Goal: Task Accomplishment & Management: Use online tool/utility

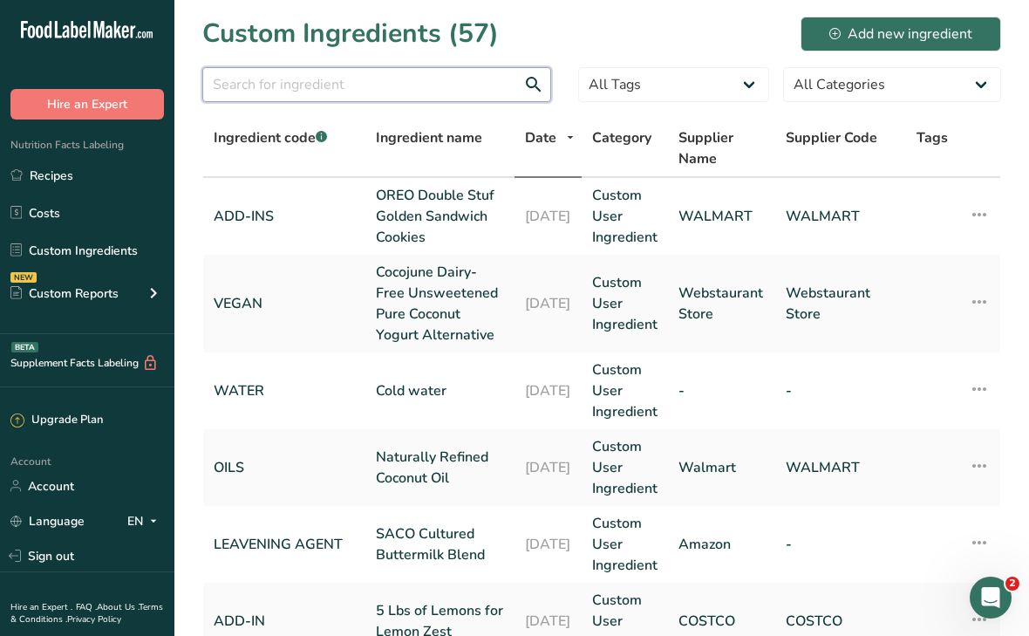
click at [317, 80] on input "text" at bounding box center [376, 84] width 349 height 35
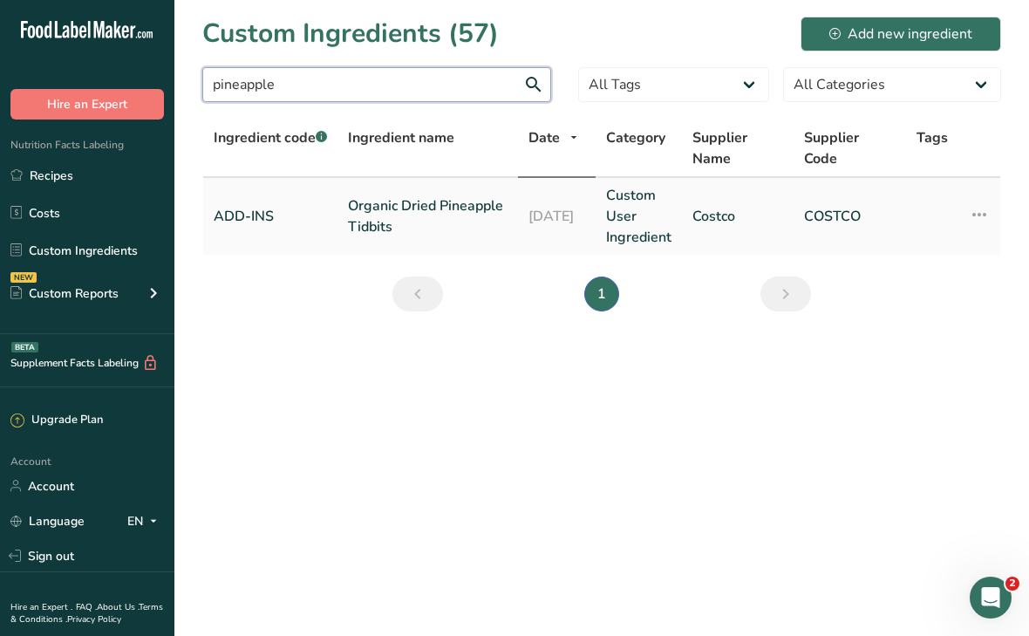
type input "pineapple"
click at [370, 217] on link "Organic Dried Pineapple Tidbits" at bounding box center [428, 216] width 160 height 42
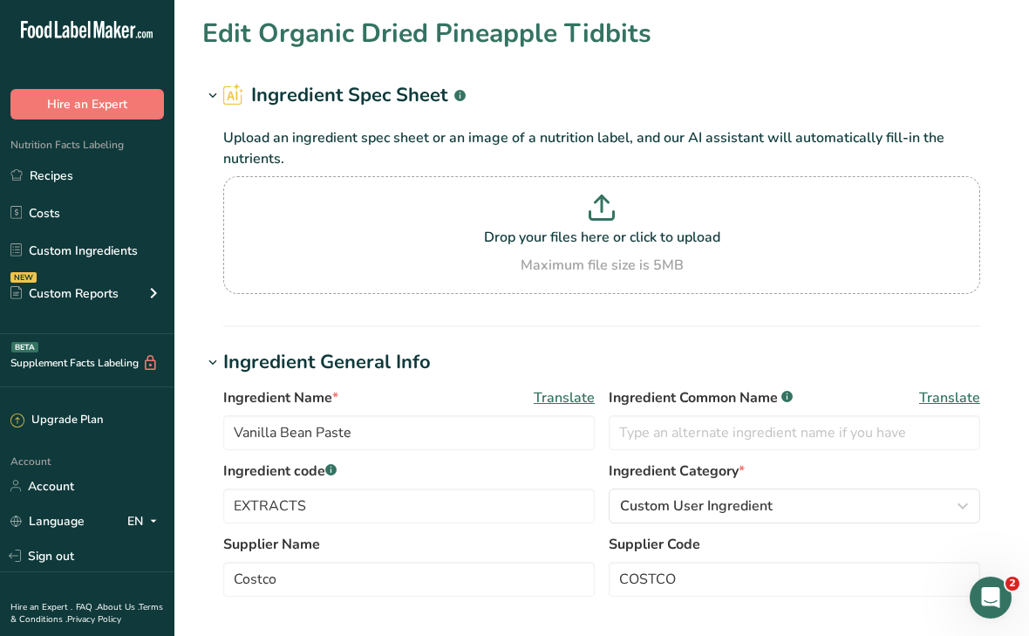
type input "Organic Dried Pineapple Tidbits"
type input "Dried Pineapple (unsweetened)"
type input "ADD-INS"
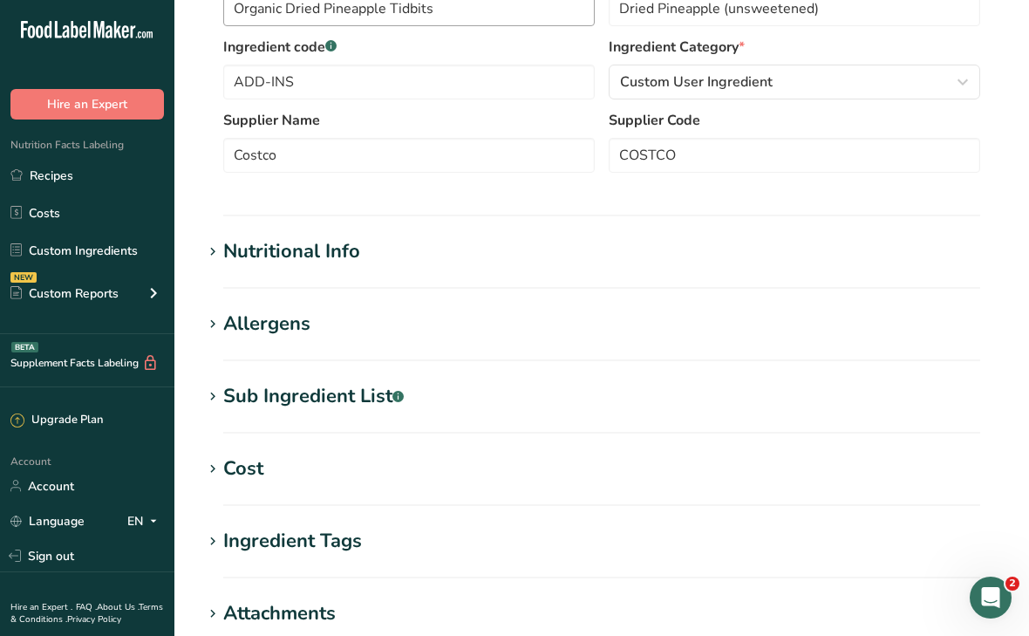
scroll to position [428, 0]
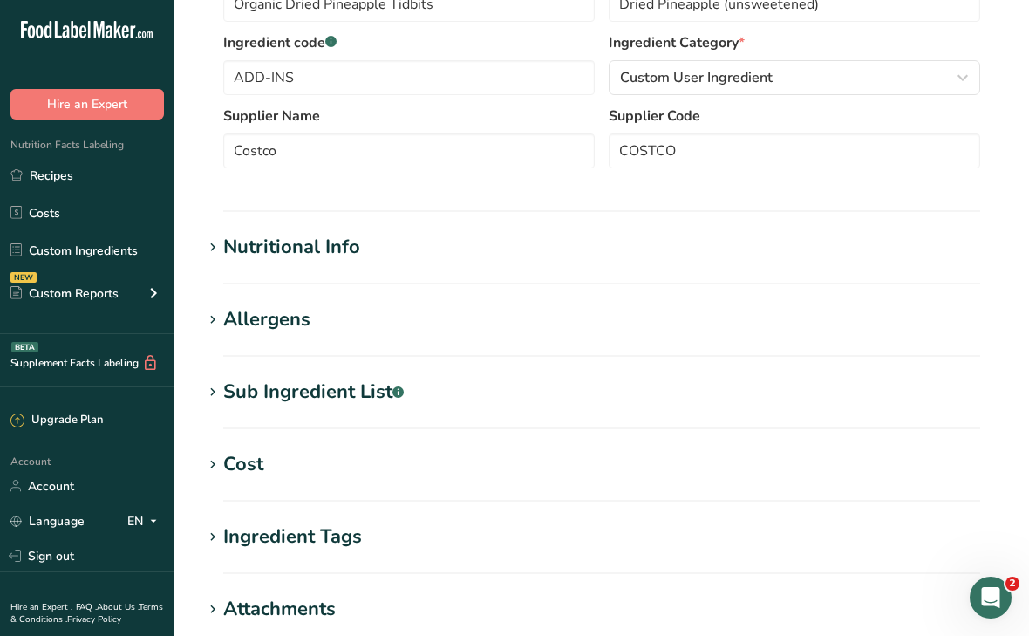
click at [301, 402] on div "Sub Ingredient List .a-a{fill:#347362;}.b-a{fill:#fff;}" at bounding box center [313, 392] width 180 height 29
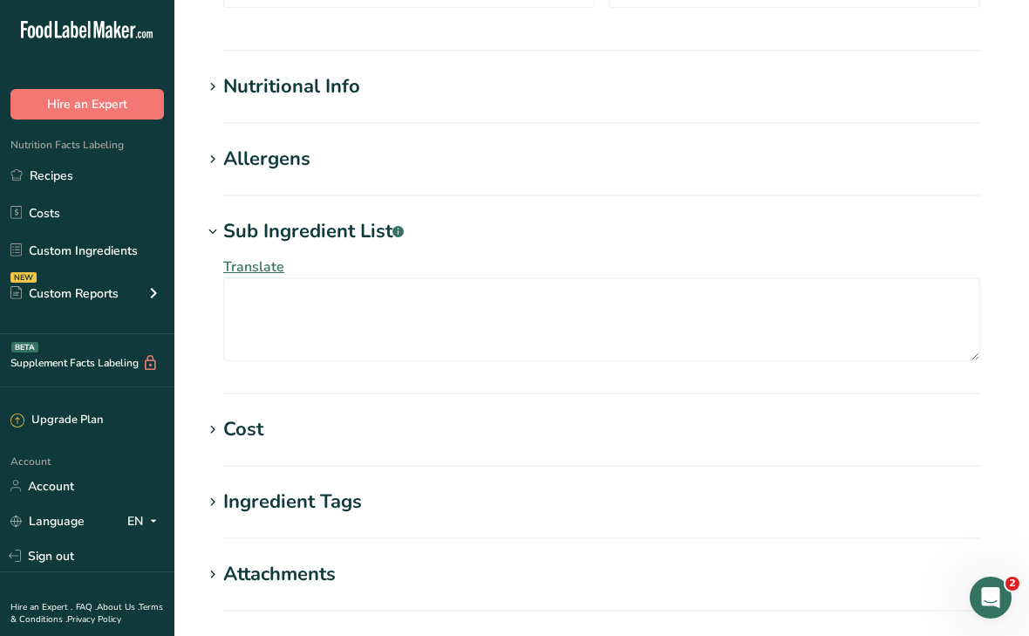
scroll to position [600, 0]
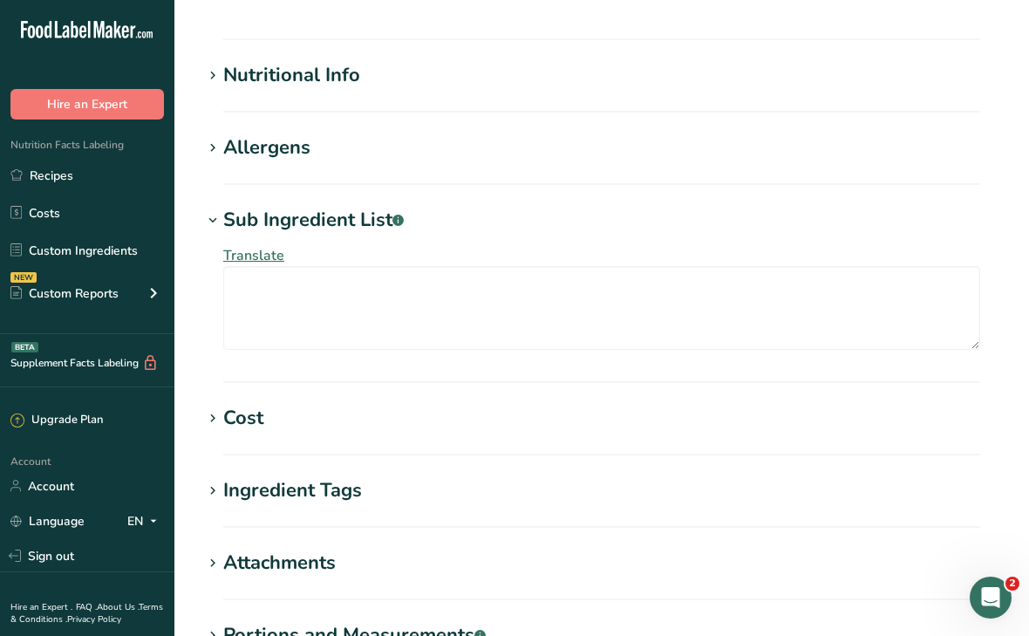
click at [246, 427] on div "Cost" at bounding box center [243, 418] width 40 height 29
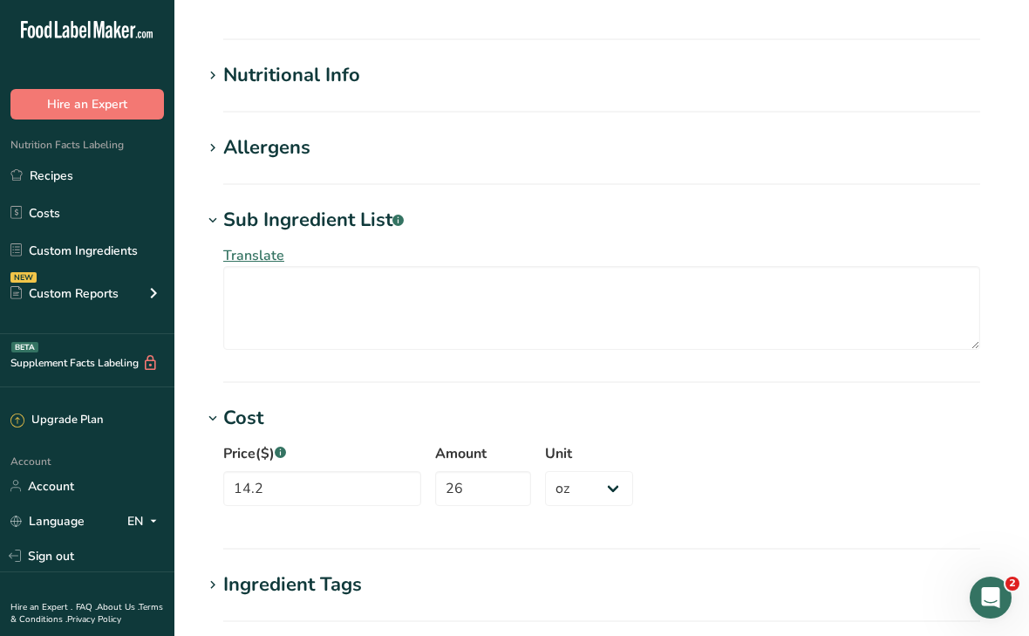
click at [315, 76] on div "Nutritional Info" at bounding box center [291, 75] width 137 height 29
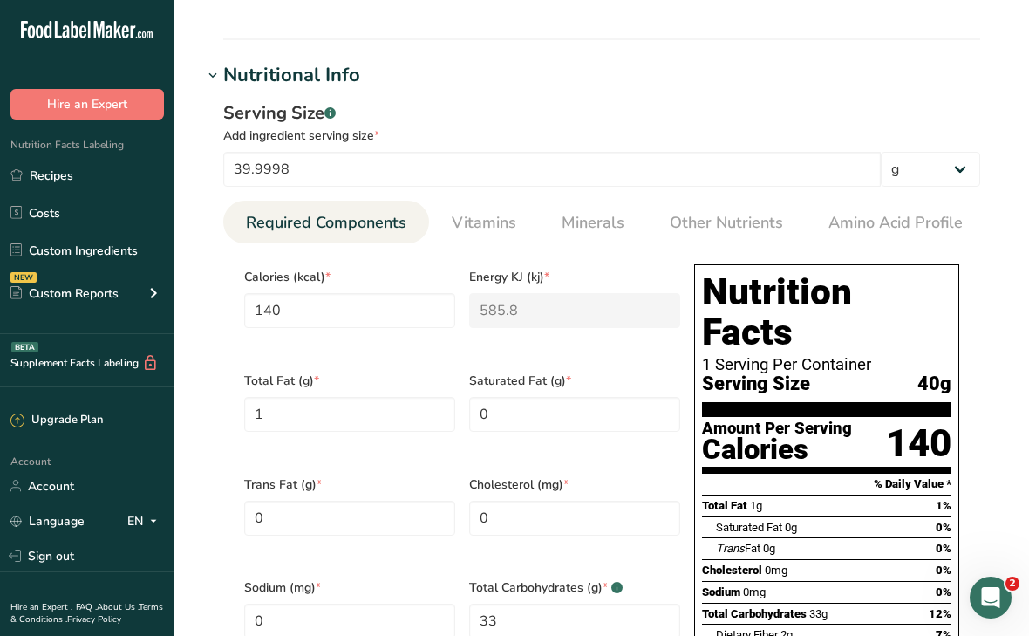
click at [310, 76] on div "Nutritional Info" at bounding box center [291, 75] width 137 height 29
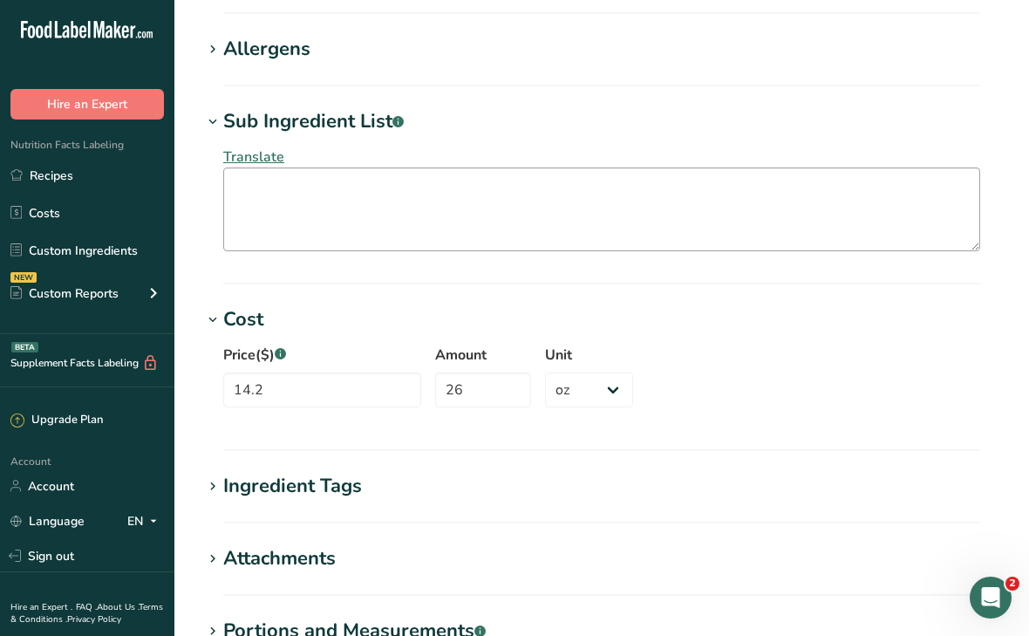
scroll to position [942, 0]
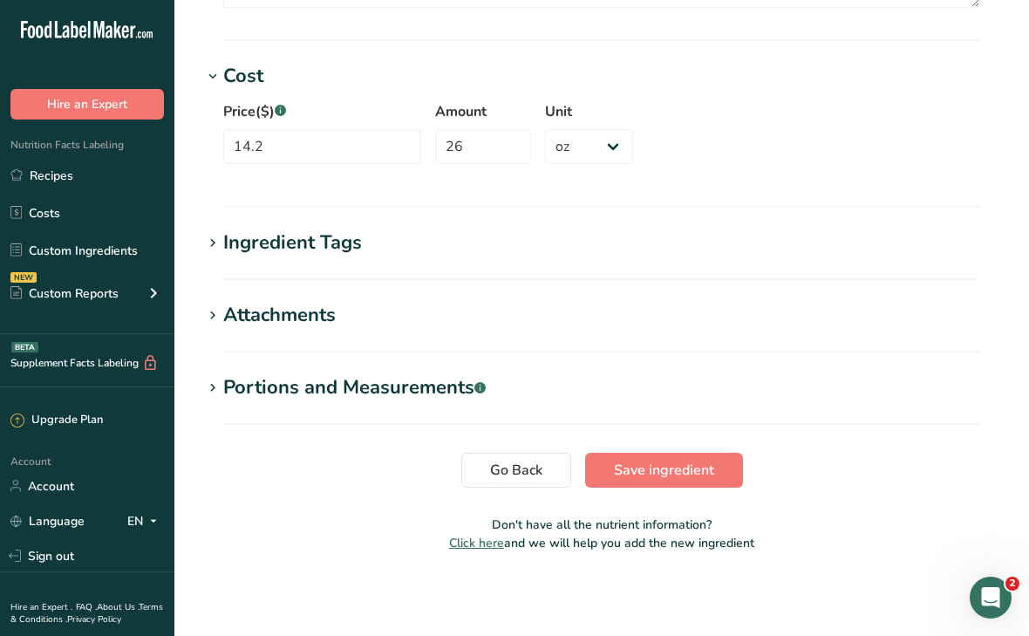
click at [299, 250] on div "Ingredient Tags" at bounding box center [292, 242] width 139 height 29
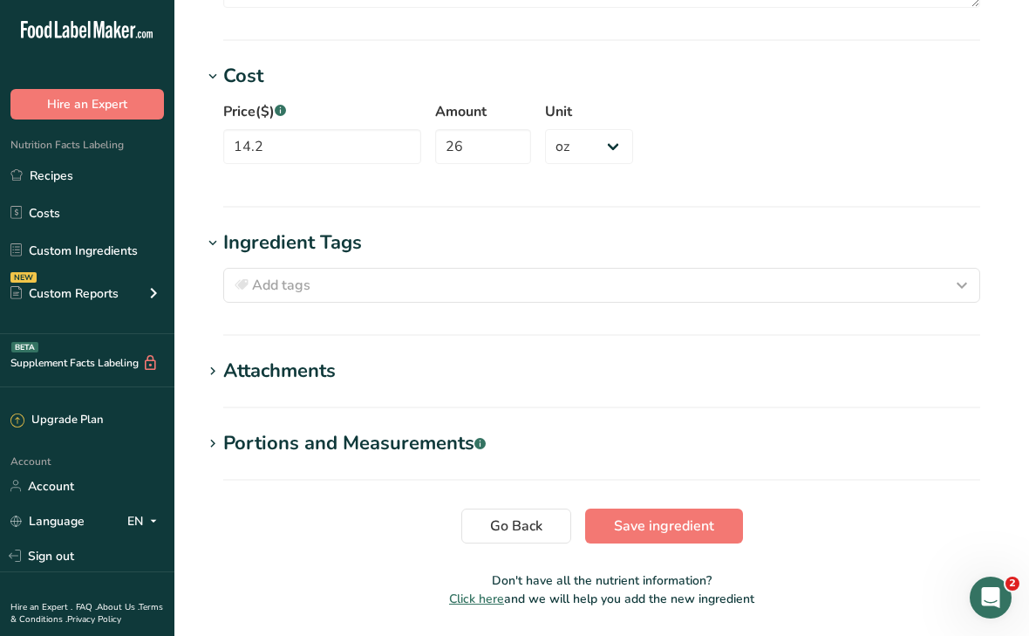
click at [299, 250] on div "Ingredient Tags" at bounding box center [292, 242] width 139 height 29
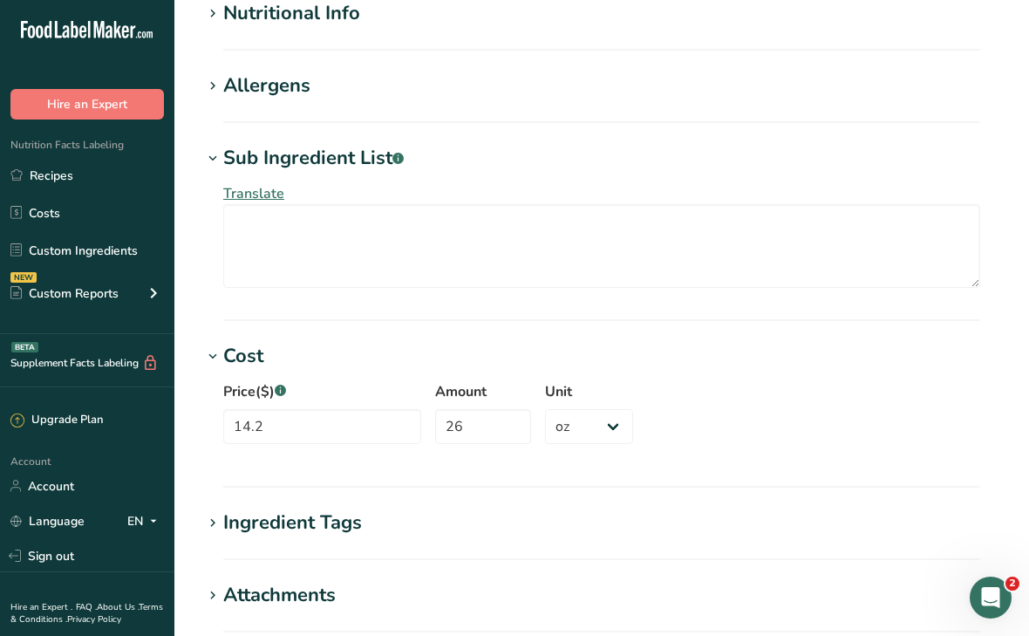
scroll to position [604, 0]
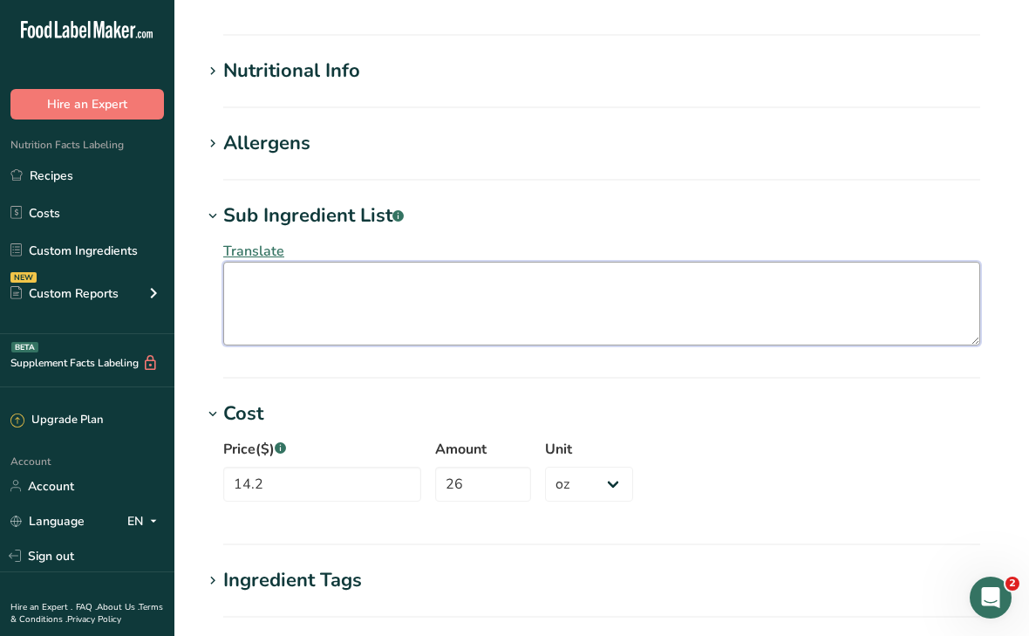
click at [344, 285] on textarea at bounding box center [601, 304] width 757 height 84
type textarea "o"
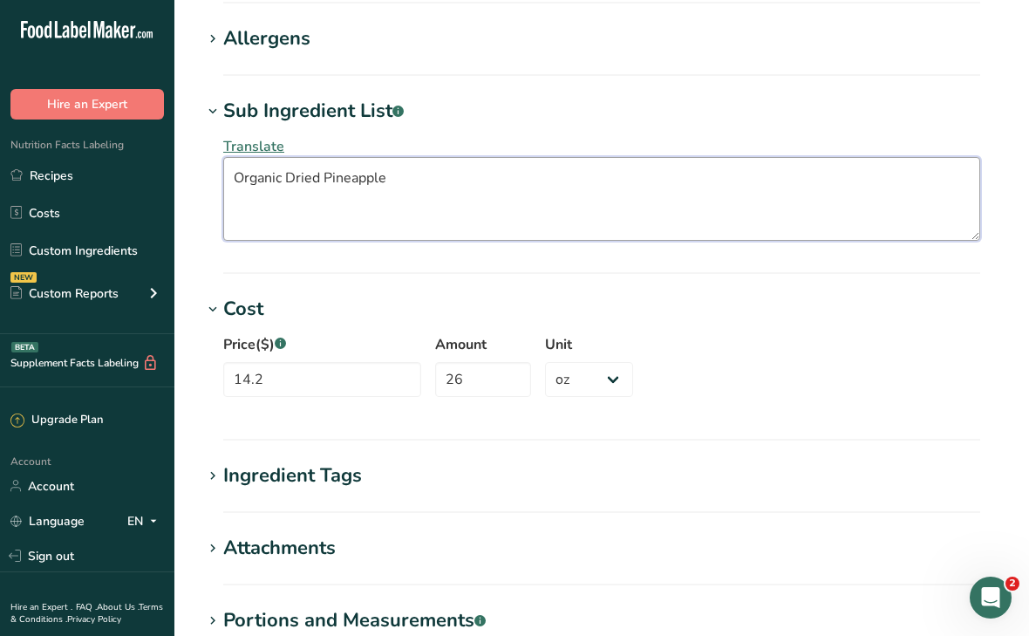
scroll to position [635, 0]
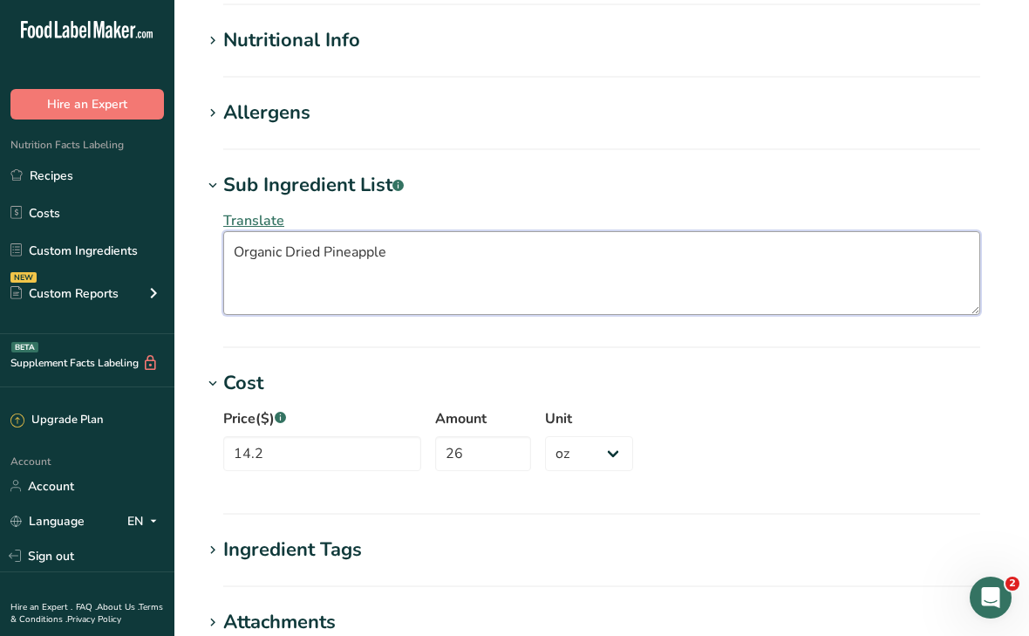
drag, startPoint x: 407, startPoint y: 255, endPoint x: 191, endPoint y: 255, distance: 216.2
click at [191, 255] on section "Edit Organic Dried Pineapple Tidbits Ingredient Spec Sheet .a-a{fill:#347362;}.…" at bounding box center [601, 126] width 855 height 1522
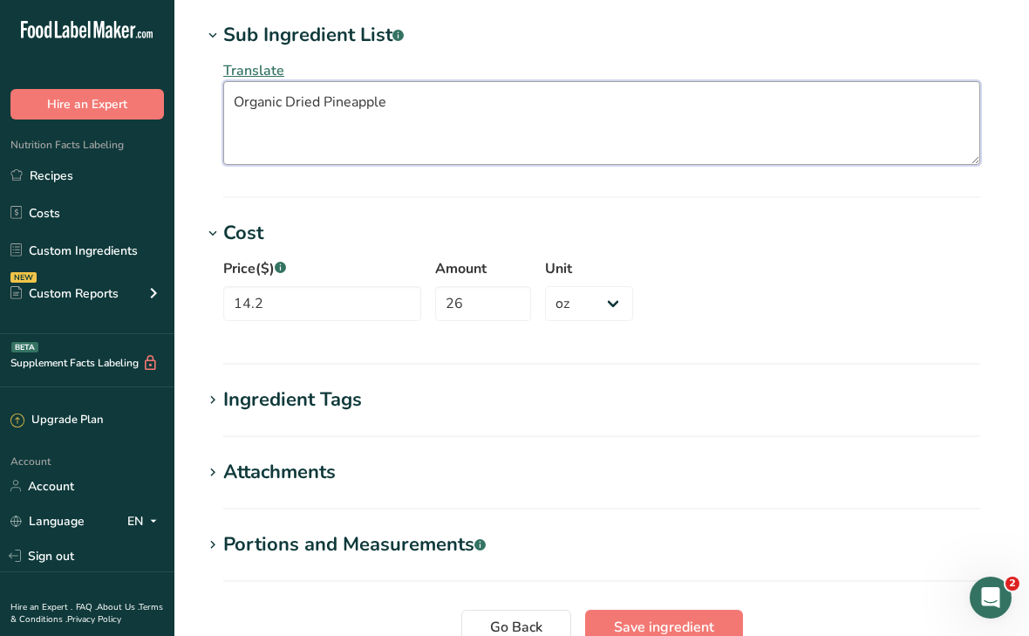
scroll to position [942, 0]
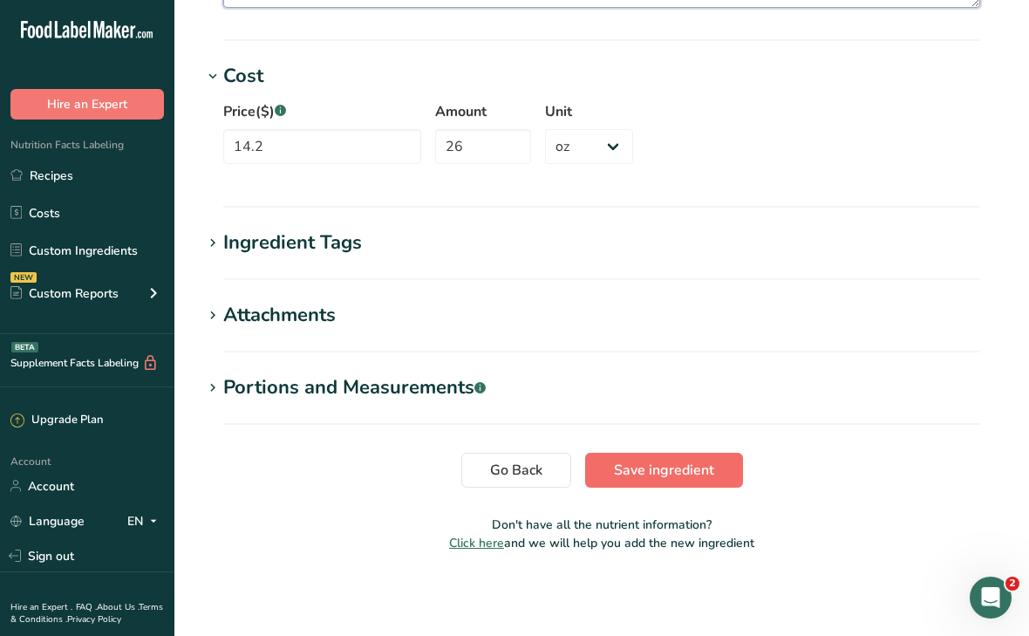
type textarea "Organic Dried Pineapple"
click at [629, 468] on span "Save ingredient" at bounding box center [664, 470] width 100 height 21
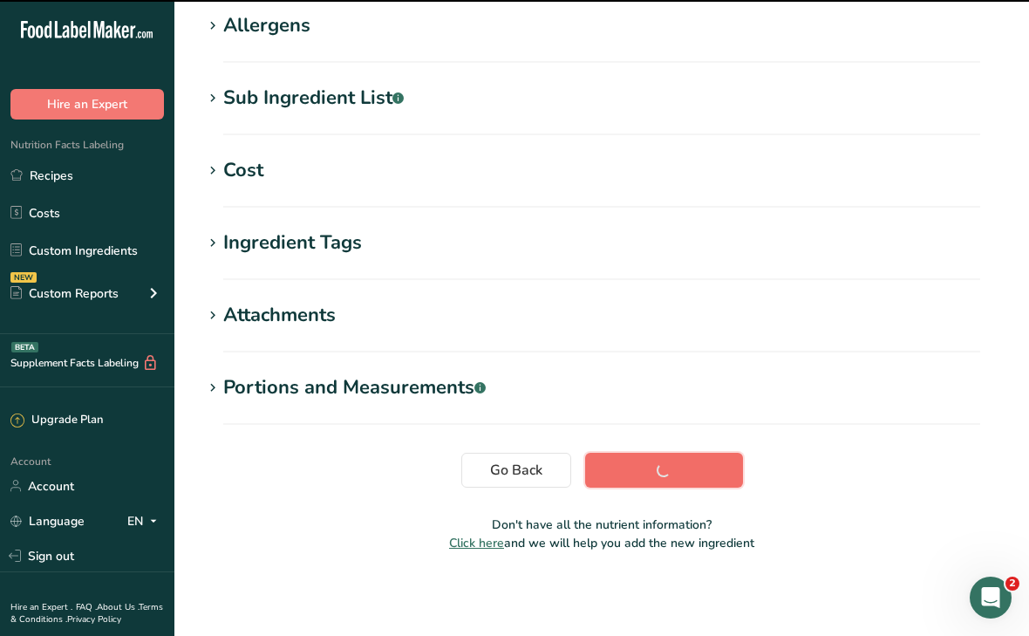
scroll to position [287, 0]
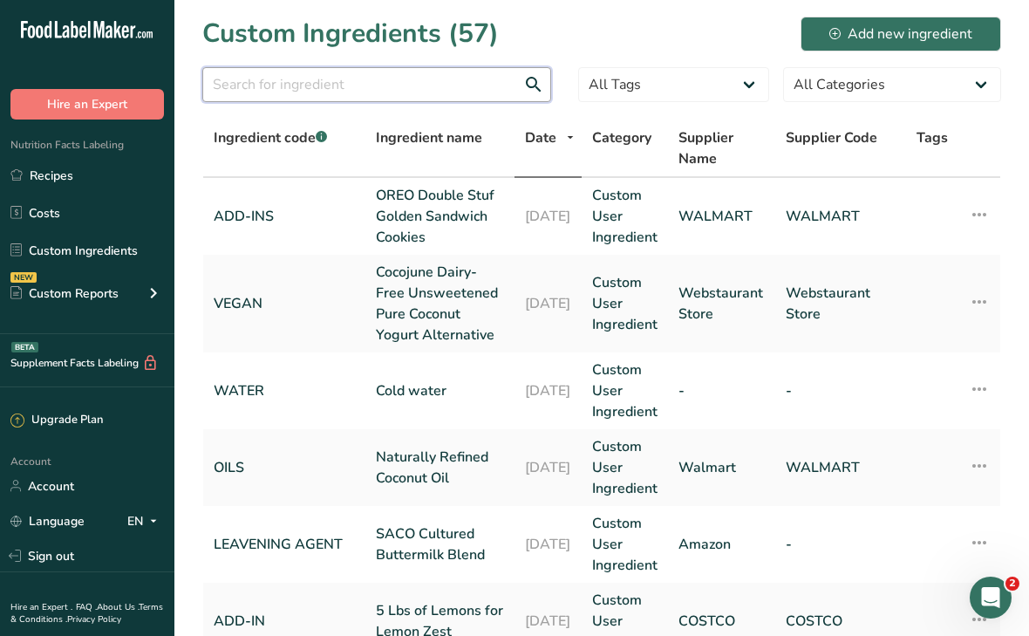
click at [297, 82] on input "text" at bounding box center [376, 84] width 349 height 35
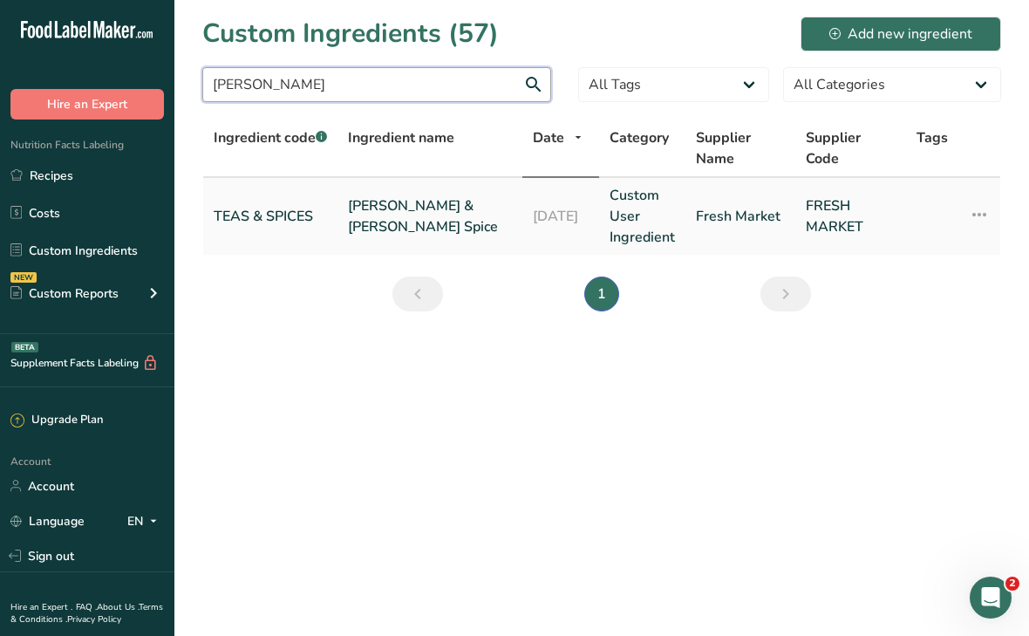
type input "[PERSON_NAME]"
click at [417, 207] on link "[PERSON_NAME] & [PERSON_NAME] Spice" at bounding box center [430, 216] width 164 height 42
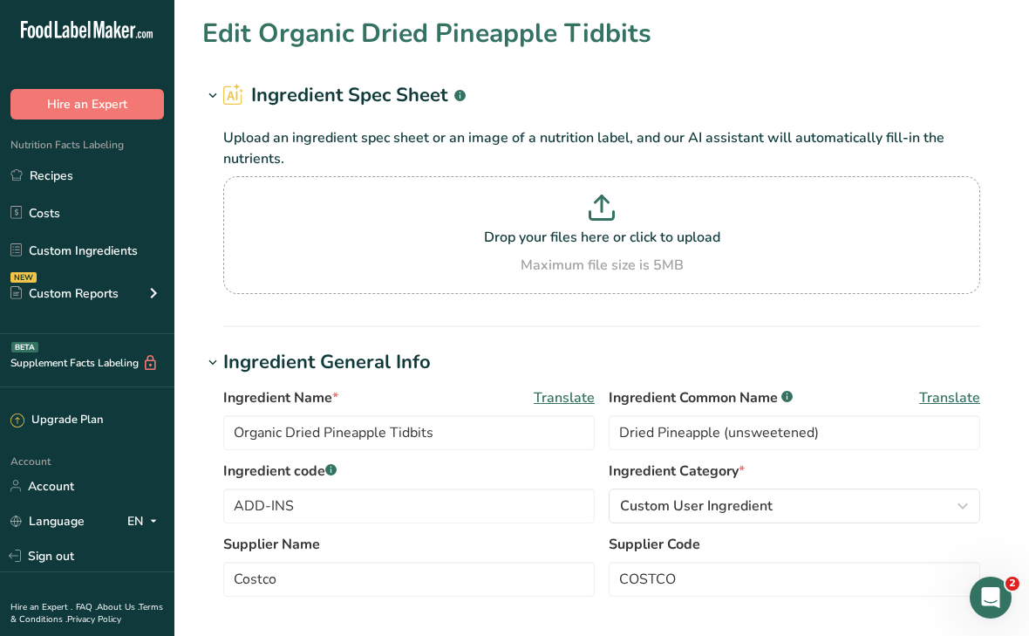
type input "[PERSON_NAME] & [PERSON_NAME] Spice"
type input "Chai Spice"
type input "TEAS & SPICES"
type input "Fresh Market"
type input "FRESH MARKET"
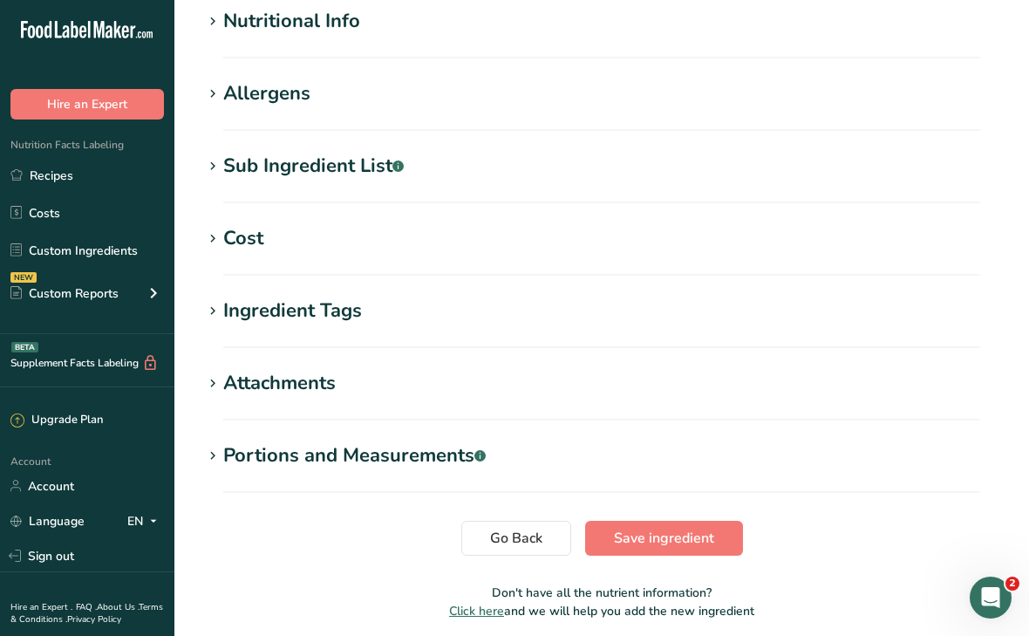
scroll to position [701, 0]
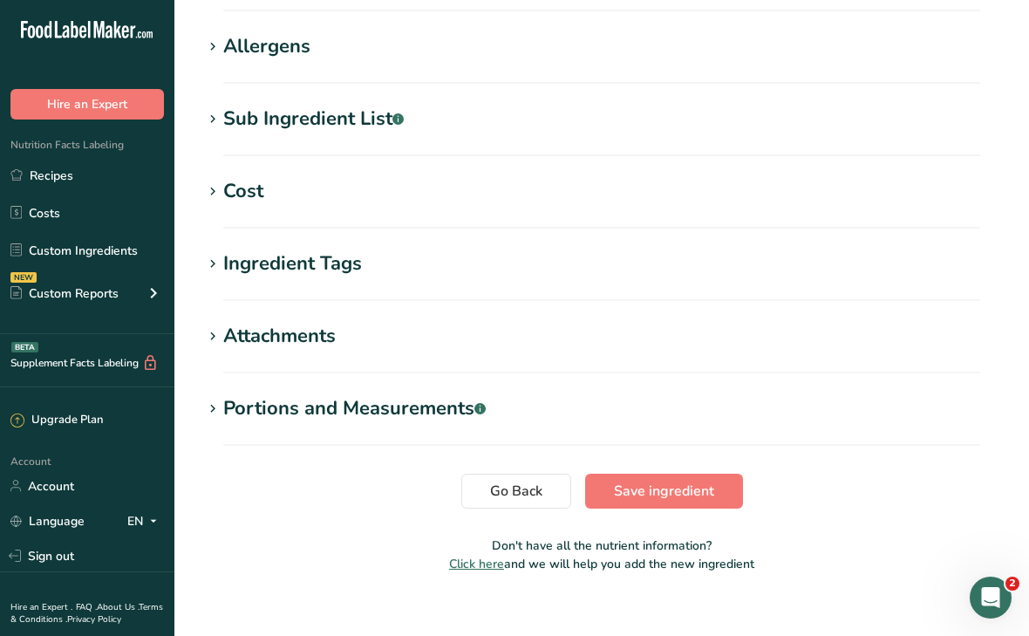
click at [292, 118] on div "Sub Ingredient List .a-a{fill:#347362;}.b-a{fill:#fff;}" at bounding box center [313, 119] width 180 height 29
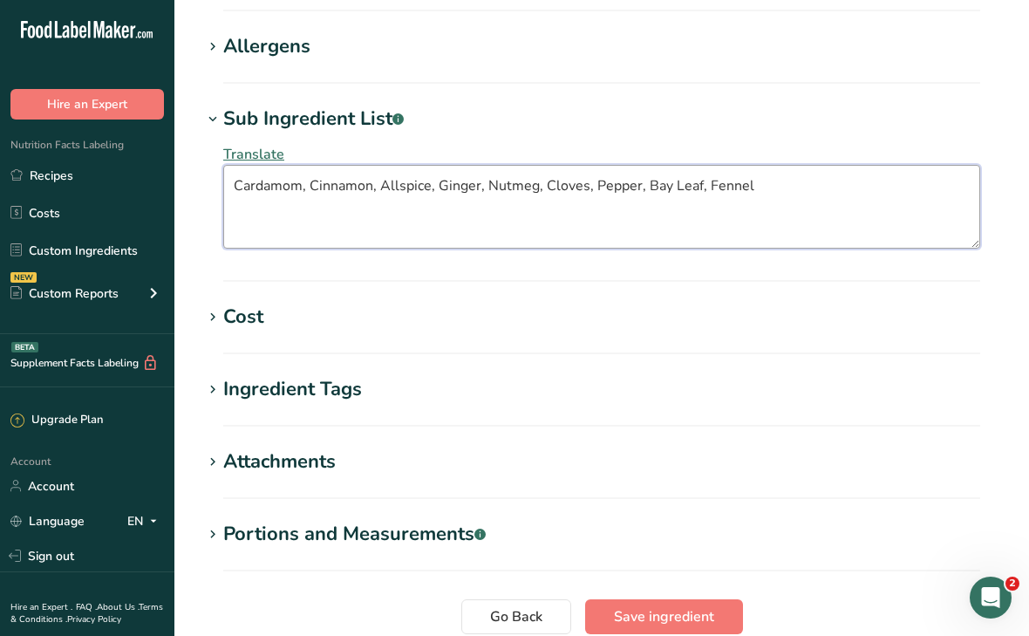
drag, startPoint x: 231, startPoint y: 187, endPoint x: 779, endPoint y: 213, distance: 548.2
click at [779, 213] on textarea "Cardamom, Cinnamon, Allspice, Ginger, Nutmeg, Cloves, Pepper, Bay Leaf, Fennel" at bounding box center [601, 207] width 757 height 84
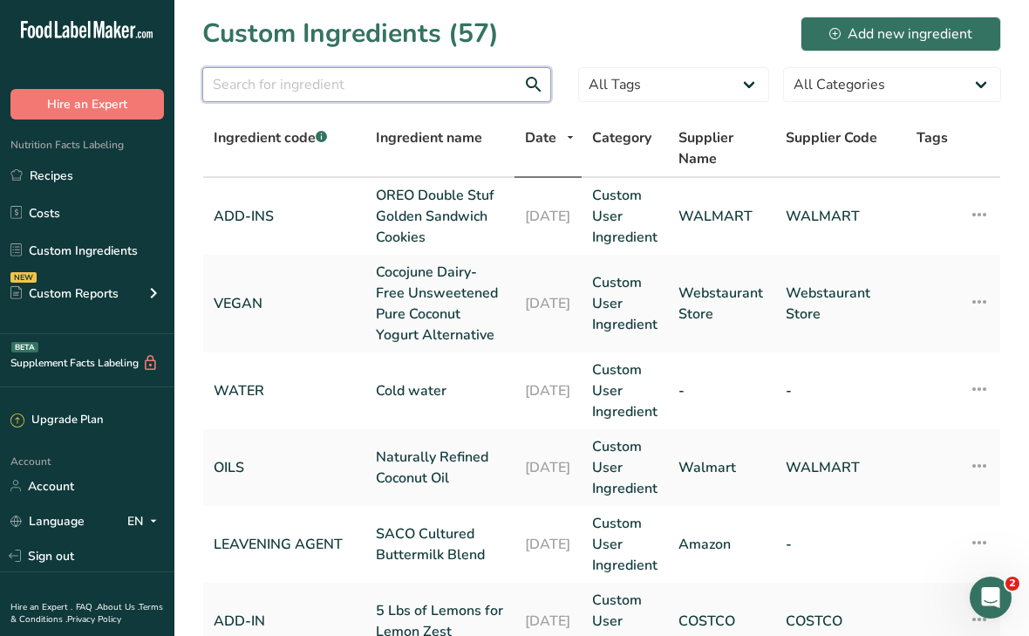
click at [480, 89] on input "text" at bounding box center [376, 84] width 349 height 35
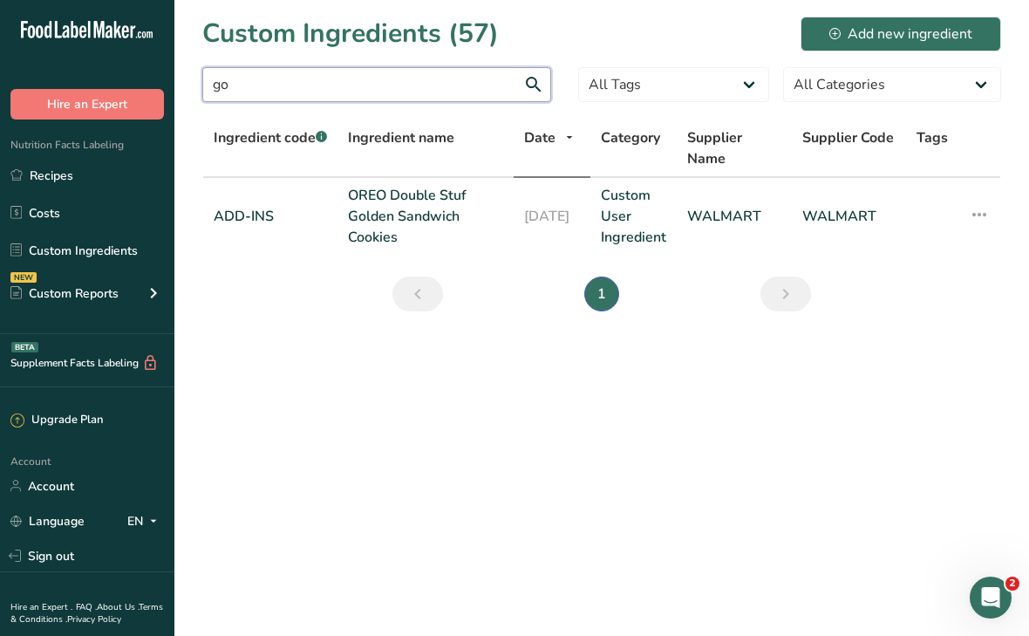
type input "g"
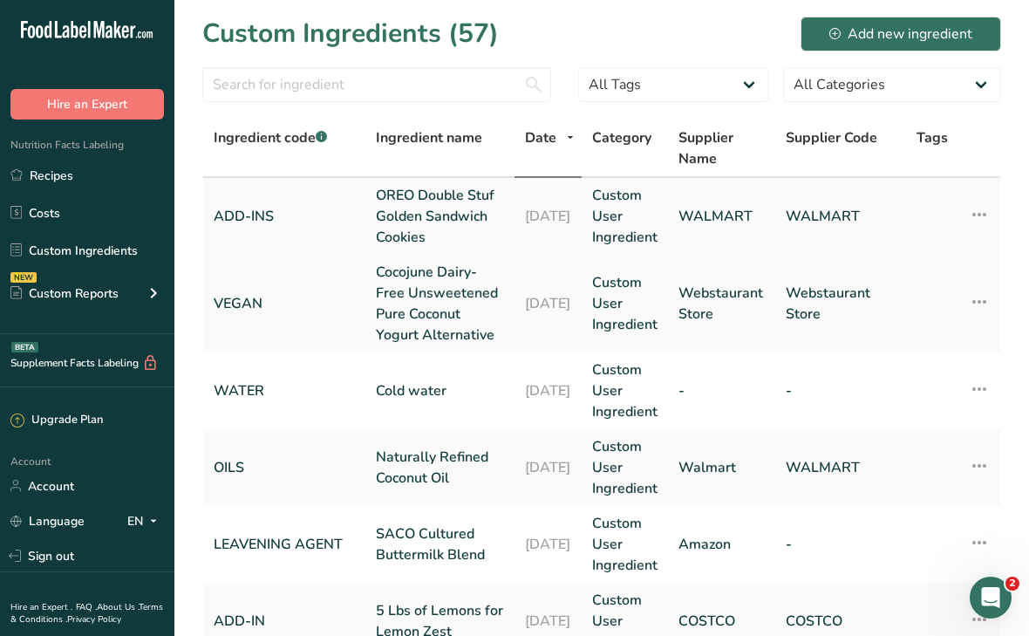
click at [420, 209] on link "OREO Double Stuf Golden Sandwich Cookies" at bounding box center [440, 216] width 128 height 63
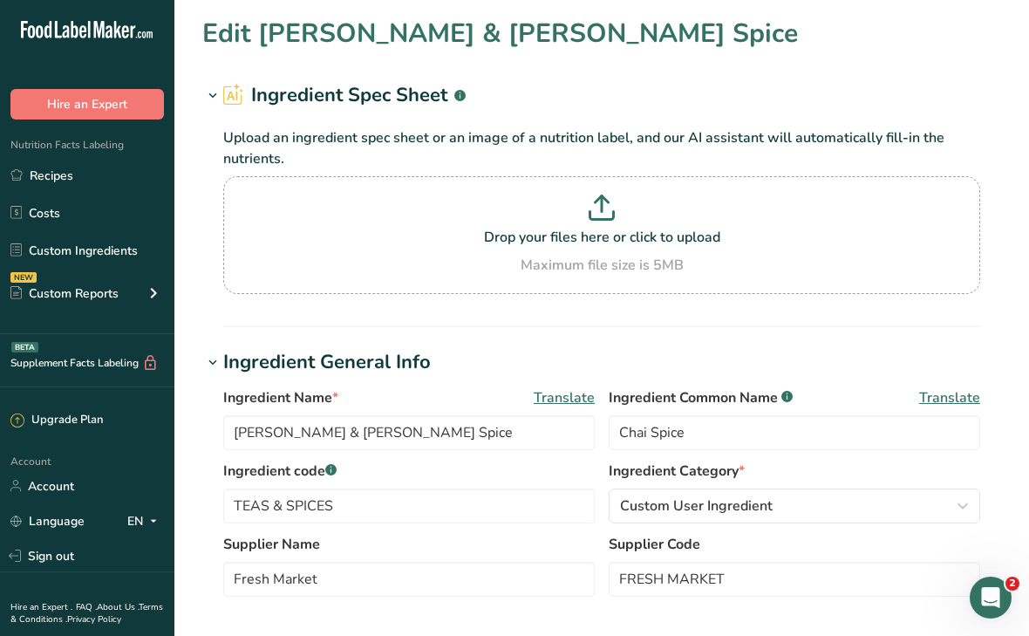
type input "OREO Double Stuf Golden Sandwich Cookies"
type input "OREO Golden Sandwhich Cookies"
type input "ADD-INS"
type input "WALMART"
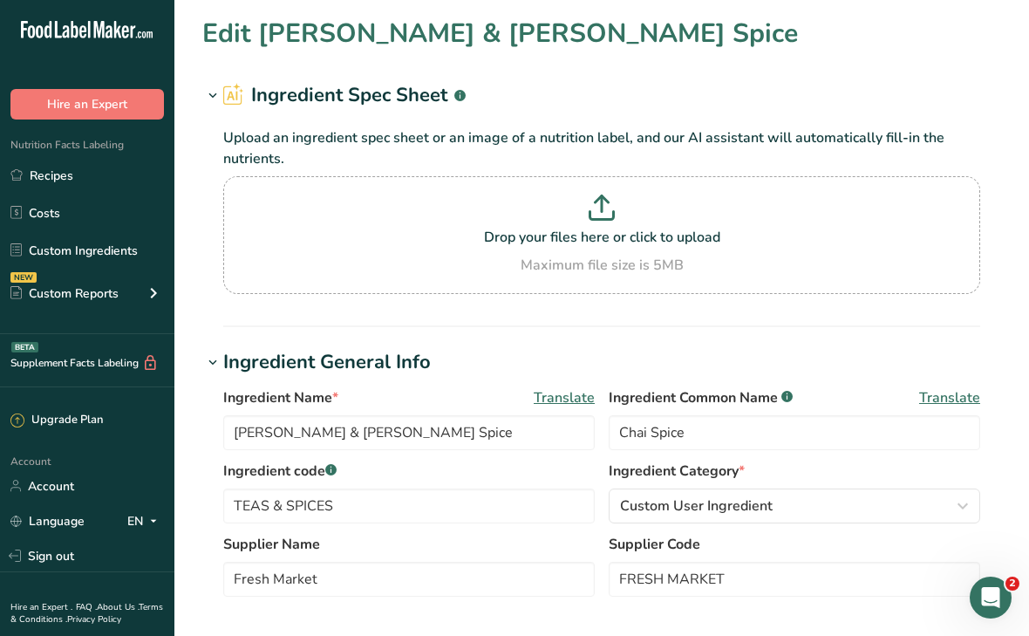
type textarea "Sugar, Unbleached Enriched Flour (Wheat Flour, [MEDICAL_DATA], Reduced Iron, [M…"
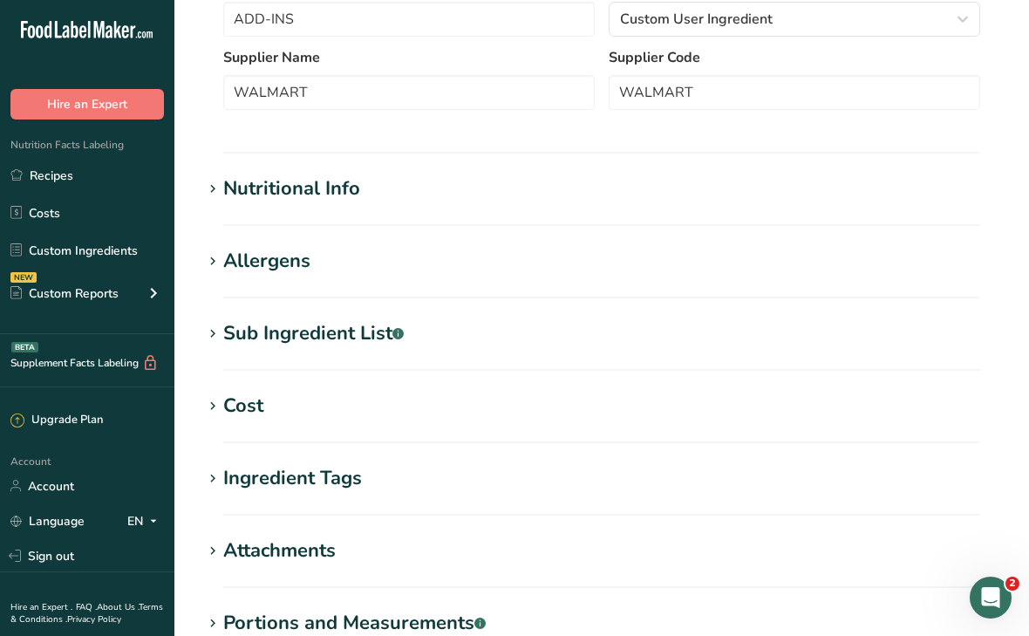
scroll to position [486, 0]
click at [368, 332] on div "Sub Ingredient List .a-a{fill:#347362;}.b-a{fill:#fff;}" at bounding box center [313, 334] width 180 height 29
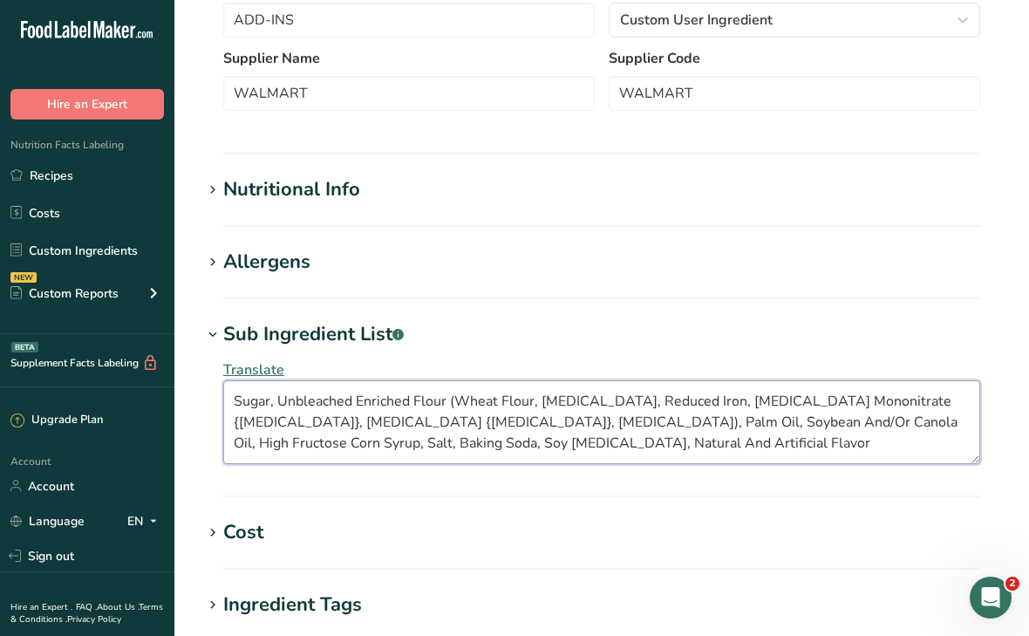
drag, startPoint x: 471, startPoint y: 446, endPoint x: 237, endPoint y: 384, distance: 242.0
click at [237, 384] on textarea "Sugar, Unbleached Enriched Flour (Wheat Flour, [MEDICAL_DATA], Reduced Iron, [M…" at bounding box center [601, 422] width 757 height 84
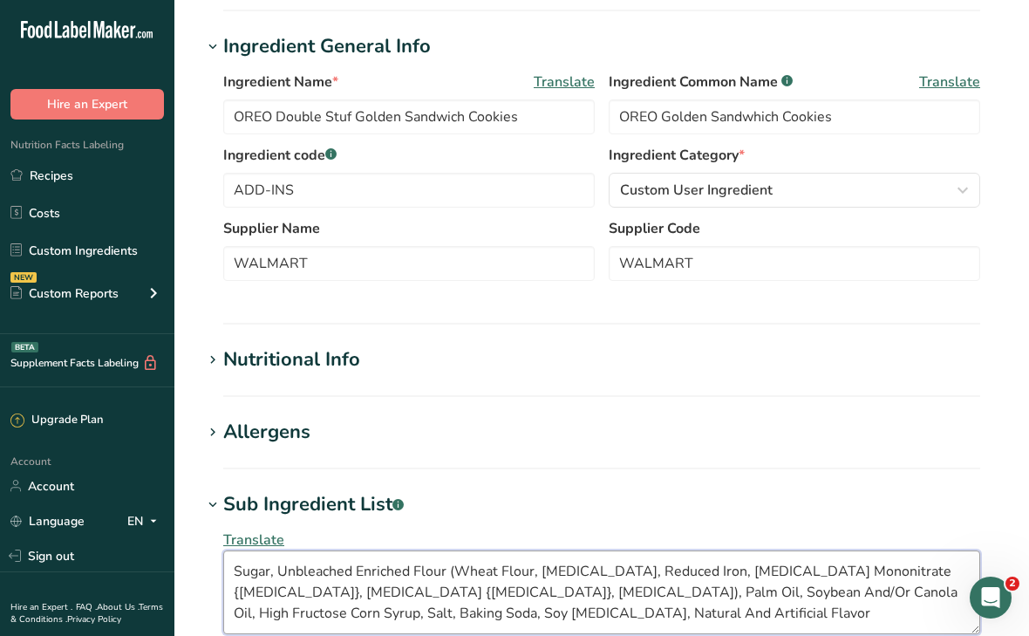
scroll to position [0, 0]
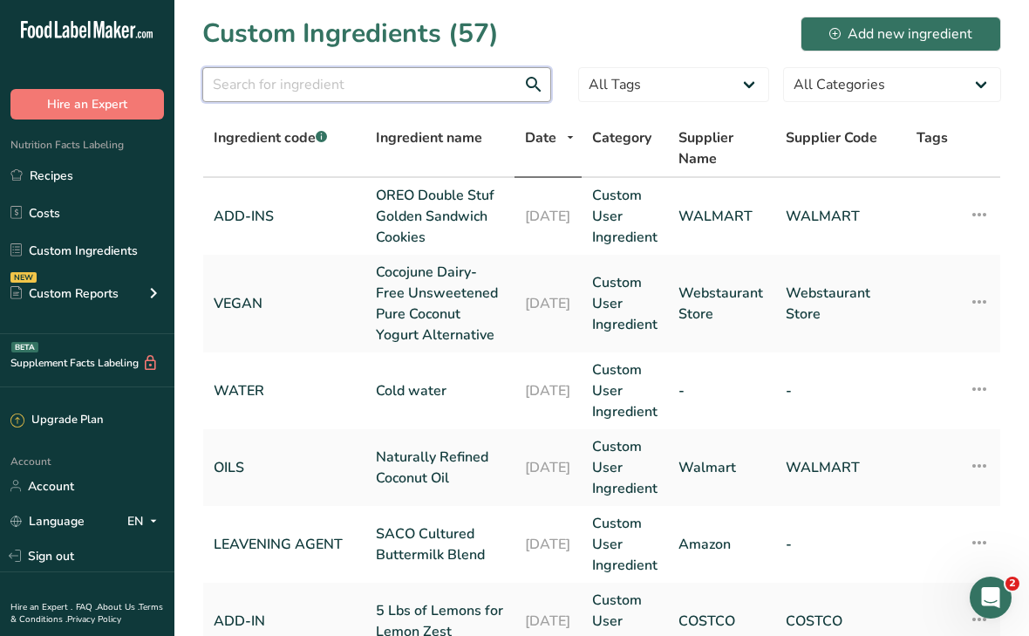
click at [298, 80] on input "text" at bounding box center [376, 84] width 349 height 35
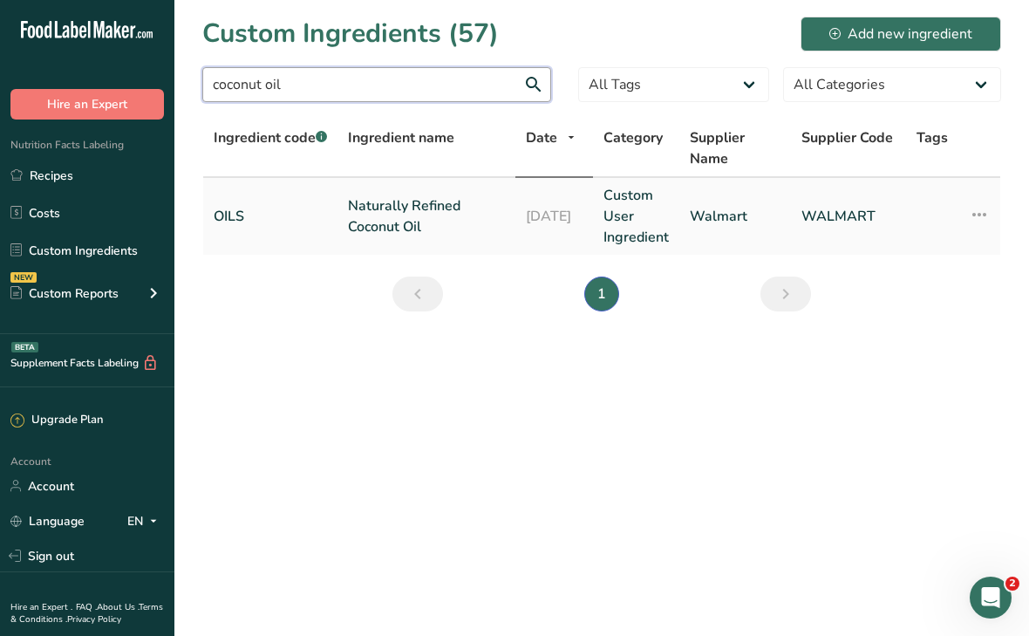
type input "coconut oil"
click at [371, 216] on link "Naturally Refined Coconut Oil" at bounding box center [426, 216] width 157 height 42
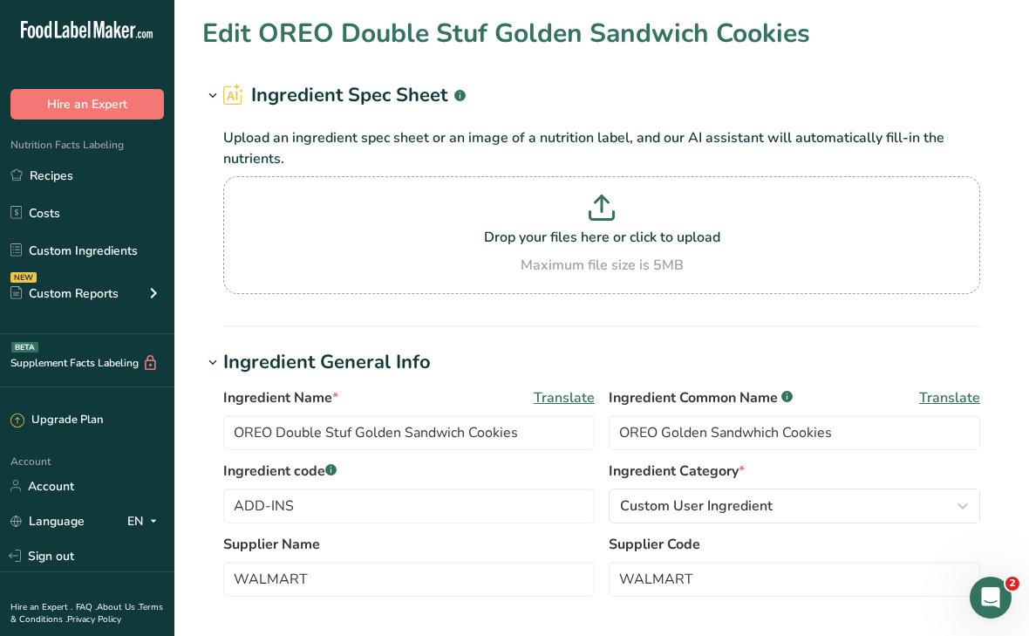
type input "Naturally Refined Coconut Oil"
type input "Coconut oil"
type input "OILS"
type input "Walmart"
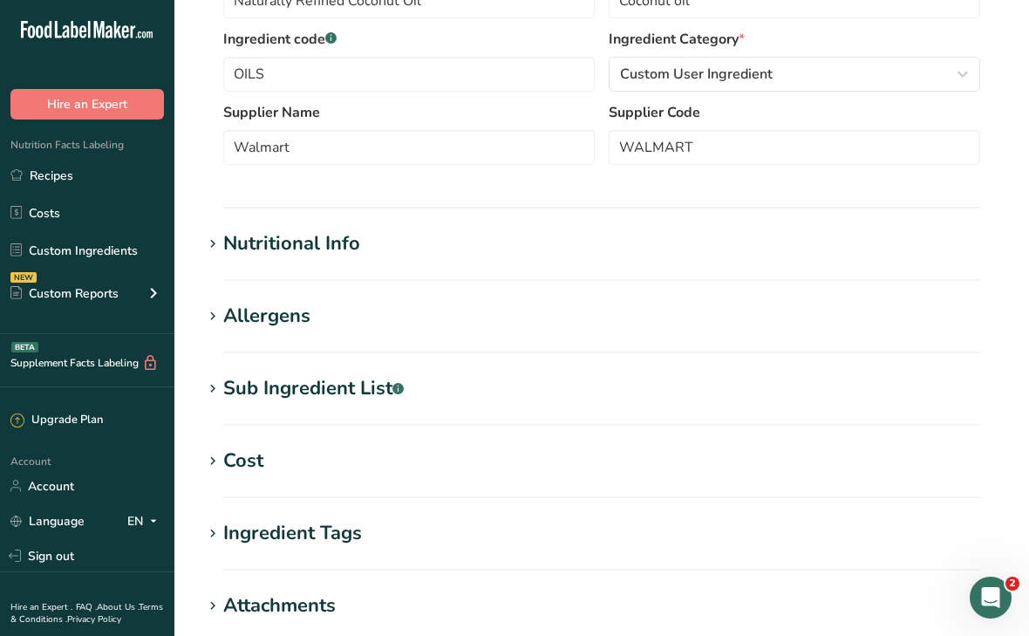
scroll to position [430, 0]
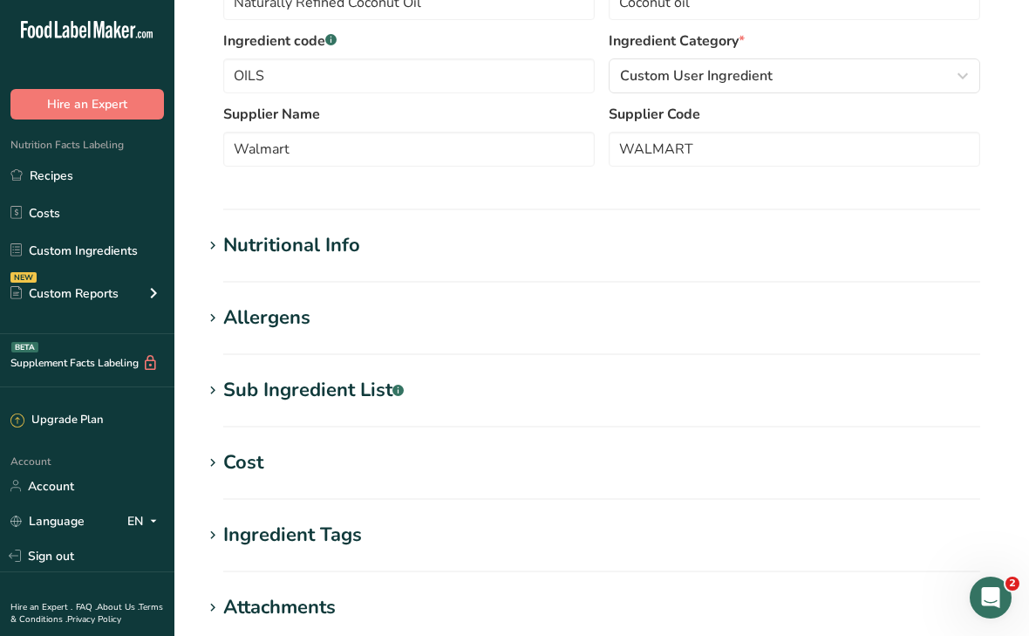
click at [311, 257] on div "Nutritional Info" at bounding box center [291, 245] width 137 height 29
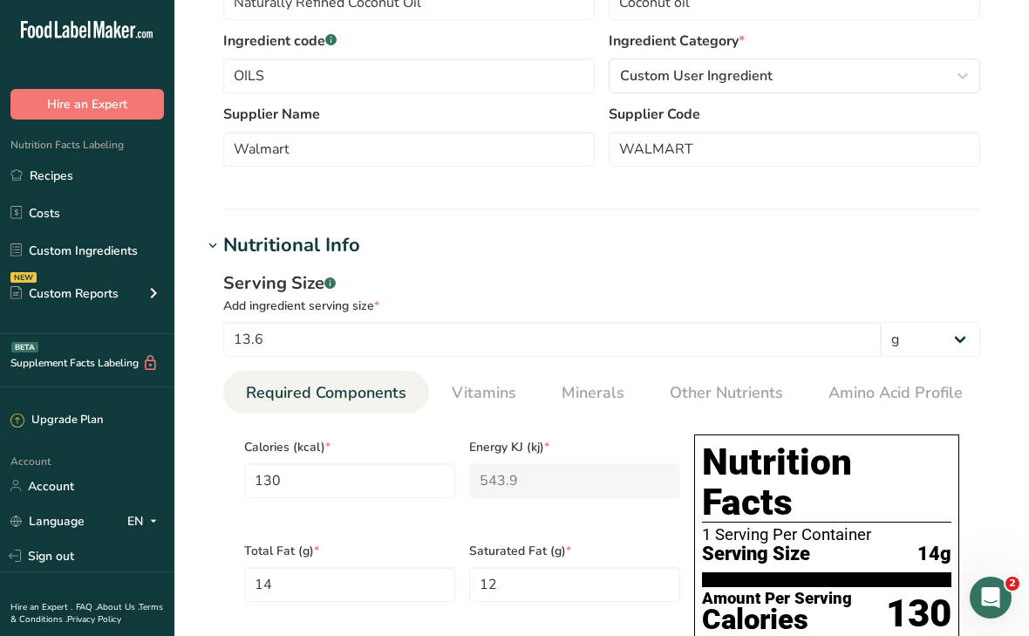
click at [311, 257] on div "Nutritional Info" at bounding box center [291, 245] width 137 height 29
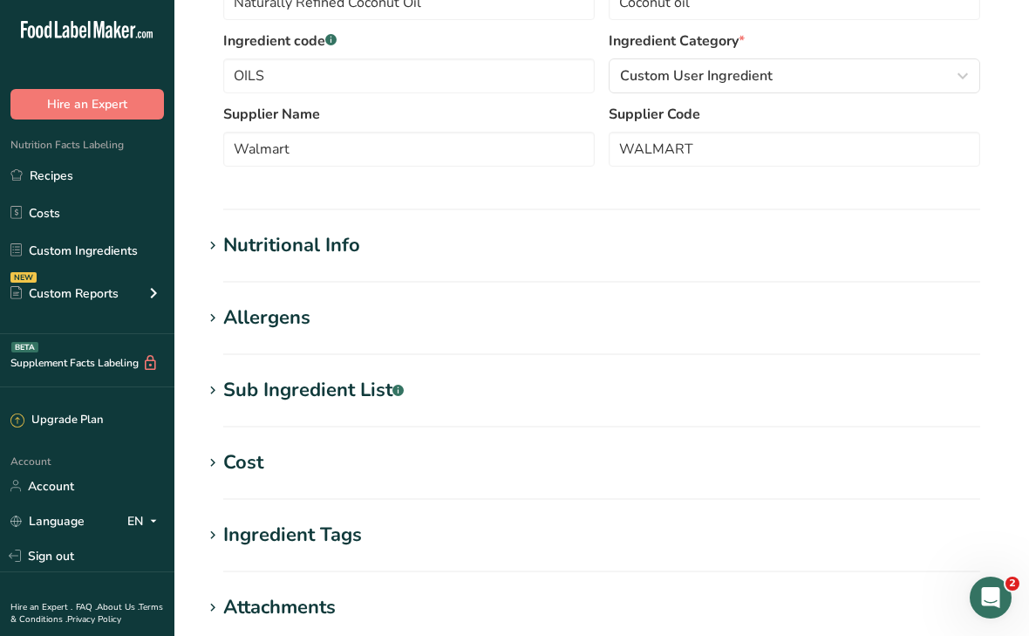
click at [299, 394] on div "Sub Ingredient List .a-a{fill:#347362;}.b-a{fill:#fff;}" at bounding box center [313, 390] width 180 height 29
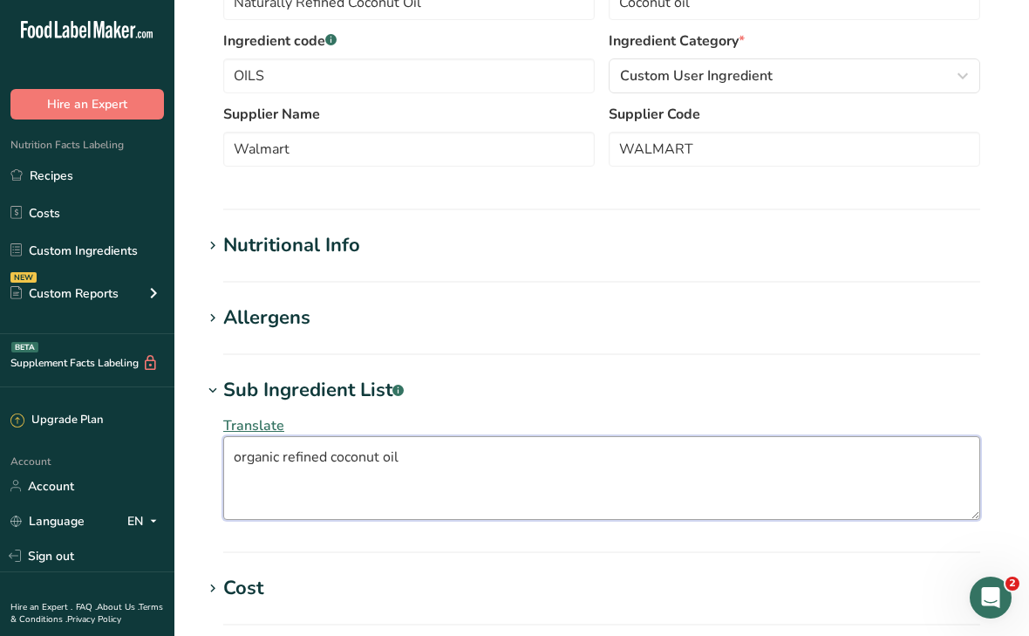
drag, startPoint x: 406, startPoint y: 455, endPoint x: 259, endPoint y: 446, distance: 147.7
click at [259, 446] on textarea "organic refined coconut oil" at bounding box center [601, 478] width 757 height 84
click at [243, 453] on textarea "organic refined coconut oil" at bounding box center [601, 478] width 757 height 84
click at [286, 460] on textarea "Organic refined coconut oil" at bounding box center [601, 478] width 757 height 84
click at [340, 458] on textarea "Organic Refined coconut oil" at bounding box center [601, 478] width 757 height 84
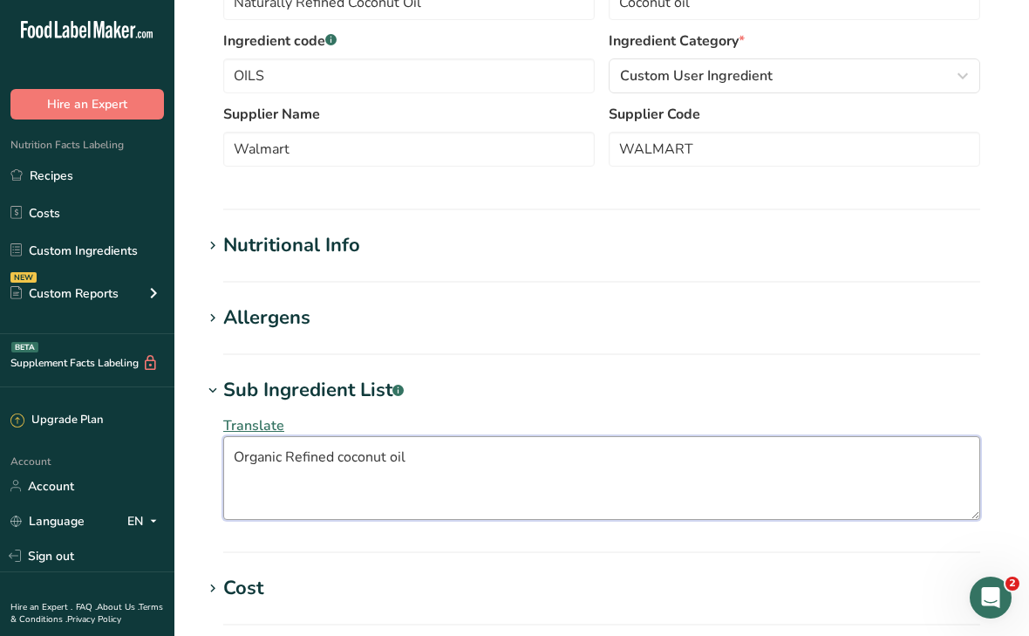
click at [344, 458] on textarea "Organic Refined coconut oil" at bounding box center [601, 478] width 757 height 84
click at [399, 457] on textarea "Organic Refined Coconut oil" at bounding box center [601, 478] width 757 height 84
drag, startPoint x: 430, startPoint y: 453, endPoint x: 218, endPoint y: 433, distance: 212.8
click at [218, 433] on div "Translate Organic Refined Coconut Oil" at bounding box center [601, 468] width 799 height 126
type textarea "Organic Refined Coconut Oil"
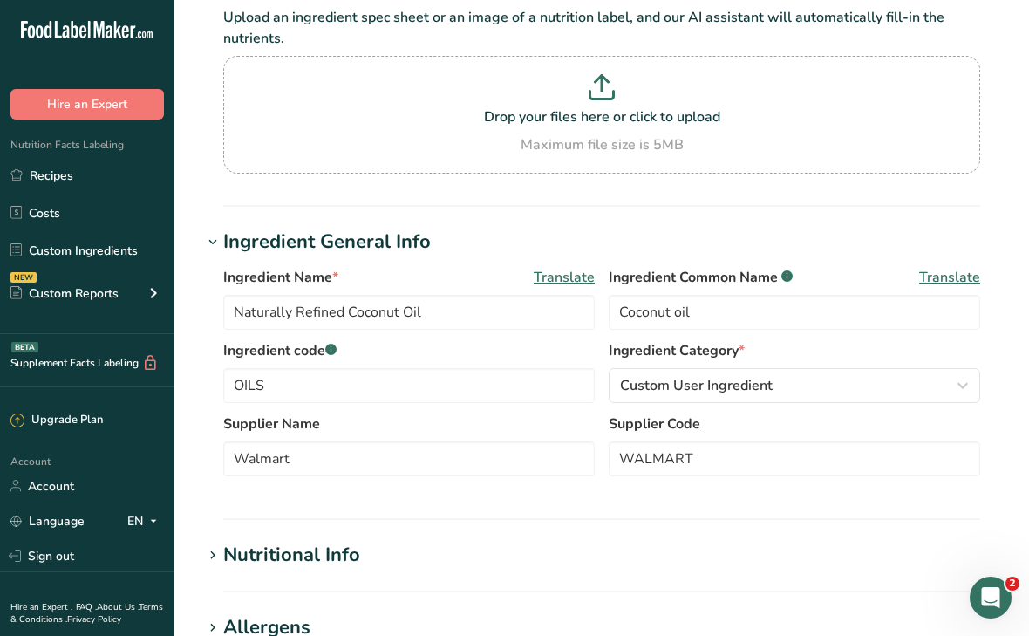
scroll to position [0, 0]
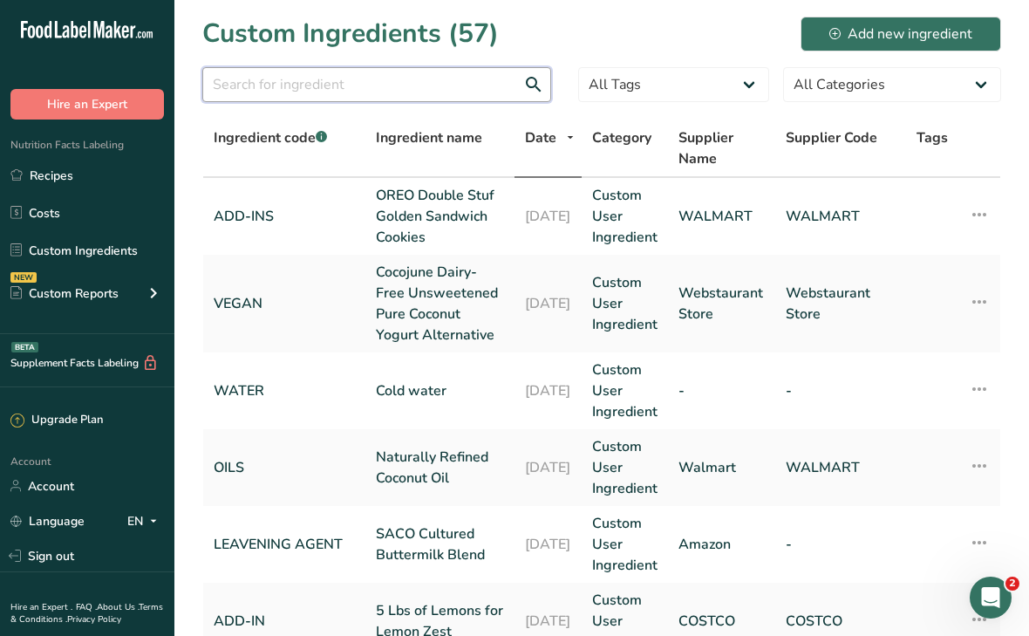
click at [417, 86] on input "text" at bounding box center [376, 84] width 349 height 35
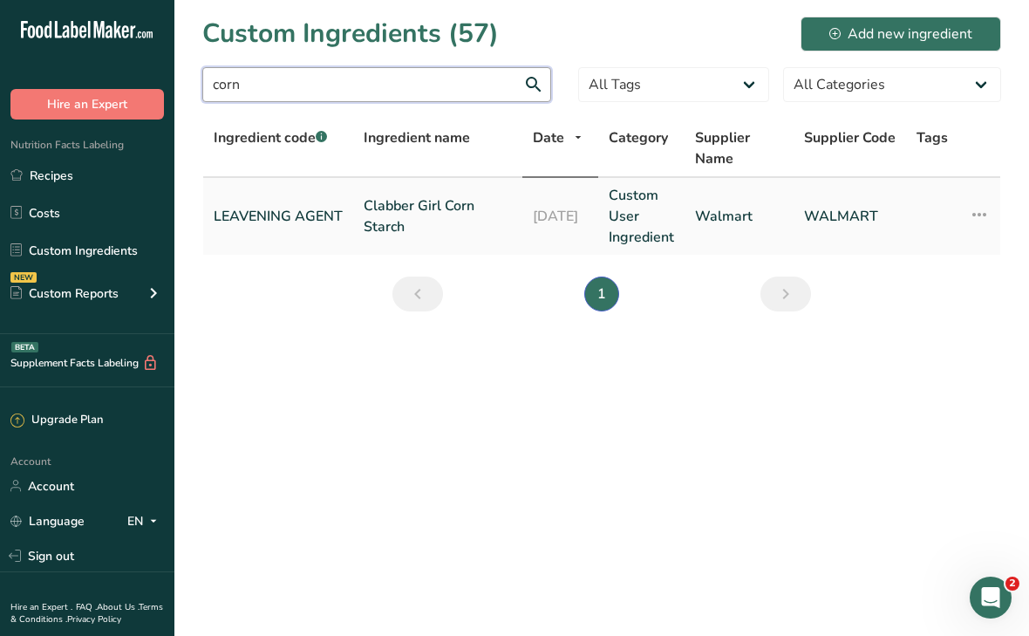
type input "corn"
click at [392, 211] on link "Clabber Girl Corn Starch" at bounding box center [438, 216] width 148 height 42
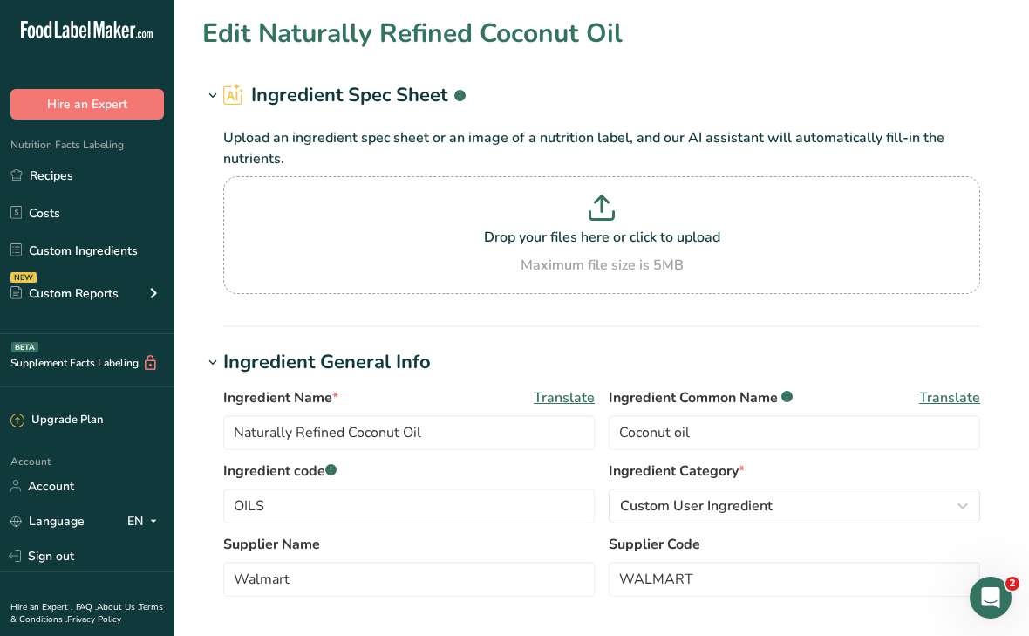
type input "Clabber Girl Corn Starch"
type input "Corn Starch"
type input "LEAVENING AGENT"
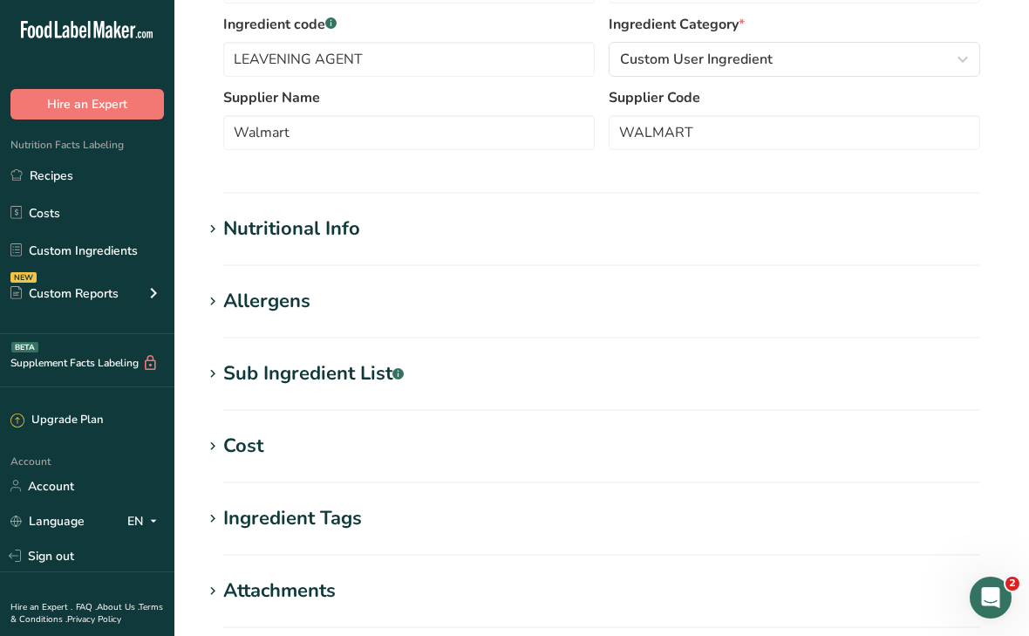
scroll to position [466, 0]
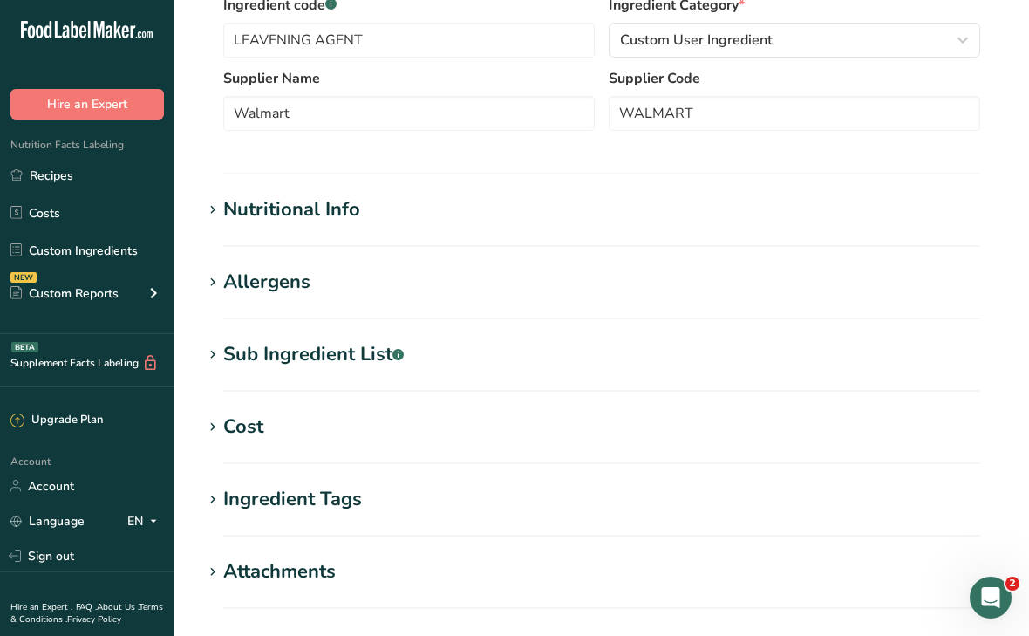
click at [330, 358] on div "Sub Ingredient List .a-a{fill:#347362;}.b-a{fill:#fff;}" at bounding box center [313, 354] width 180 height 29
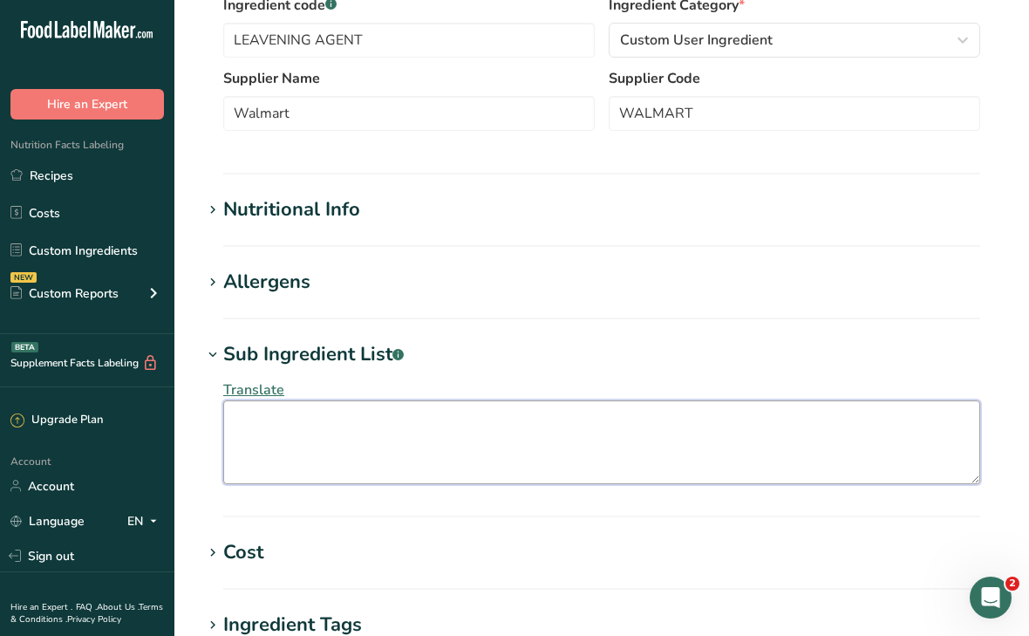
click at [340, 428] on textarea at bounding box center [601, 442] width 757 height 84
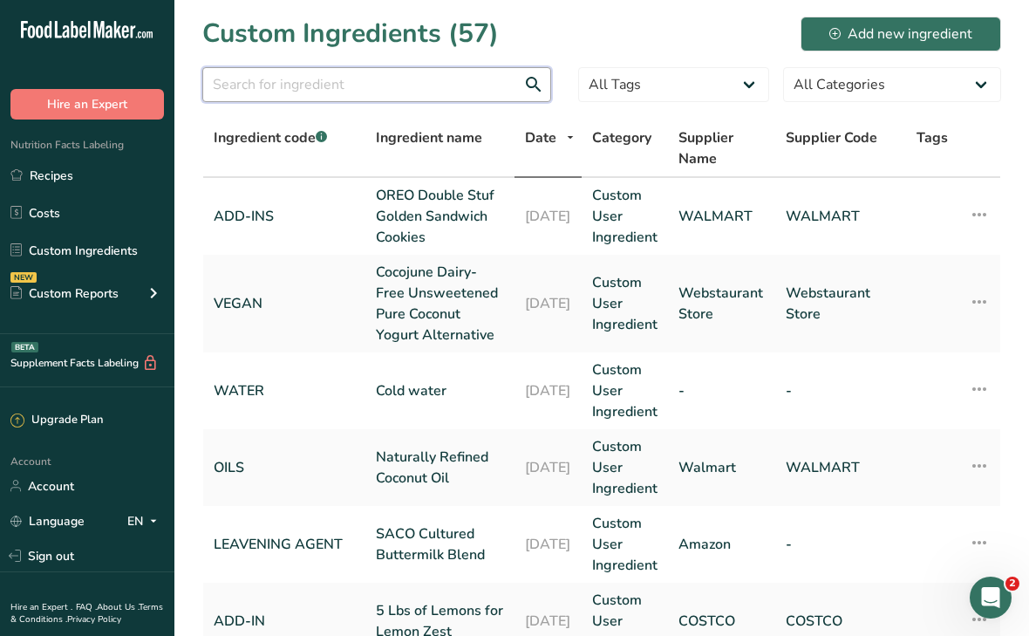
click at [298, 80] on input "text" at bounding box center [376, 84] width 349 height 35
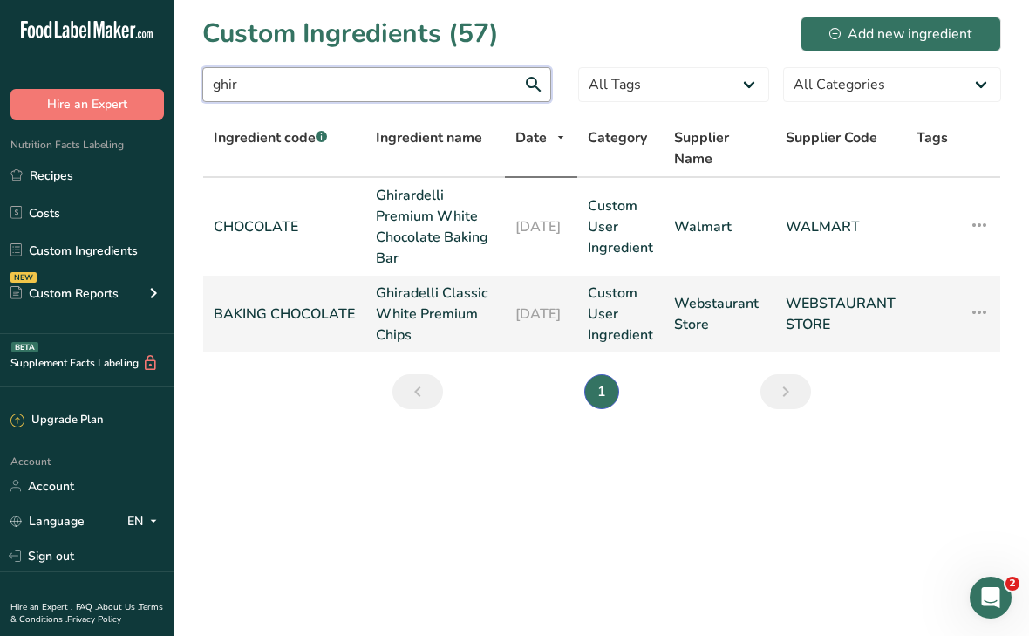
type input "ghir"
click at [403, 326] on link "Ghiradelli Classic White Premium Chips" at bounding box center [435, 314] width 119 height 63
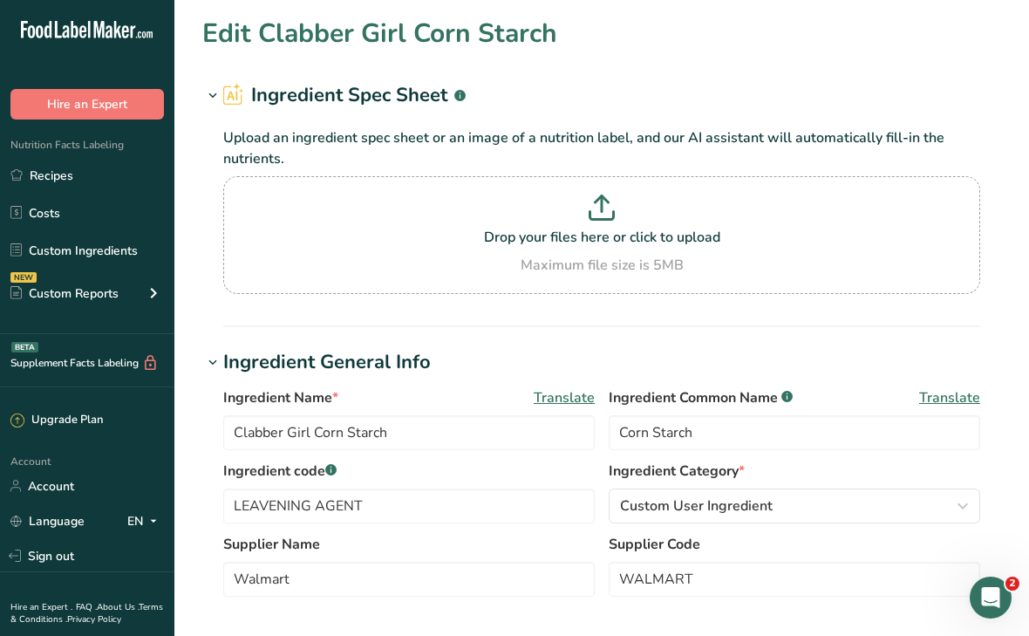
type input "Ghiradelli Classic White Premium Chips"
type input "BAKING CHOCOLATE"
type input "Webstaurant Store"
type input "WEBSTAURANT STORE"
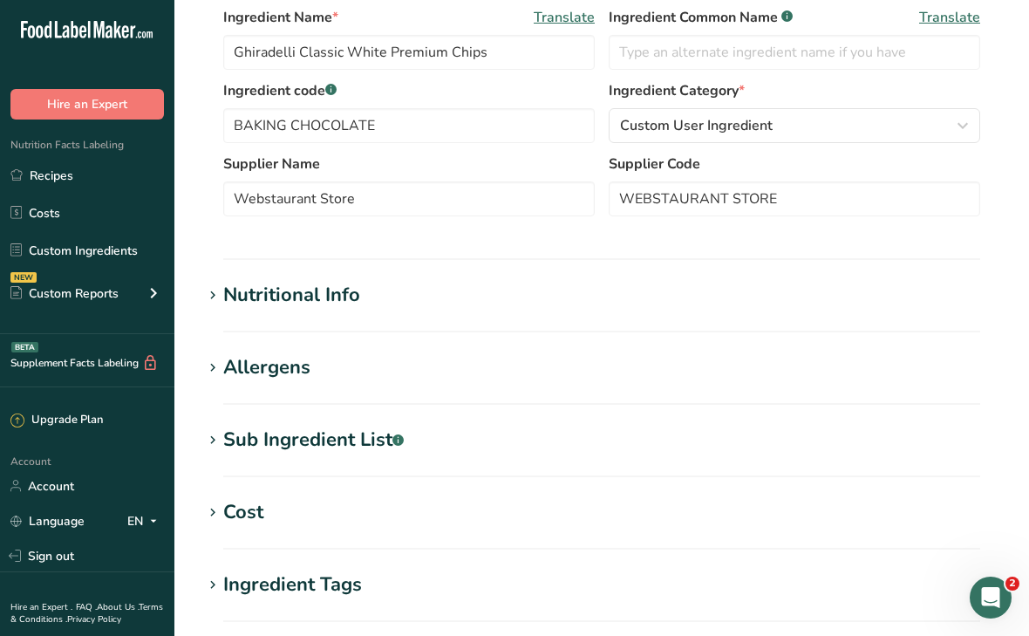
scroll to position [381, 0]
click at [323, 446] on div "Sub Ingredient List .a-a{fill:#347362;}.b-a{fill:#fff;}" at bounding box center [313, 439] width 180 height 29
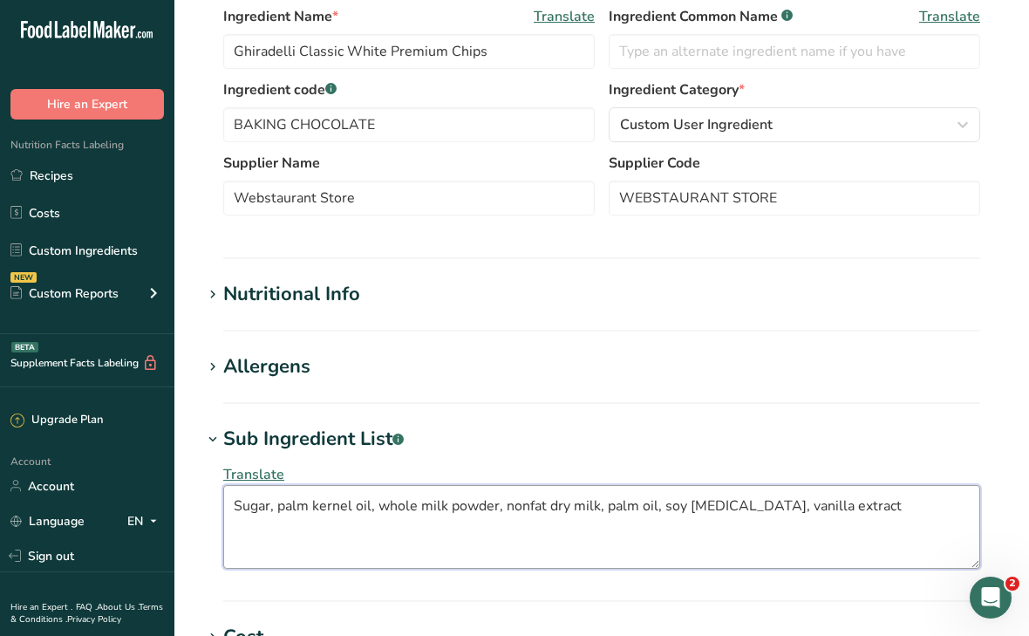
drag, startPoint x: 236, startPoint y: 505, endPoint x: 846, endPoint y: 504, distance: 609.5
click at [846, 504] on textarea "Sugar, palm kernel oil, whole milk powder, nonfat dry milk, palm oil, soy [MEDI…" at bounding box center [601, 527] width 757 height 84
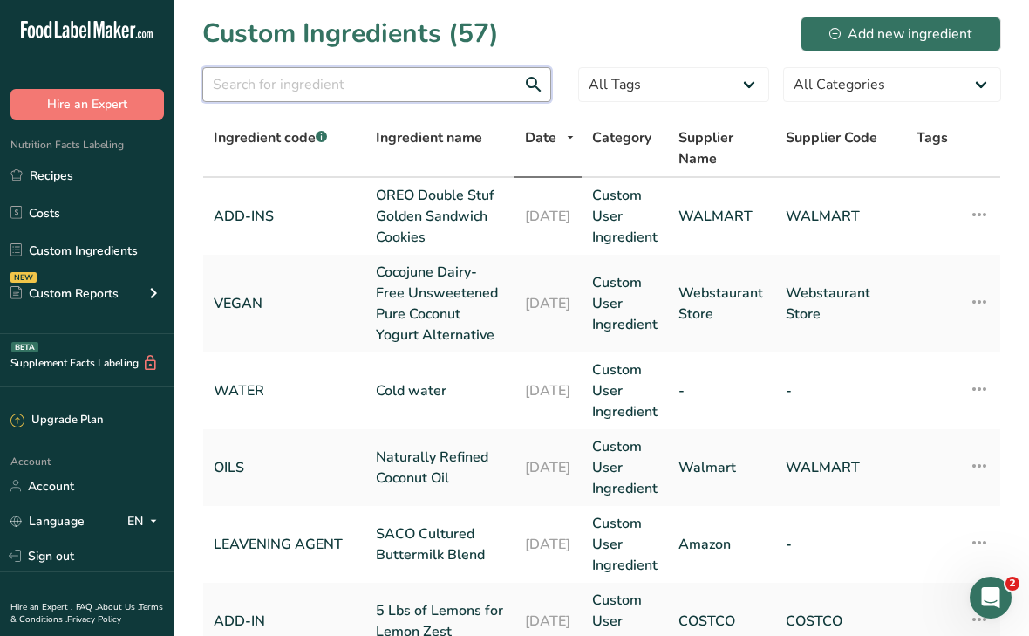
click at [312, 92] on input "text" at bounding box center [376, 84] width 349 height 35
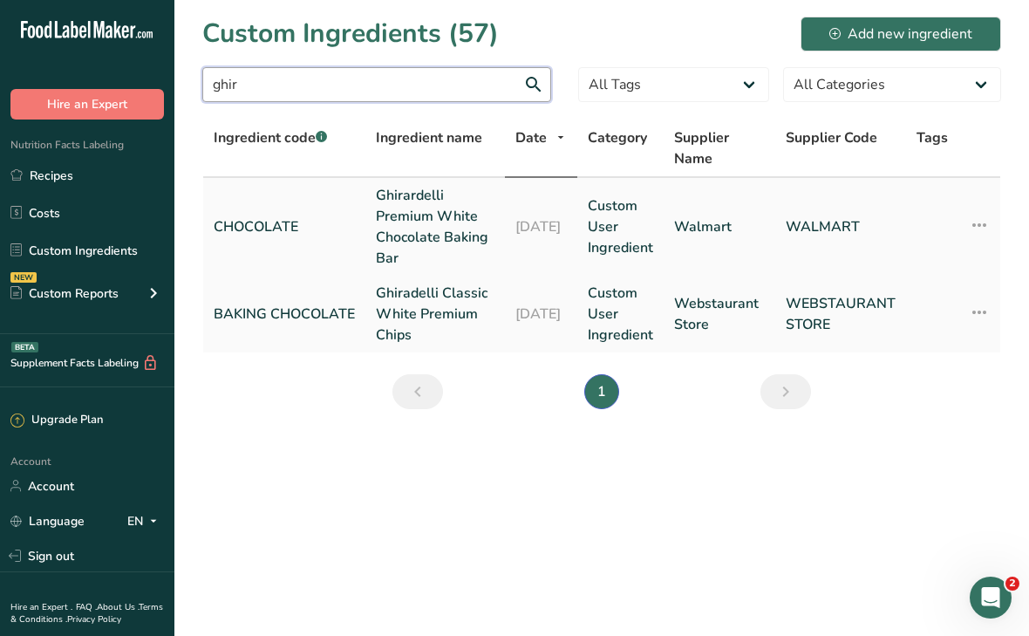
type input "ghir"
click at [391, 200] on link "Ghirardelli Premium White Chocolate Baking Bar" at bounding box center [435, 227] width 119 height 84
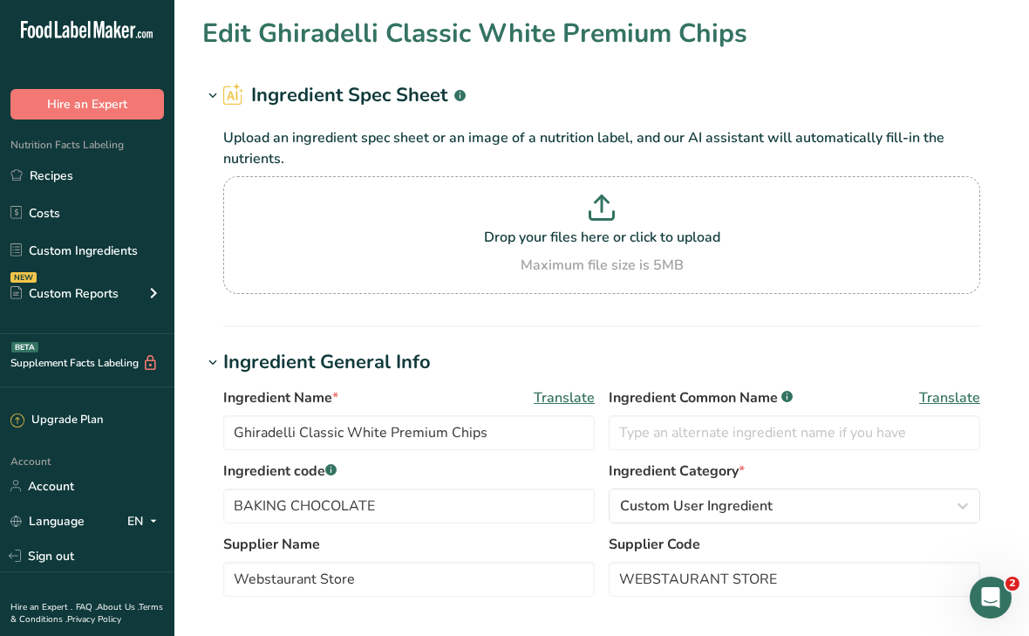
type input "Ghirardelli Premium White Chocolate Baking Bar"
type input "White Chocolate"
type input "CHOCOLATE"
type input "Walmart"
type input "WALMART"
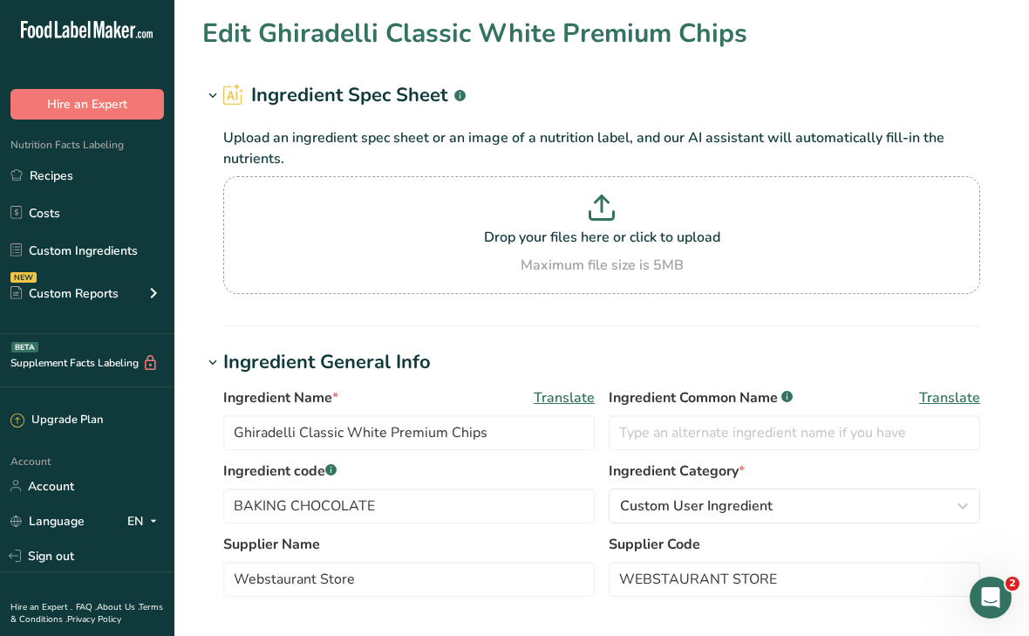
type input "113"
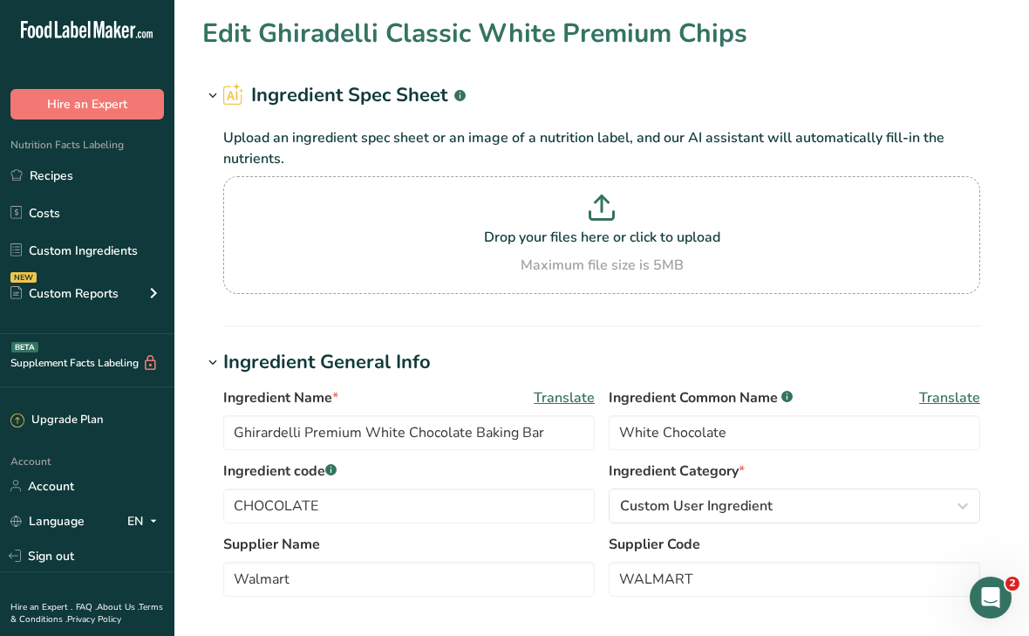
type input "630"
type KJ "2635.9"
type Fat "40"
type Fat "35"
type Fat "0"
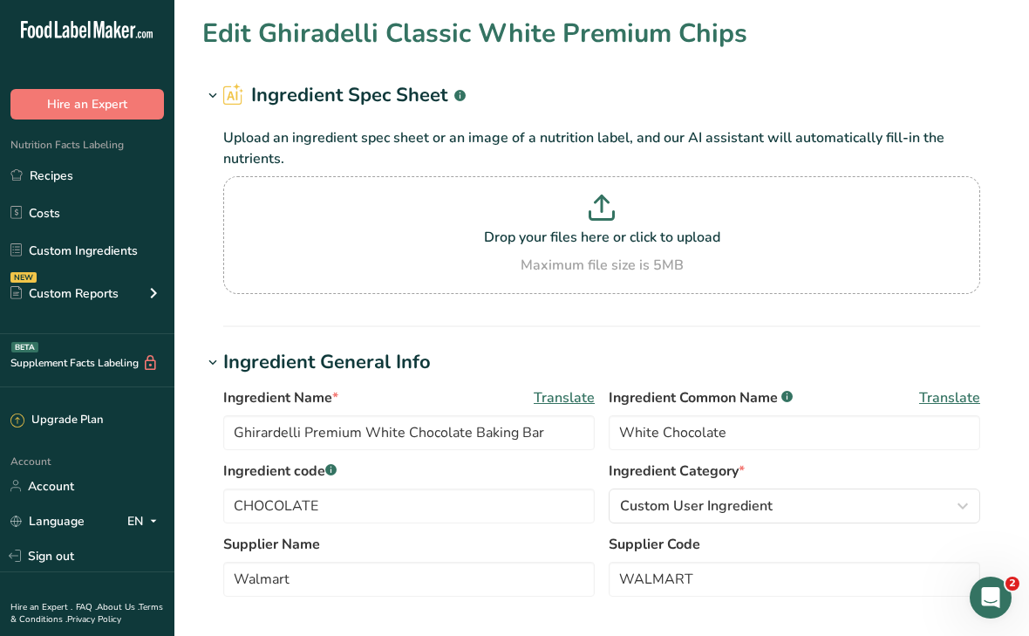
type input "10"
type input "70"
type Carbohydrates "59"
type Fiber "0"
type Sugars "58"
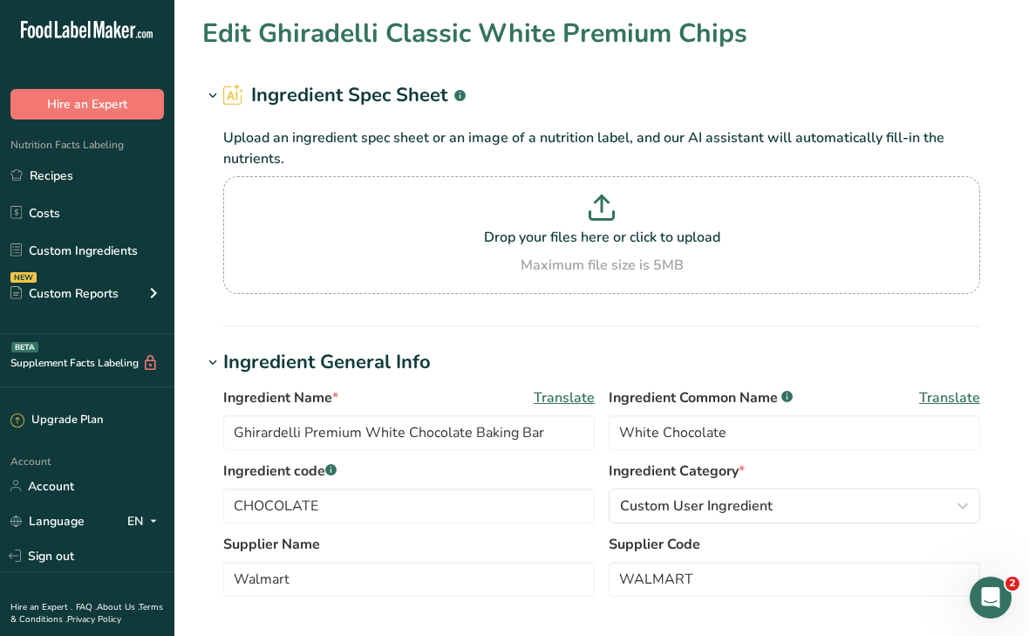
type Sugars "58"
type input "5"
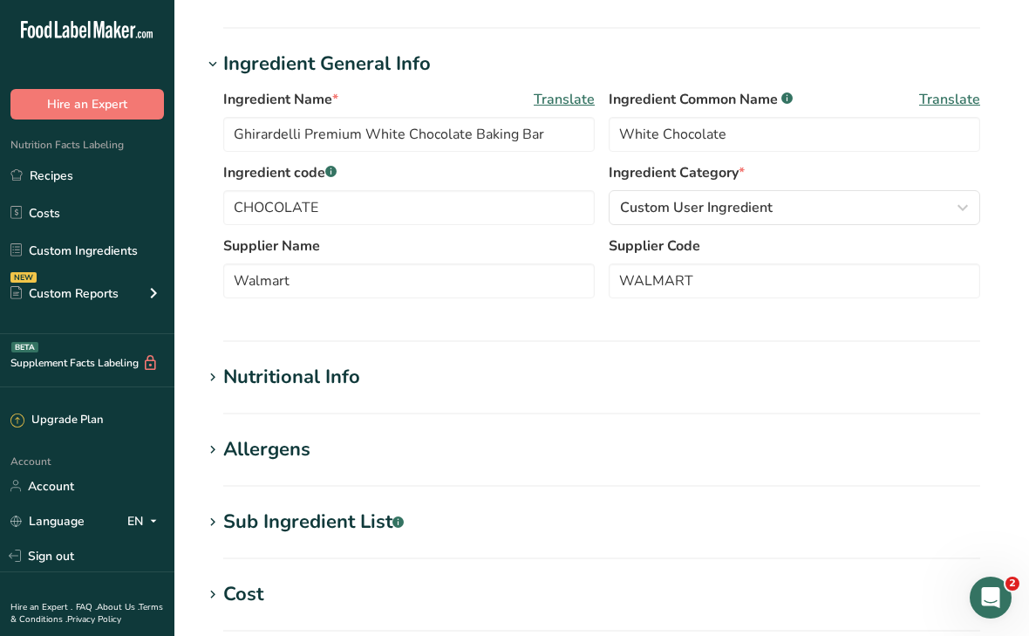
scroll to position [351, 0]
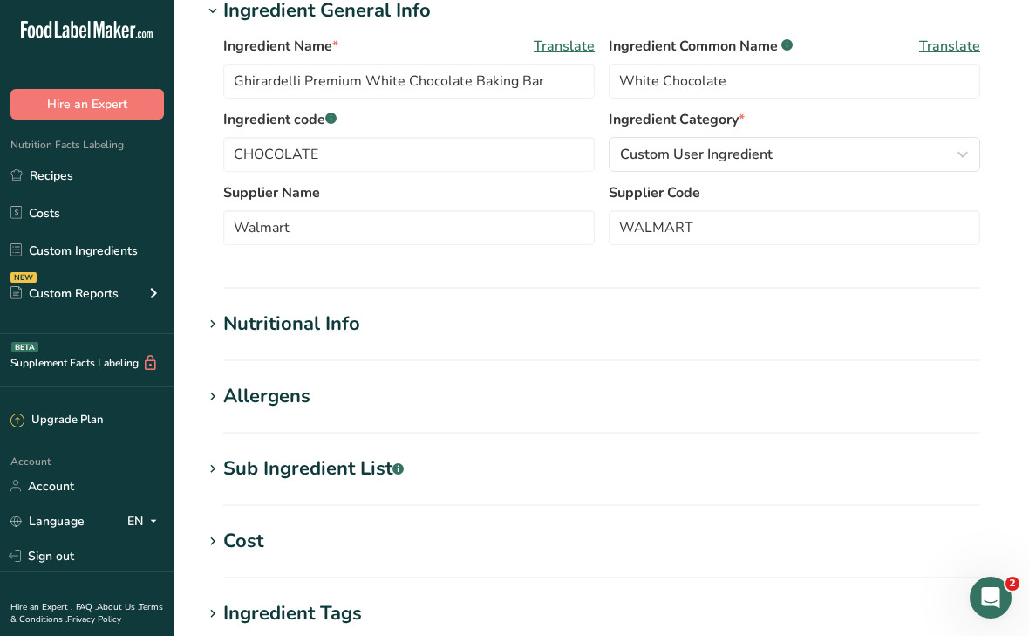
click at [264, 319] on div "Nutritional Info" at bounding box center [291, 324] width 137 height 29
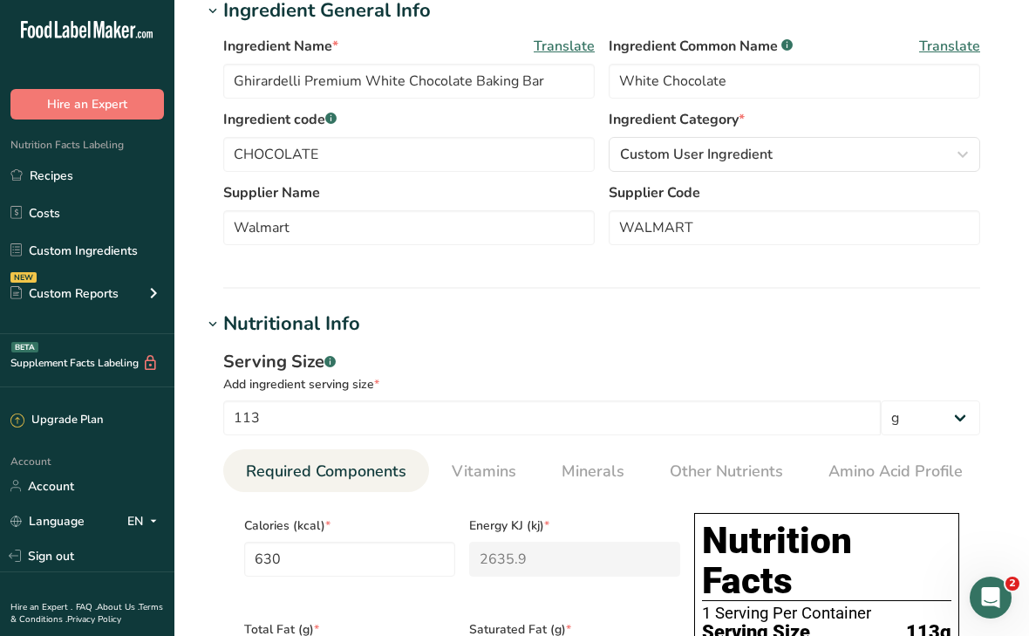
click at [264, 319] on div "Nutritional Info" at bounding box center [291, 324] width 137 height 29
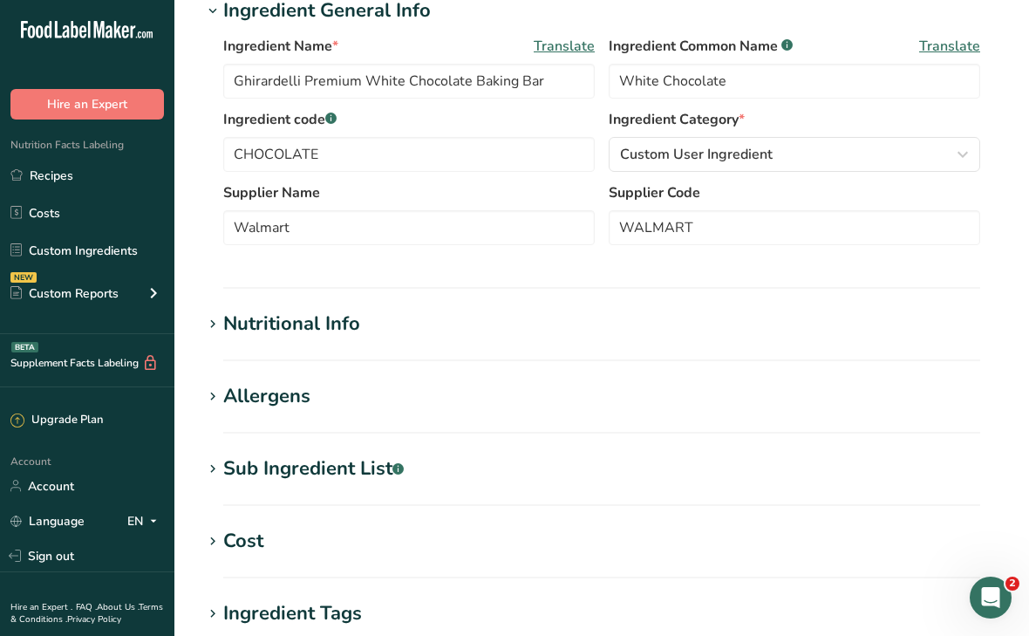
click at [282, 466] on div "Sub Ingredient List .a-a{fill:#347362;}.b-a{fill:#fff;}" at bounding box center [313, 468] width 180 height 29
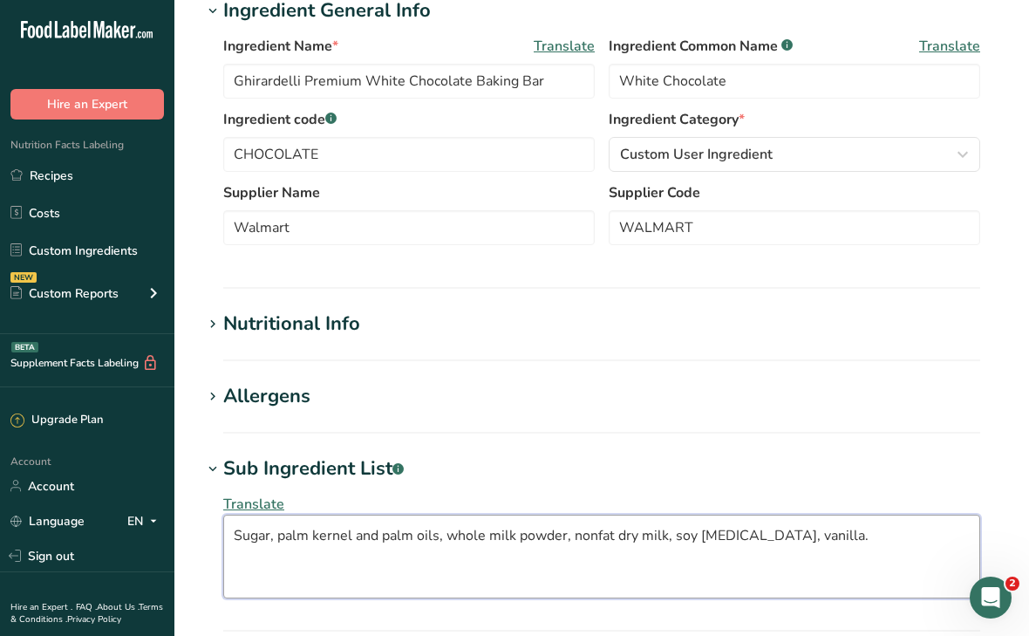
drag, startPoint x: 810, startPoint y: 540, endPoint x: 334, endPoint y: 514, distance: 476.8
click at [334, 514] on textarea "Sugar, palm kernel and palm oils, whole milk powder, nonfat dry milk, soy [MEDI…" at bounding box center [601, 556] width 757 height 84
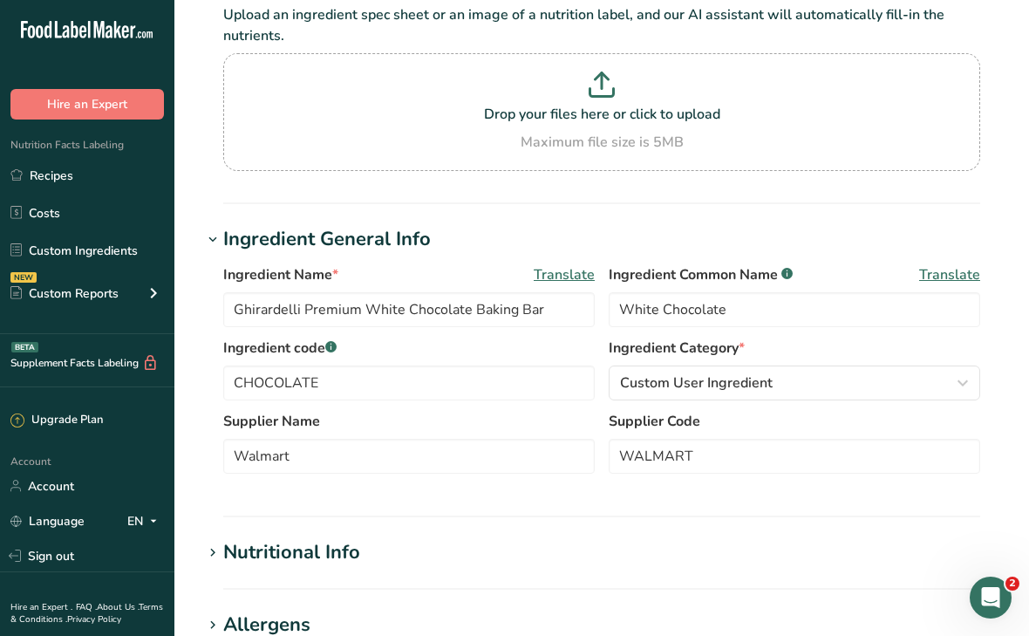
scroll to position [0, 0]
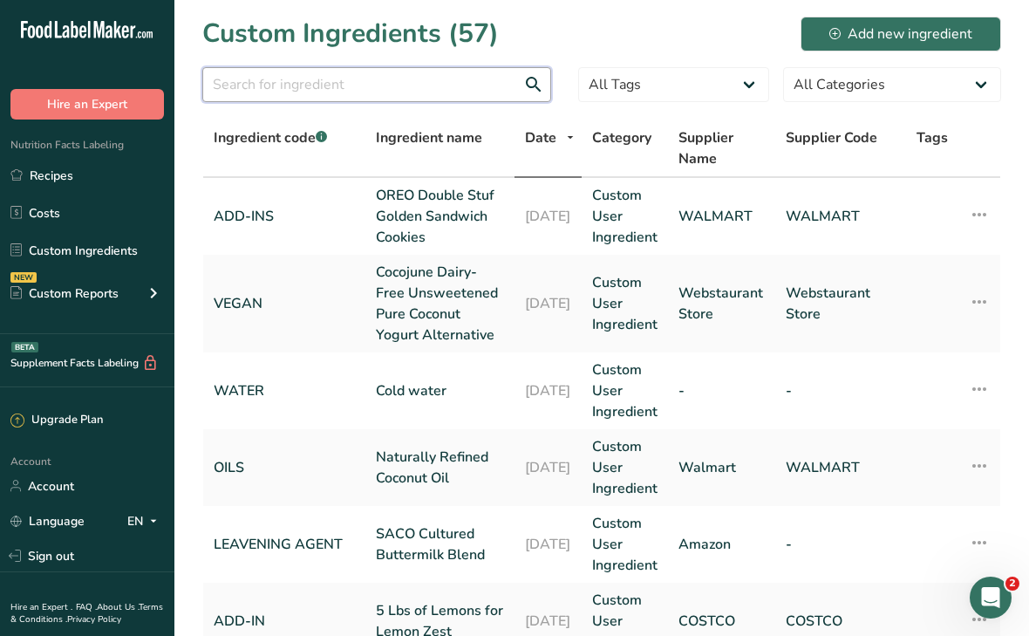
click at [341, 79] on input "text" at bounding box center [376, 84] width 349 height 35
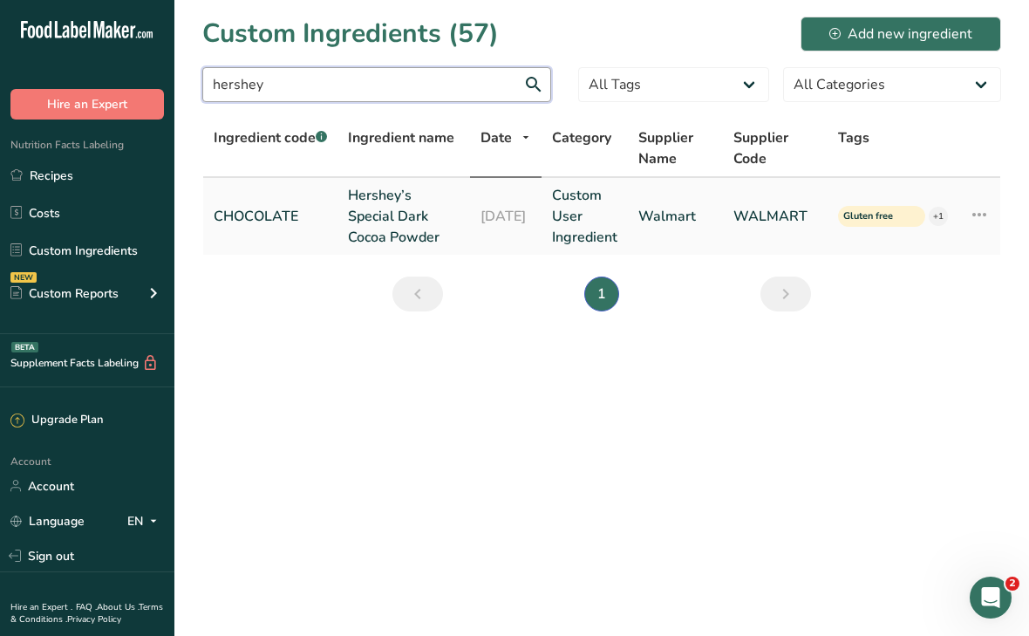
type input "hershey"
click at [383, 228] on link "Hershey’s Special Dark Cocoa Powder" at bounding box center [404, 216] width 112 height 63
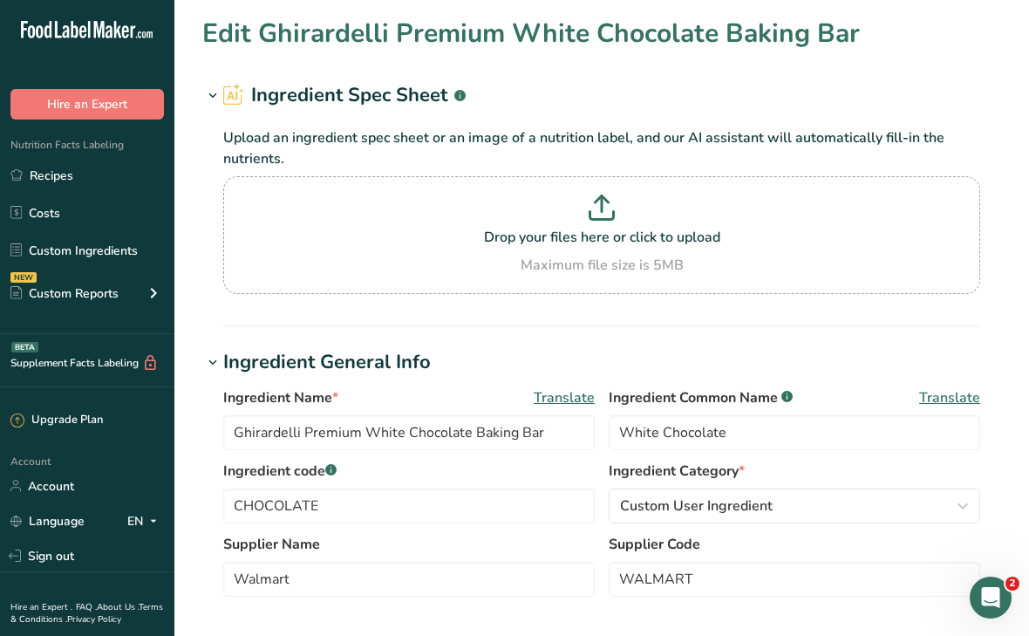
type input "Hershey’s Special Dark Cocoa Powder"
type input "Dutched Cocoa Powder"
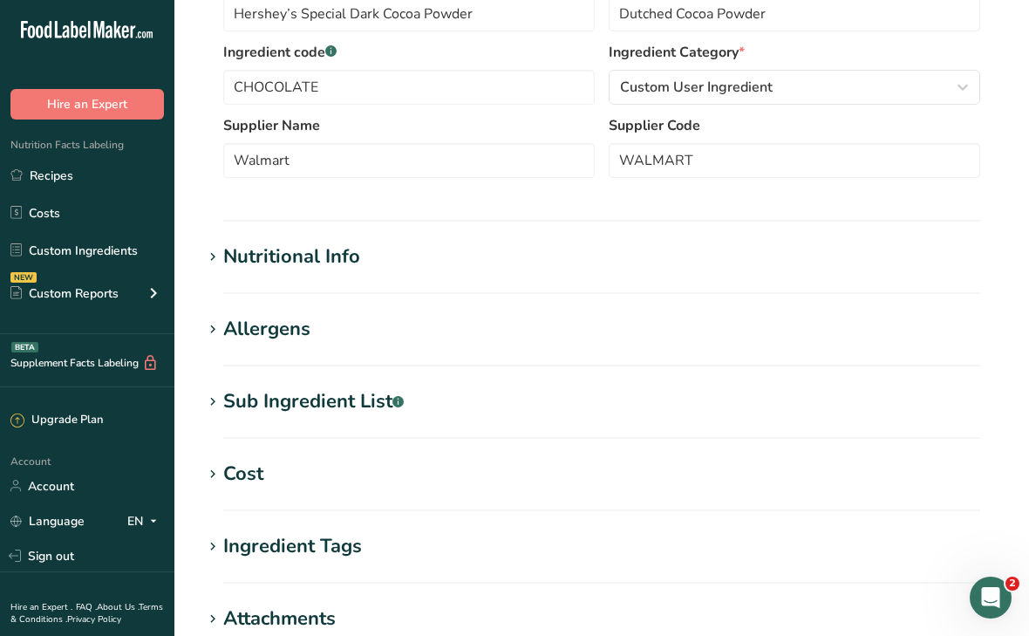
scroll to position [524, 0]
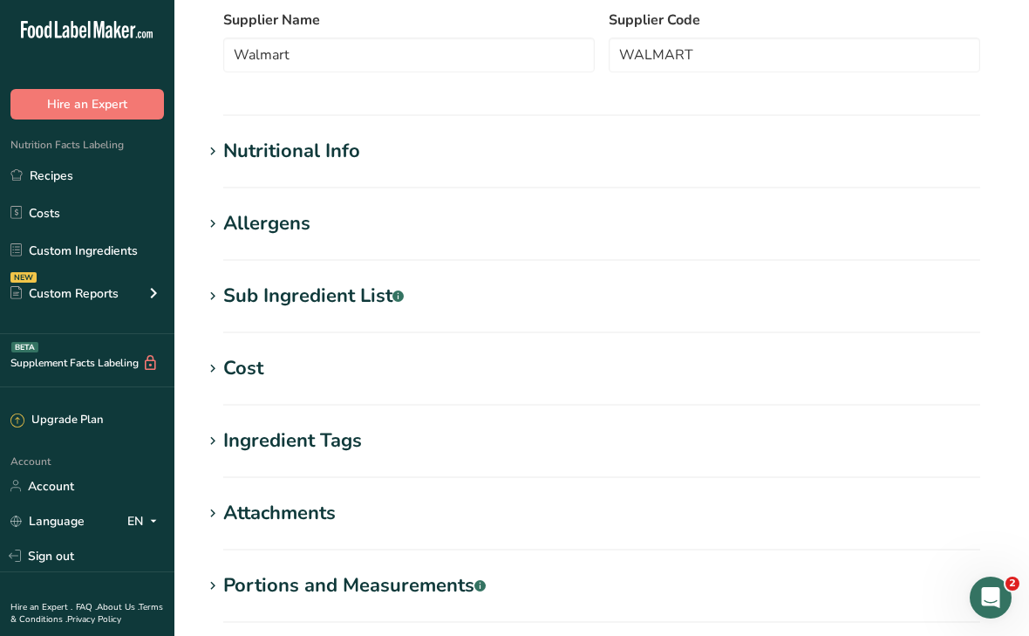
click at [325, 147] on div "Nutritional Info" at bounding box center [291, 151] width 137 height 29
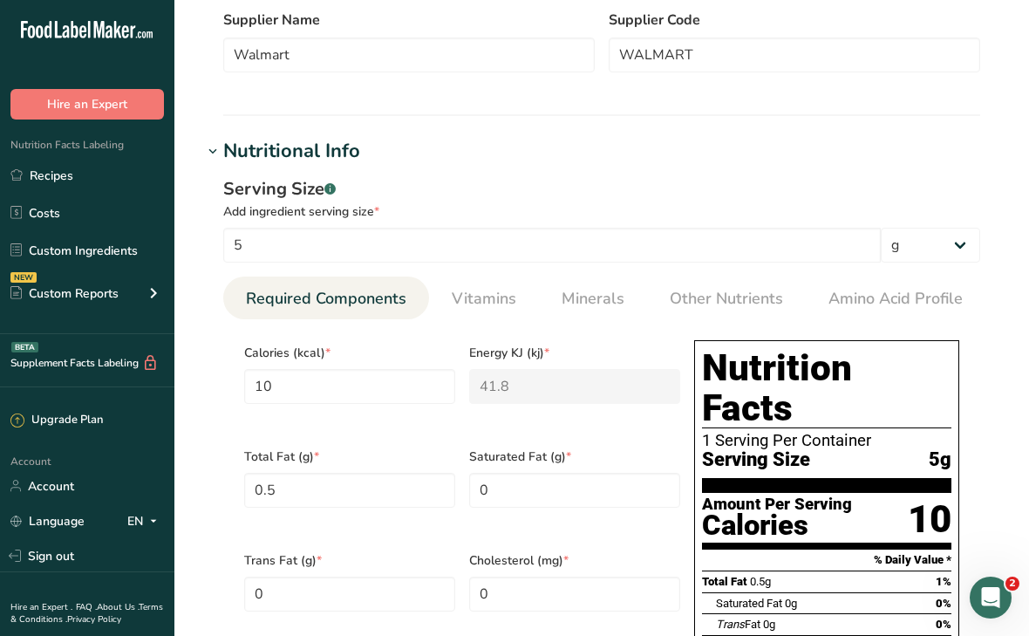
click at [325, 146] on div "Nutritional Info" at bounding box center [291, 151] width 137 height 29
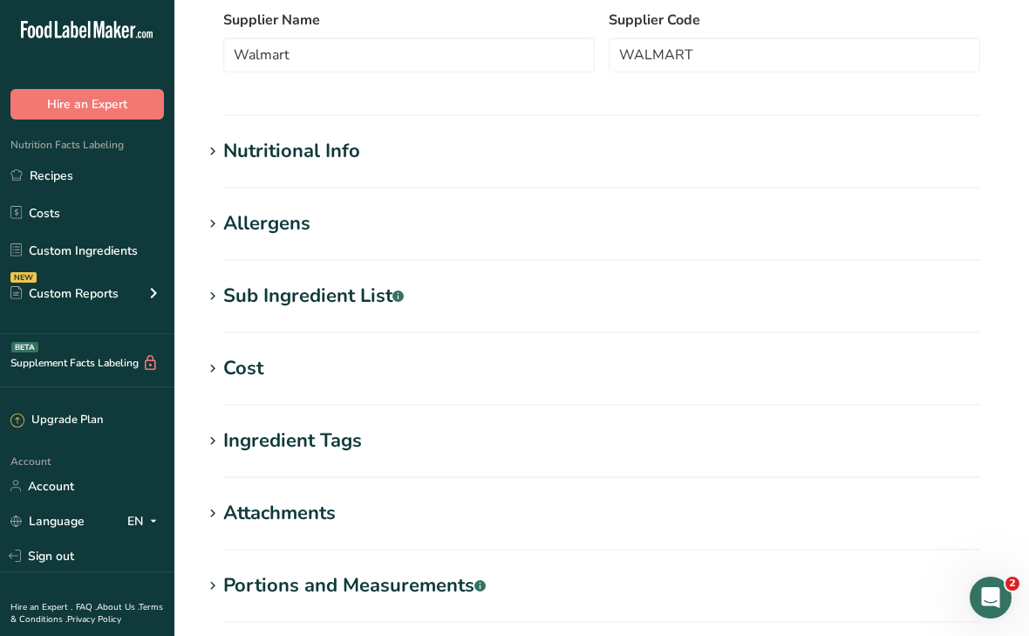
click at [279, 302] on div "Sub Ingredient List .a-a{fill:#347362;}.b-a{fill:#fff;}" at bounding box center [313, 296] width 180 height 29
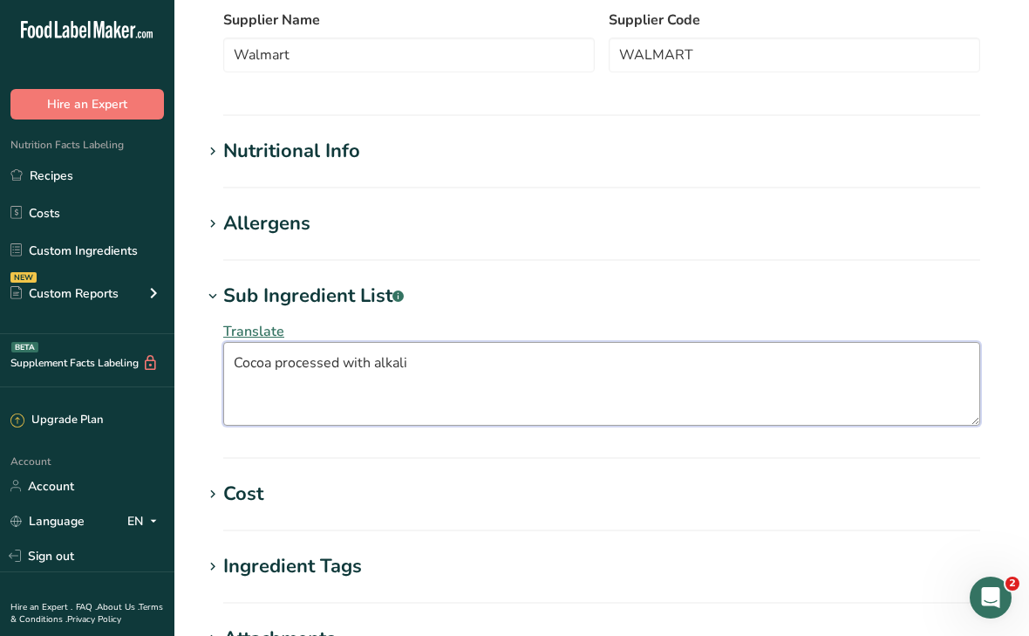
drag, startPoint x: 425, startPoint y: 366, endPoint x: 228, endPoint y: 363, distance: 197.1
click at [228, 363] on textarea "Cocoa processed with alkali" at bounding box center [601, 384] width 757 height 84
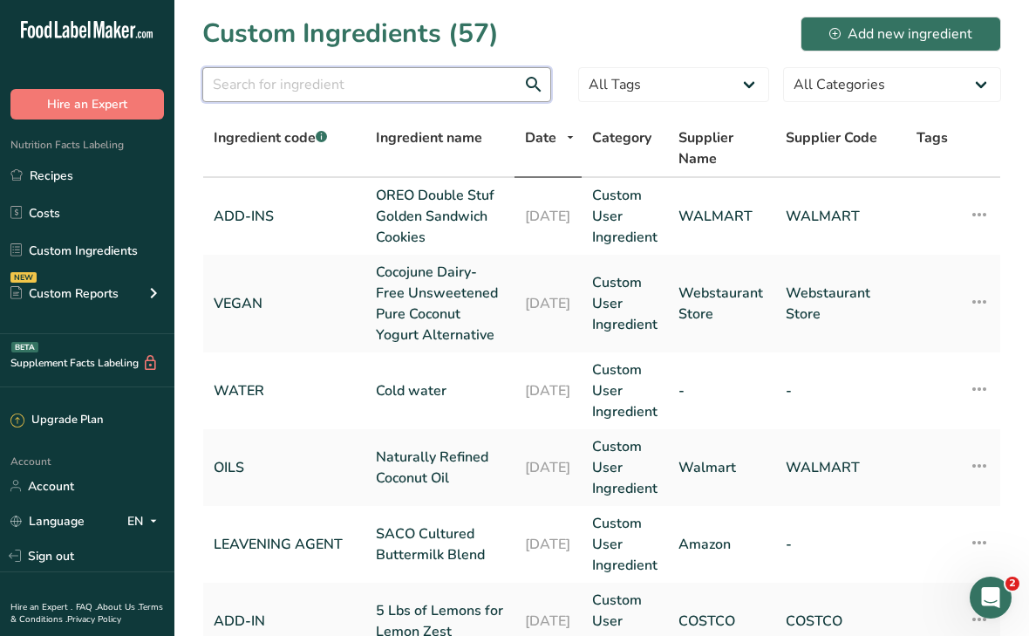
click at [259, 90] on input "text" at bounding box center [376, 84] width 349 height 35
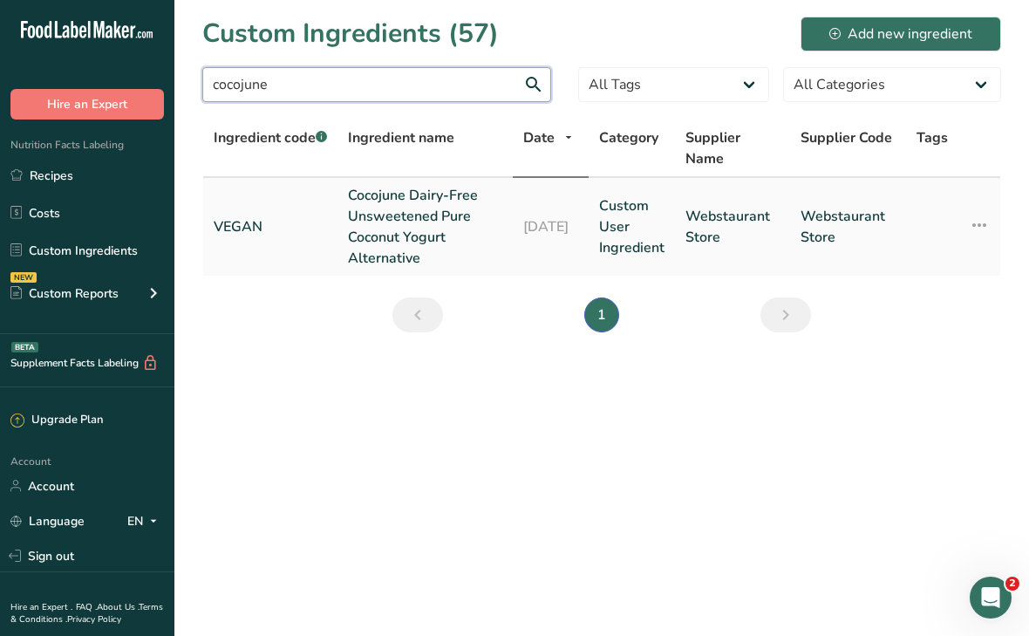
type input "cocojune"
click at [394, 205] on link "Cocojune Dairy-Free Unsweetened Pure Coconut Yogurt Alternative" at bounding box center [425, 227] width 154 height 84
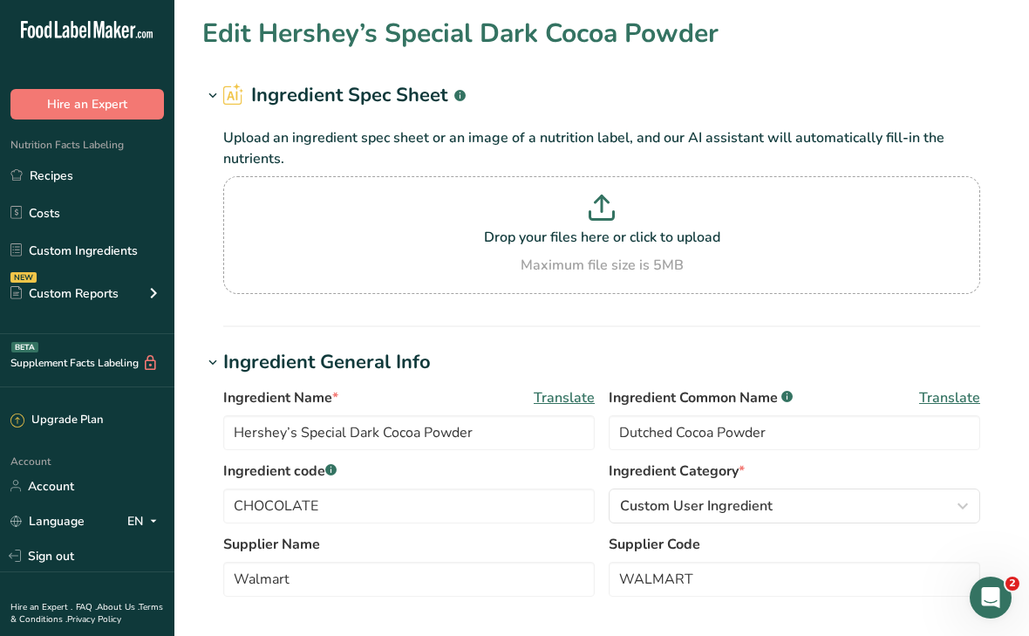
type input "Cocojune Dairy-Free Unsweetened Pure Coconut Yogurt Alternative"
type input "Organic cultured coconut"
type input "VEGAN"
type input "Webstaurant Store"
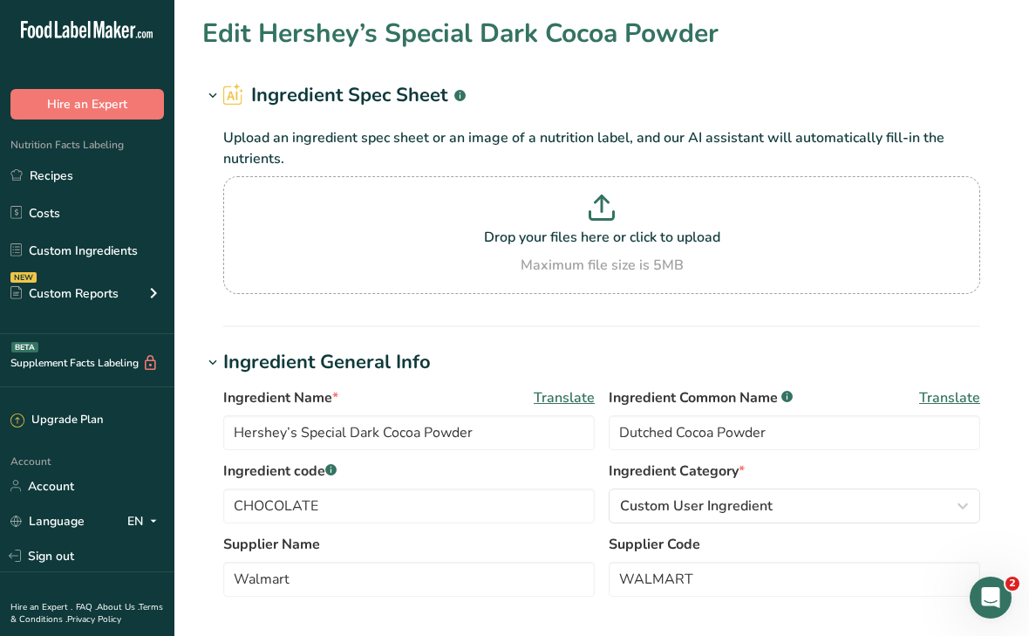
type textarea "Organic coconuts, water, organic tapioca, vegan probiotic cultures"
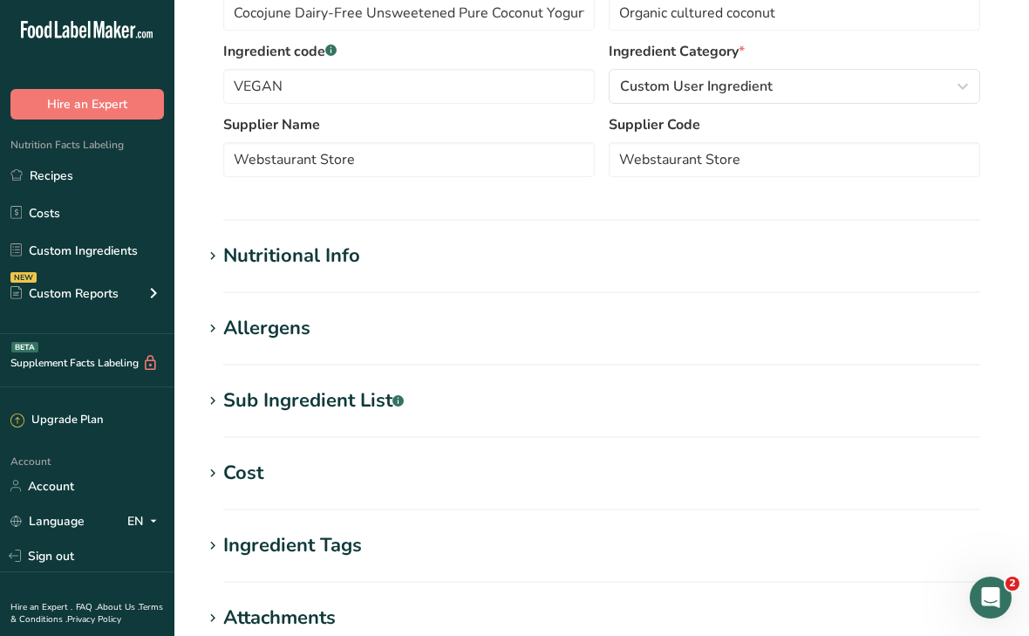
scroll to position [502, 0]
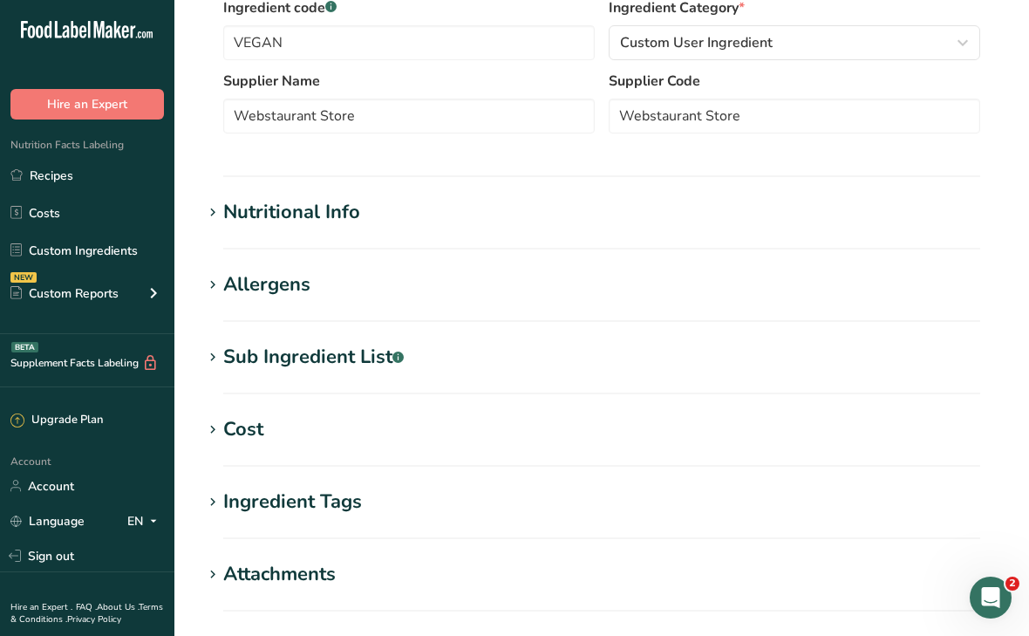
click at [362, 359] on div "Sub Ingredient List .a-a{fill:#347362;}.b-a{fill:#fff;}" at bounding box center [313, 357] width 180 height 29
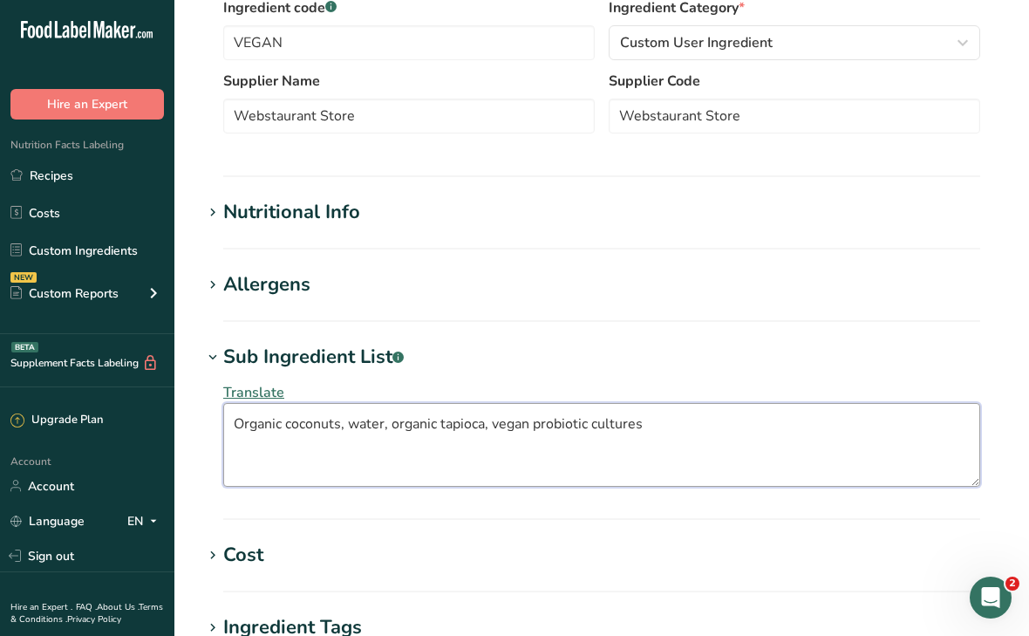
drag, startPoint x: 658, startPoint y: 423, endPoint x: 219, endPoint y: 419, distance: 439.5
click at [219, 419] on div "Translate Organic coconuts, water, organic tapioca, vegan probiotic cultures" at bounding box center [601, 434] width 799 height 126
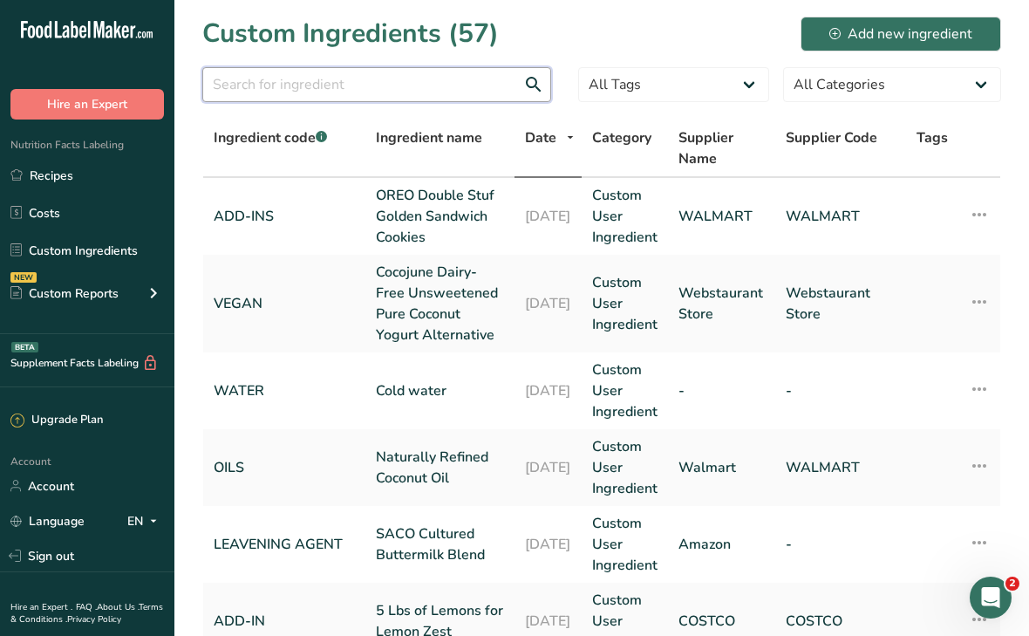
click at [282, 82] on input "text" at bounding box center [376, 84] width 349 height 35
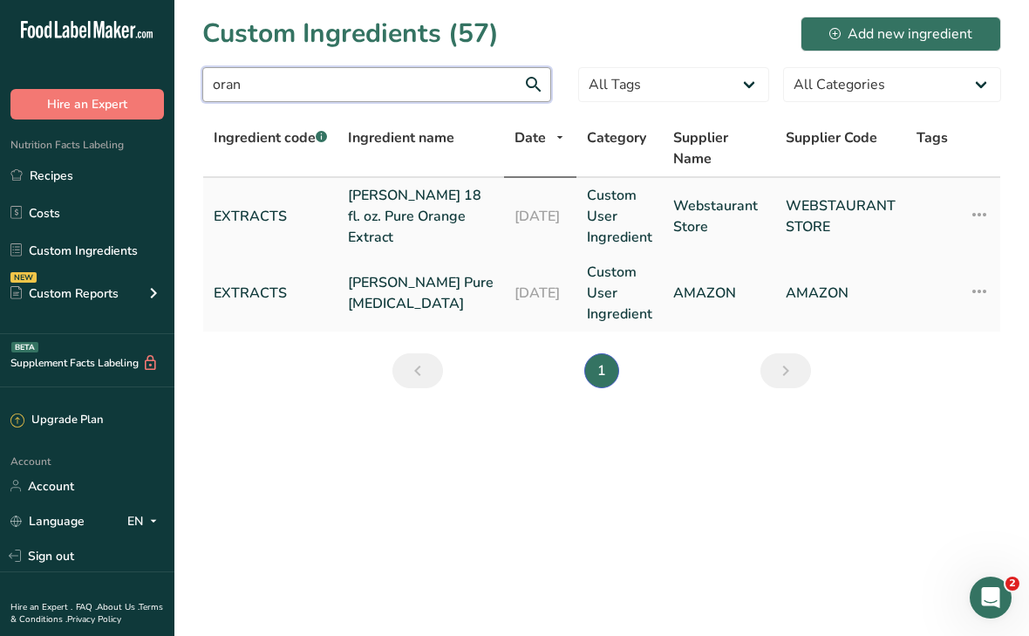
type input "oran"
click at [394, 210] on link "[PERSON_NAME] 18 fl. oz. Pure Orange Extract" at bounding box center [421, 216] width 146 height 63
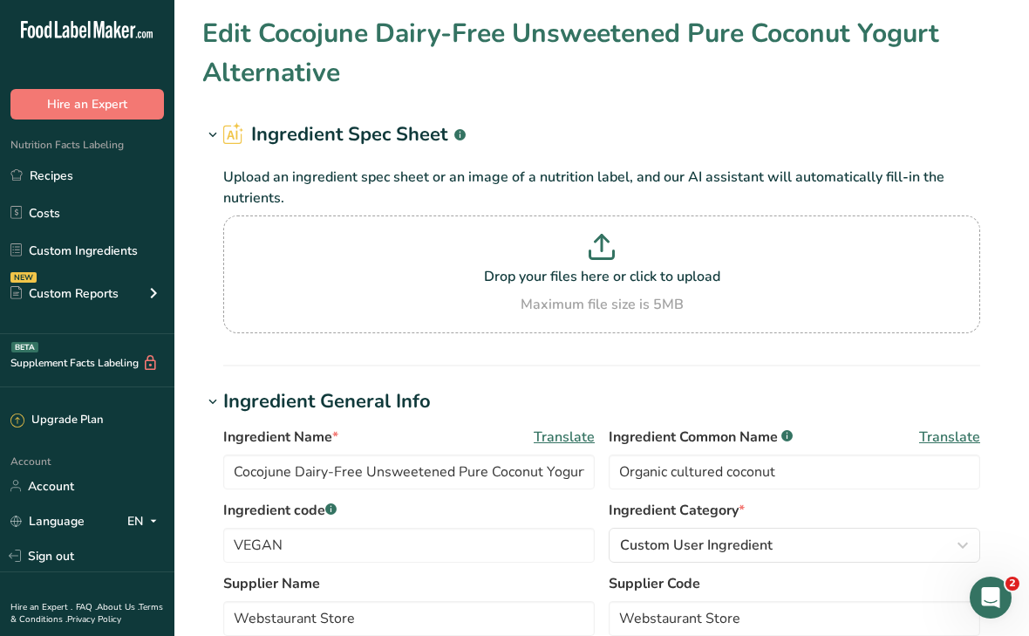
type input "[PERSON_NAME] 18 fl. oz. Pure Orange Extract"
type input "Orange Extract"
type input "EXTRACTS"
type input "WEBSTAURANT STORE"
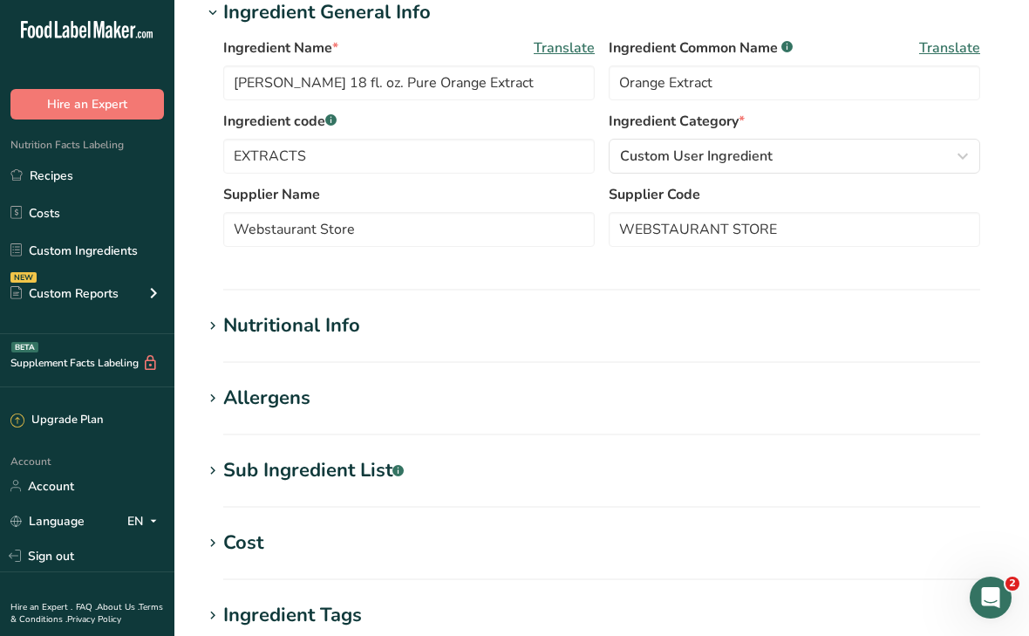
scroll to position [380, 0]
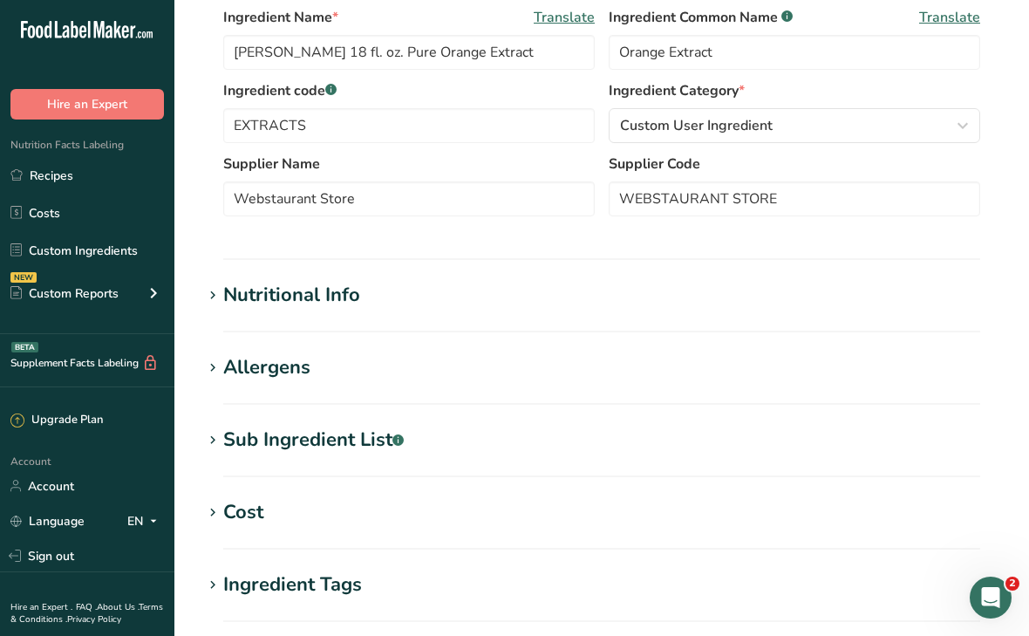
click at [335, 438] on div "Sub Ingredient List .a-a{fill:#347362;}.b-a{fill:#fff;}" at bounding box center [313, 440] width 180 height 29
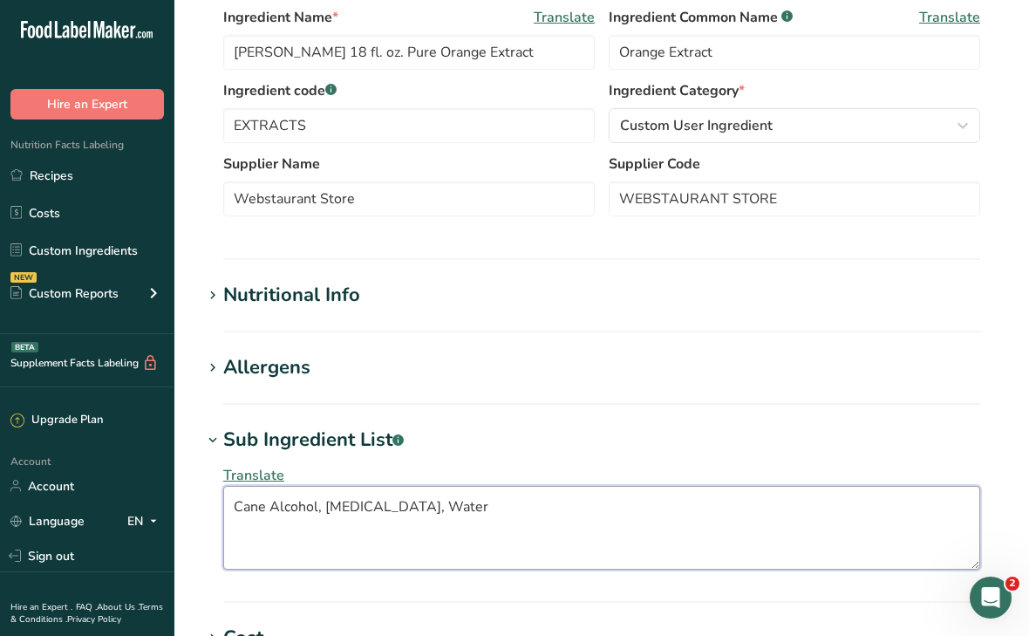
drag, startPoint x: 457, startPoint y: 505, endPoint x: 231, endPoint y: 499, distance: 225.9
click at [231, 499] on textarea "Cane Alcohol, [MEDICAL_DATA], Water" at bounding box center [601, 528] width 757 height 84
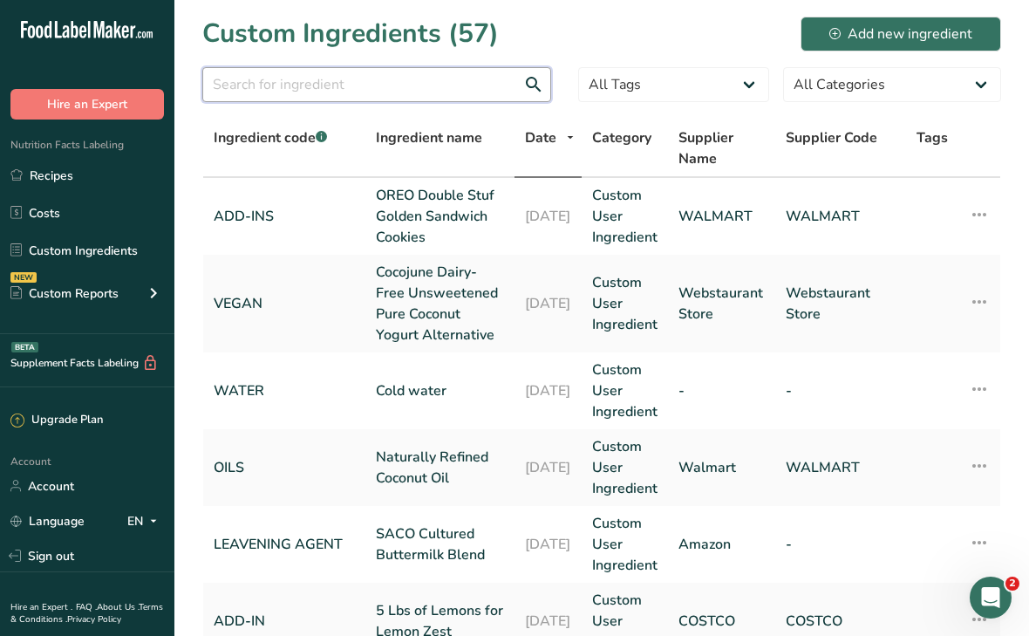
click at [300, 92] on input "text" at bounding box center [376, 84] width 349 height 35
type input "lemon"
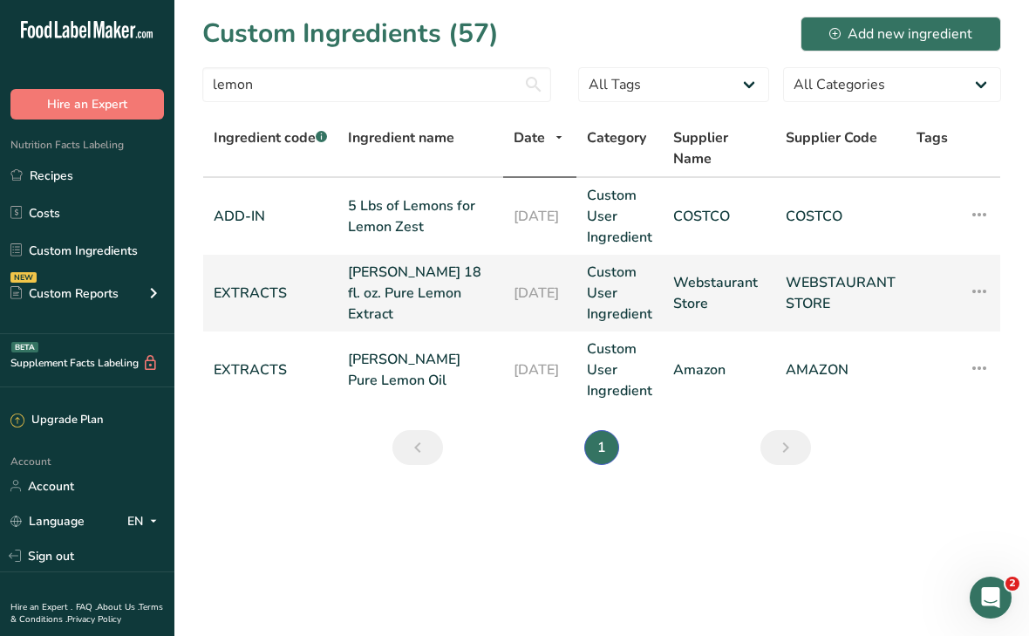
click at [392, 302] on link "[PERSON_NAME] 18 fl. oz. Pure Lemon Extract" at bounding box center [420, 293] width 145 height 63
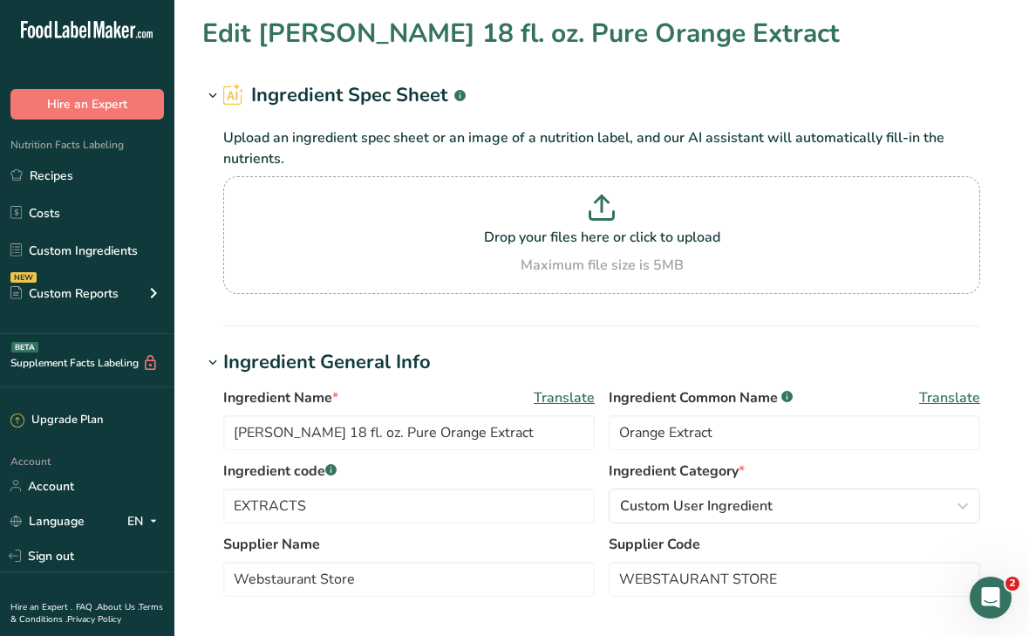
type input "[PERSON_NAME] 18 fl. oz. Pure Lemon Extract"
type input "Lemon Extract"
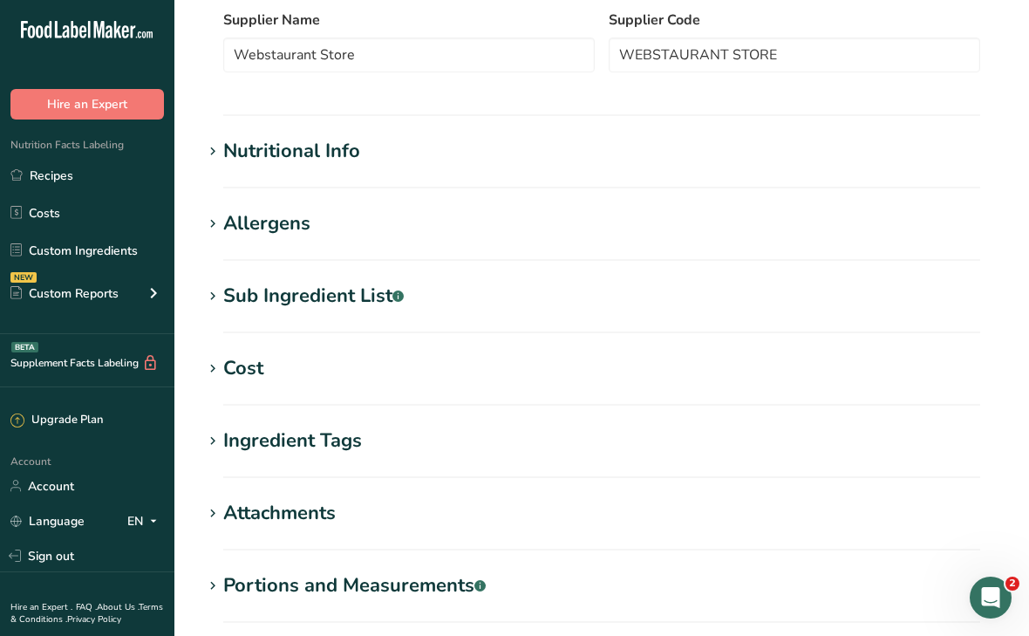
scroll to position [527, 0]
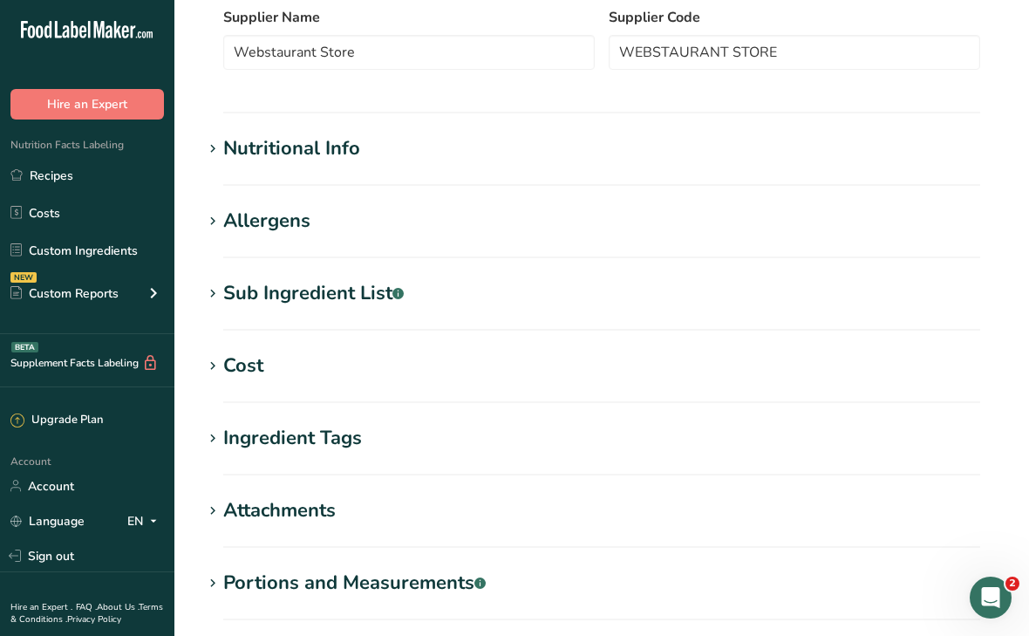
click at [274, 294] on div "Sub Ingredient List .a-a{fill:#347362;}.b-a{fill:#fff;}" at bounding box center [313, 293] width 180 height 29
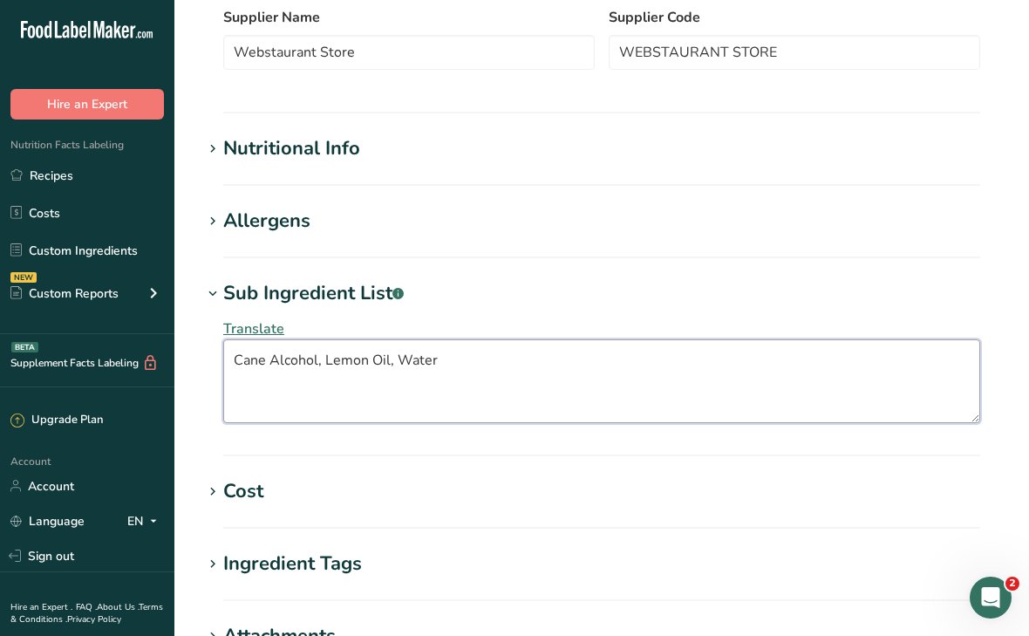
drag, startPoint x: 460, startPoint y: 358, endPoint x: 205, endPoint y: 351, distance: 255.6
click at [205, 351] on div "Translate Cane Alcohol, Lemon Oil, Water" at bounding box center [601, 371] width 799 height 126
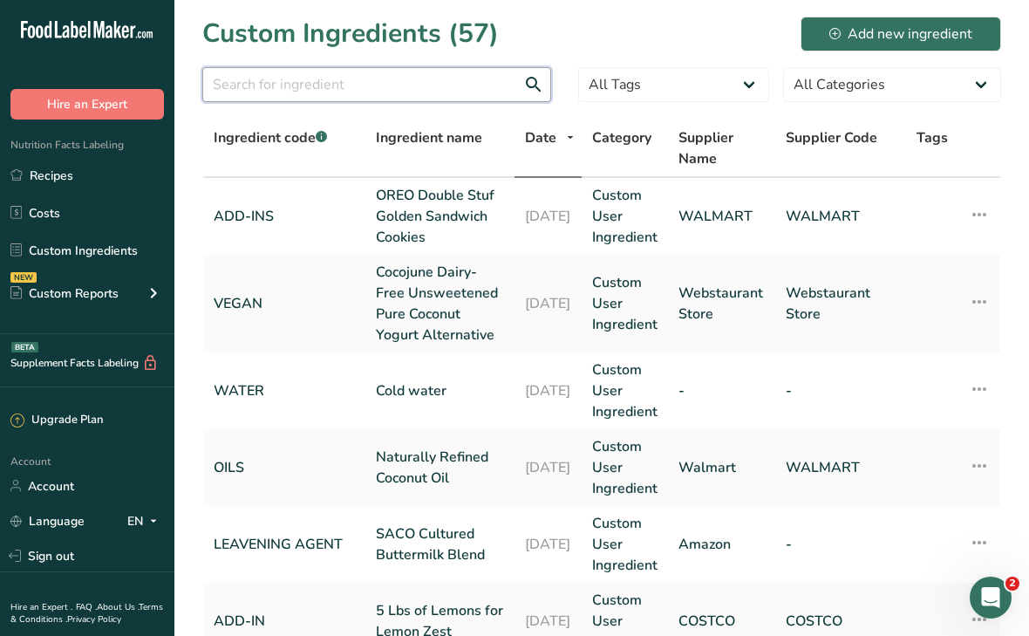
click at [262, 92] on input "text" at bounding box center [376, 84] width 349 height 35
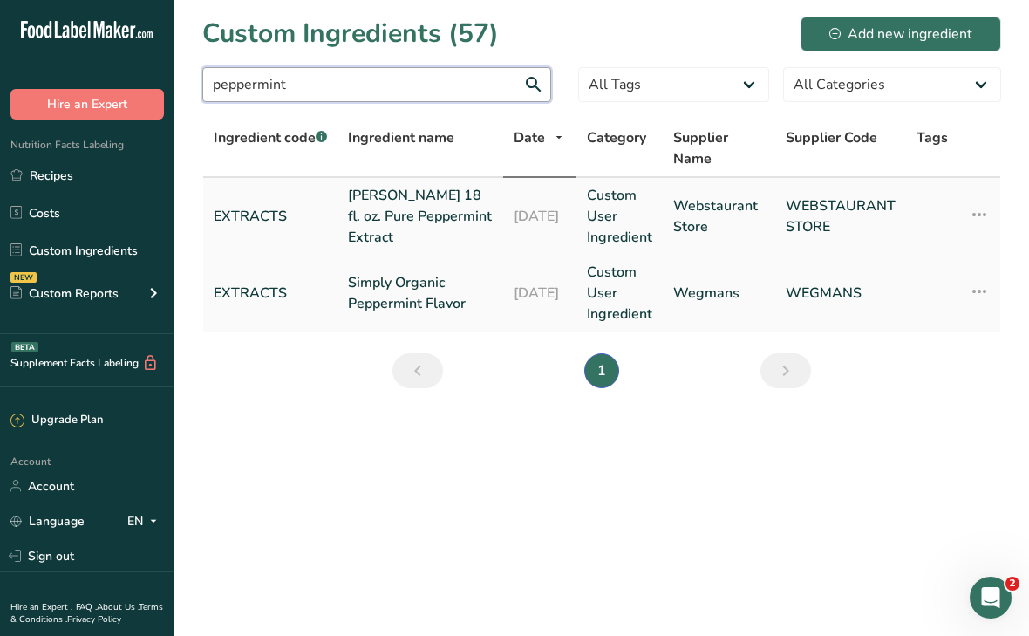
type input "peppermint"
click at [378, 221] on link "[PERSON_NAME] 18 fl. oz. Pure Peppermint Extract" at bounding box center [420, 216] width 145 height 63
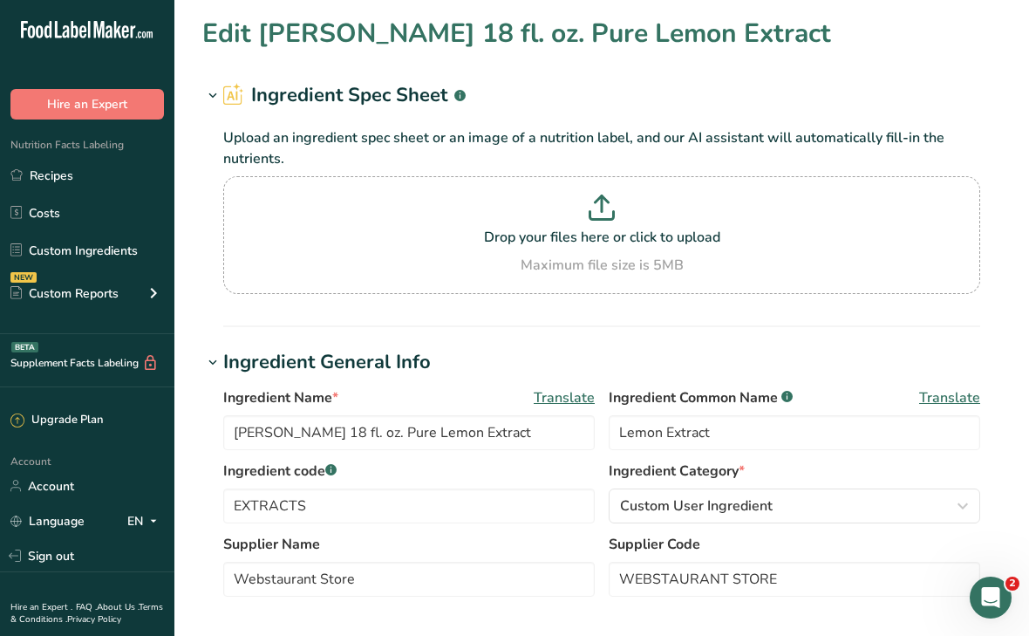
type input "[PERSON_NAME] 18 fl. oz. Pure Peppermint Extract"
type input "Peppermint Extract"
type textarea "Cane Alcohol, Peppermint Oil"
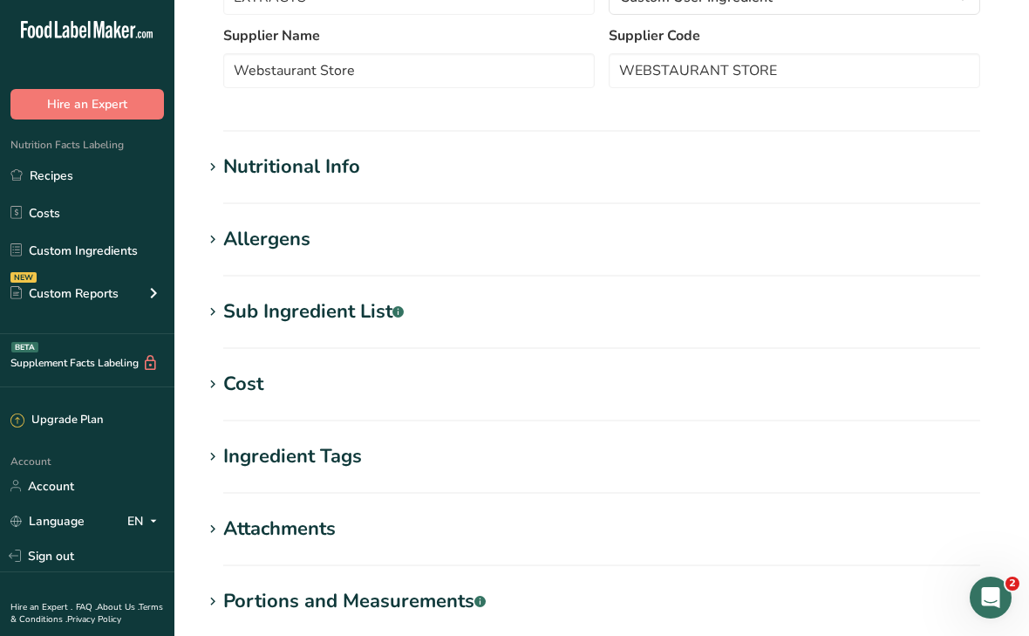
scroll to position [510, 0]
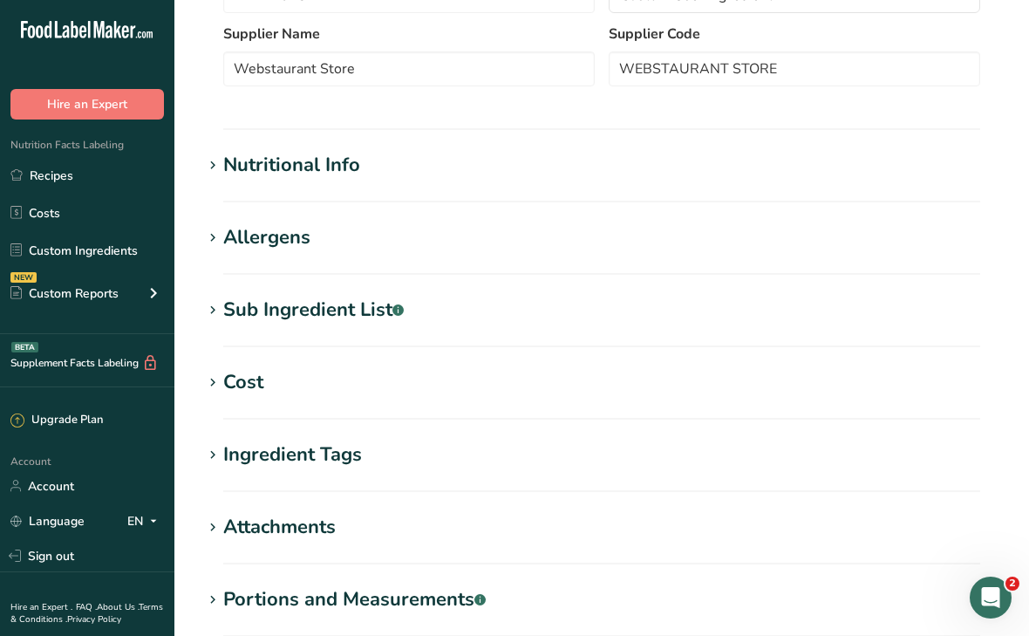
click at [326, 309] on div "Sub Ingredient List .a-a{fill:#347362;}.b-a{fill:#fff;}" at bounding box center [313, 310] width 180 height 29
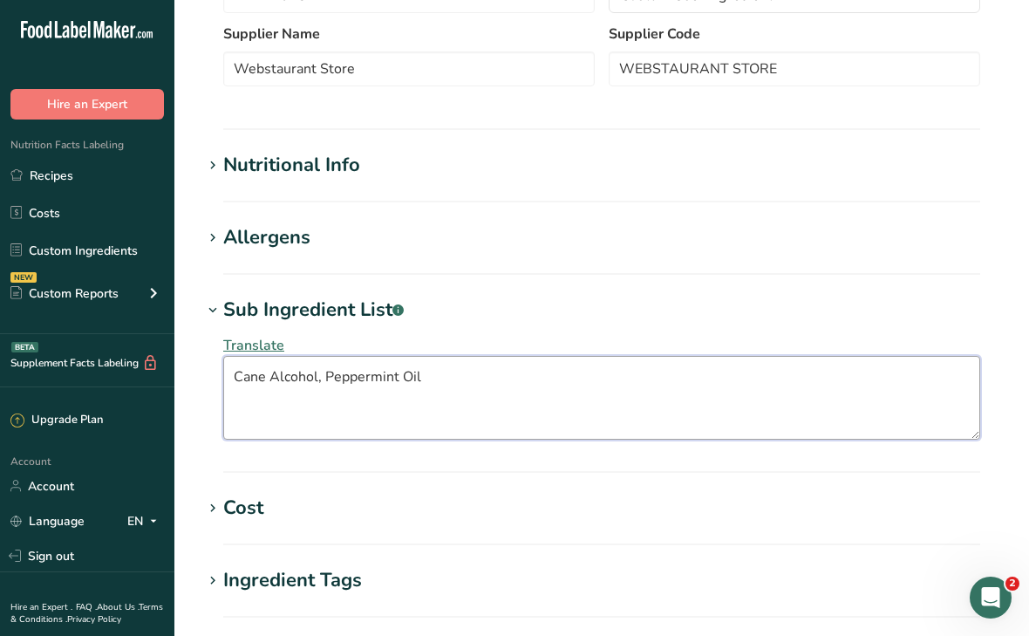
drag, startPoint x: 430, startPoint y: 380, endPoint x: 235, endPoint y: 368, distance: 194.8
click at [235, 368] on textarea "Cane Alcohol, Peppermint Oil" at bounding box center [601, 398] width 757 height 84
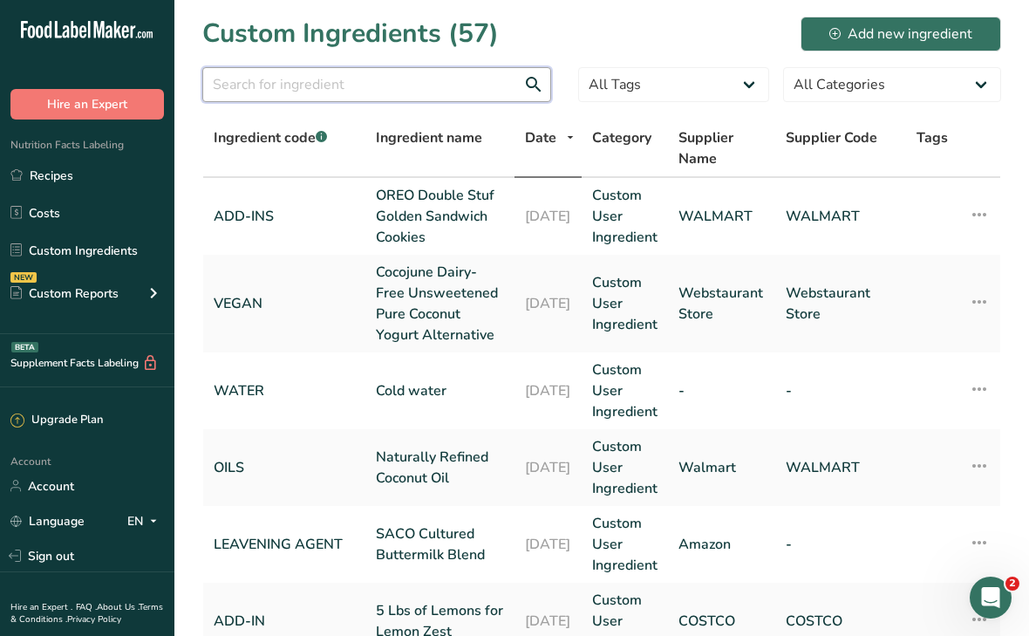
click at [278, 92] on input "text" at bounding box center [376, 84] width 349 height 35
type input "almond"
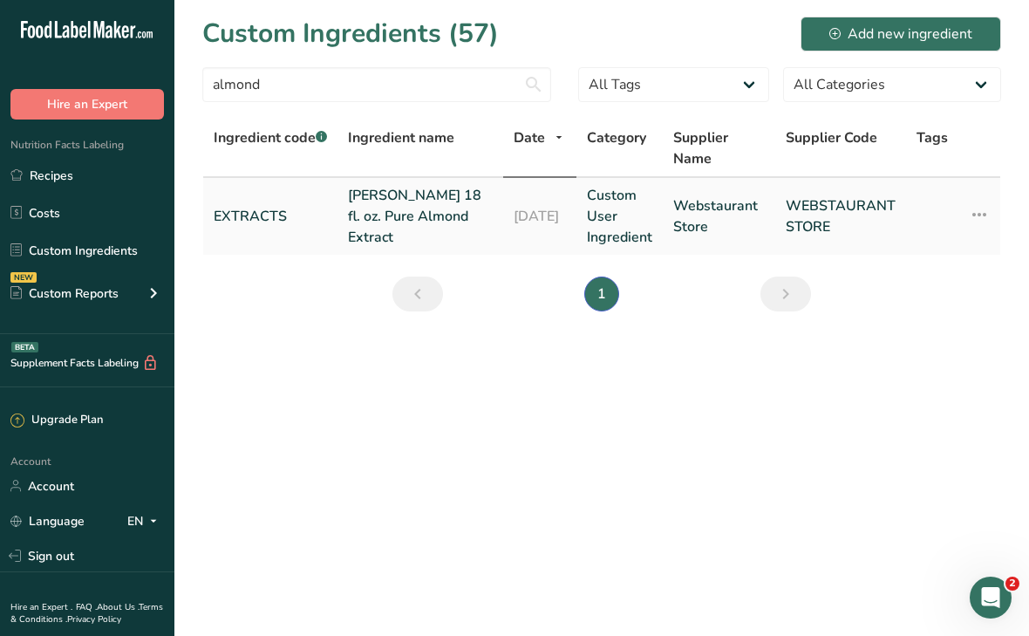
click at [362, 208] on link "[PERSON_NAME] 18 fl. oz. Pure Almond Extract" at bounding box center [420, 216] width 145 height 63
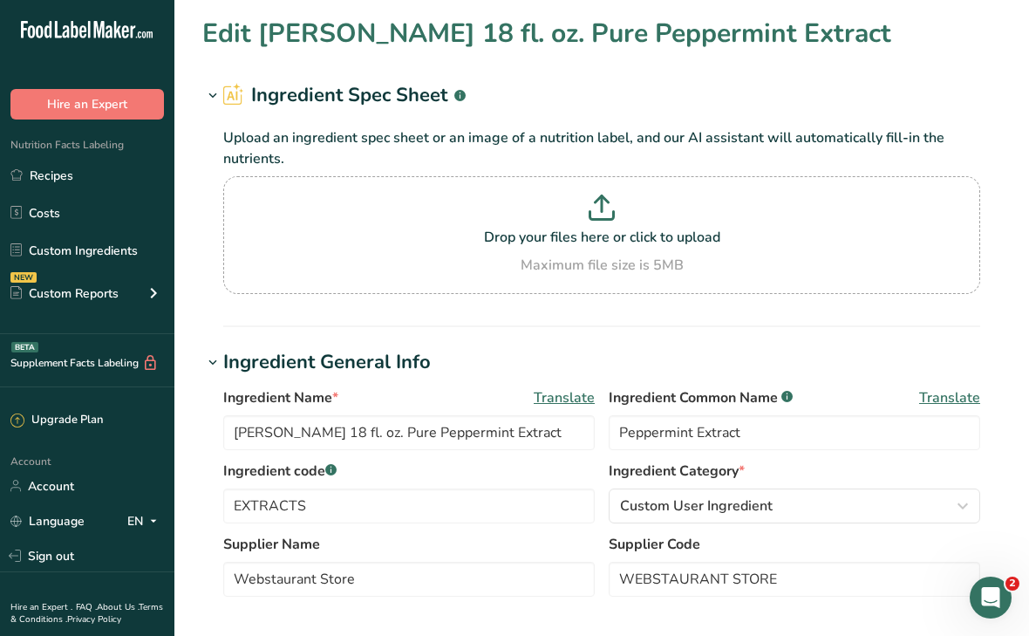
type input "[PERSON_NAME] 18 fl. oz. Pure Almond Extract"
type input "Almond Extract"
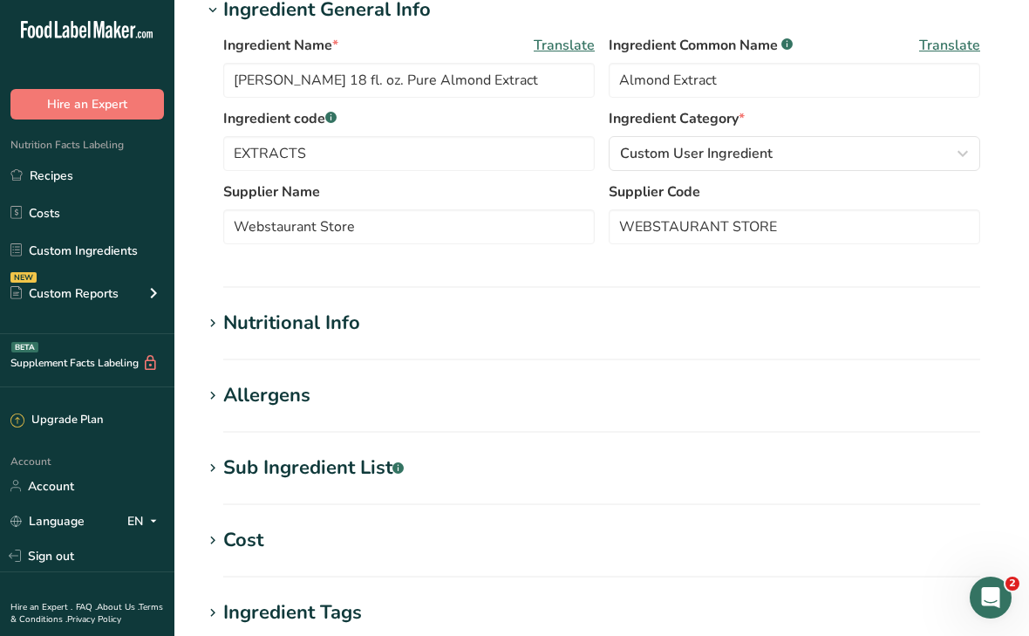
scroll to position [400, 0]
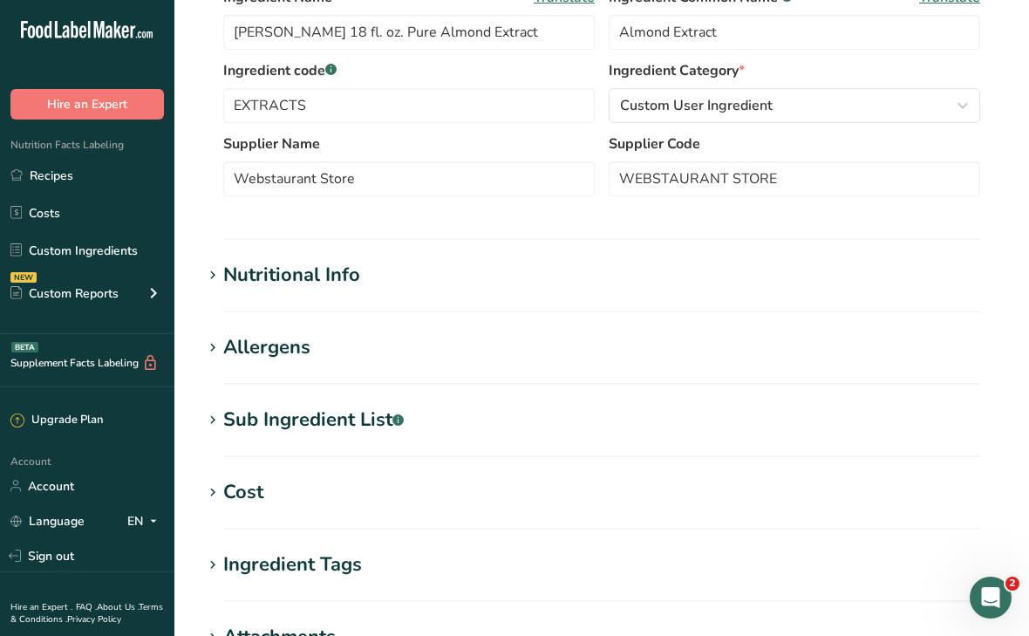
click at [349, 348] on h1 "Allergens" at bounding box center [601, 347] width 799 height 29
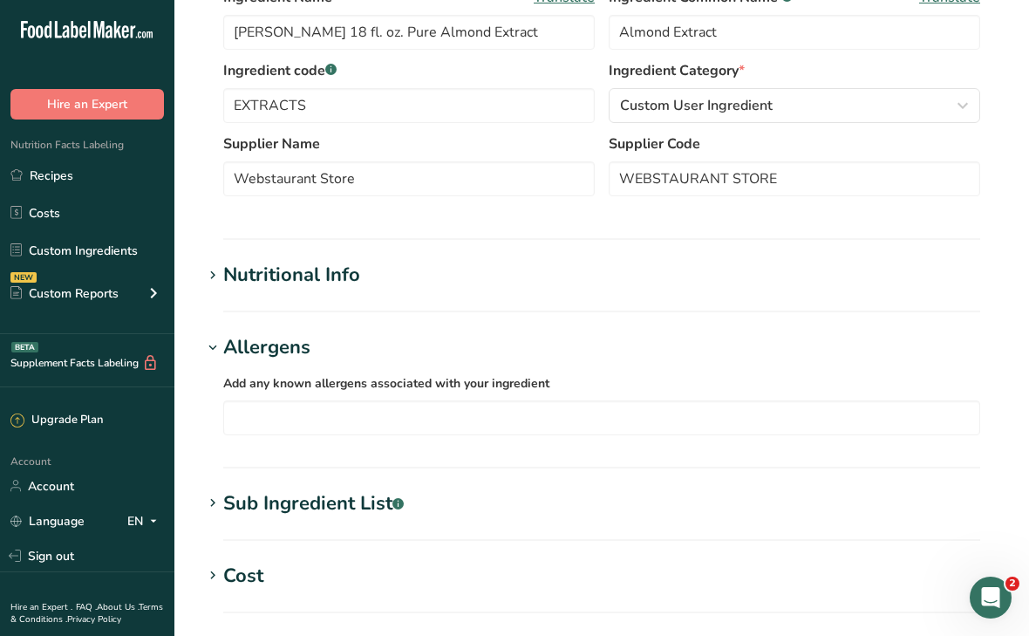
click at [349, 348] on h1 "Allergens" at bounding box center [601, 347] width 799 height 29
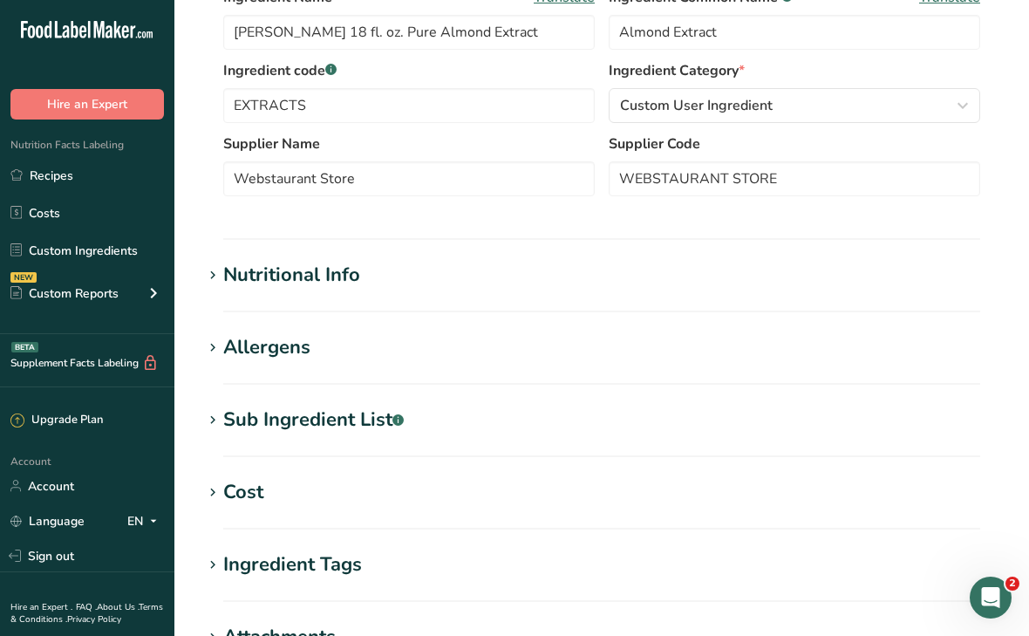
click at [328, 416] on div "Sub Ingredient List .a-a{fill:#347362;}.b-a{fill:#fff;}" at bounding box center [313, 419] width 180 height 29
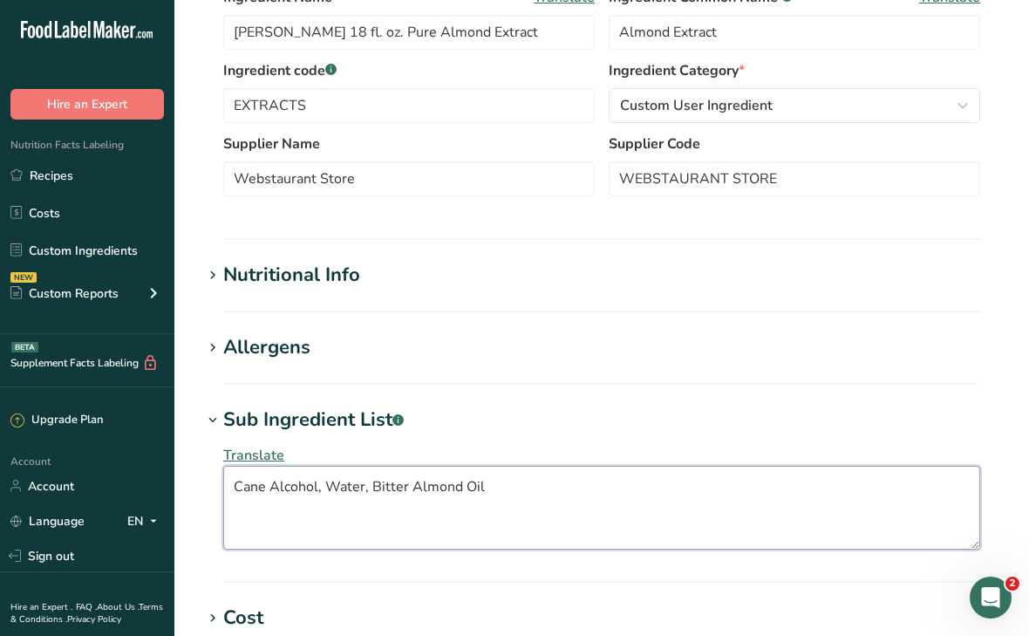
drag, startPoint x: 501, startPoint y: 489, endPoint x: 228, endPoint y: 480, distance: 273.1
click at [228, 480] on textarea "Cane Alcohol, Water, Bitter Almond Oil" at bounding box center [601, 508] width 757 height 84
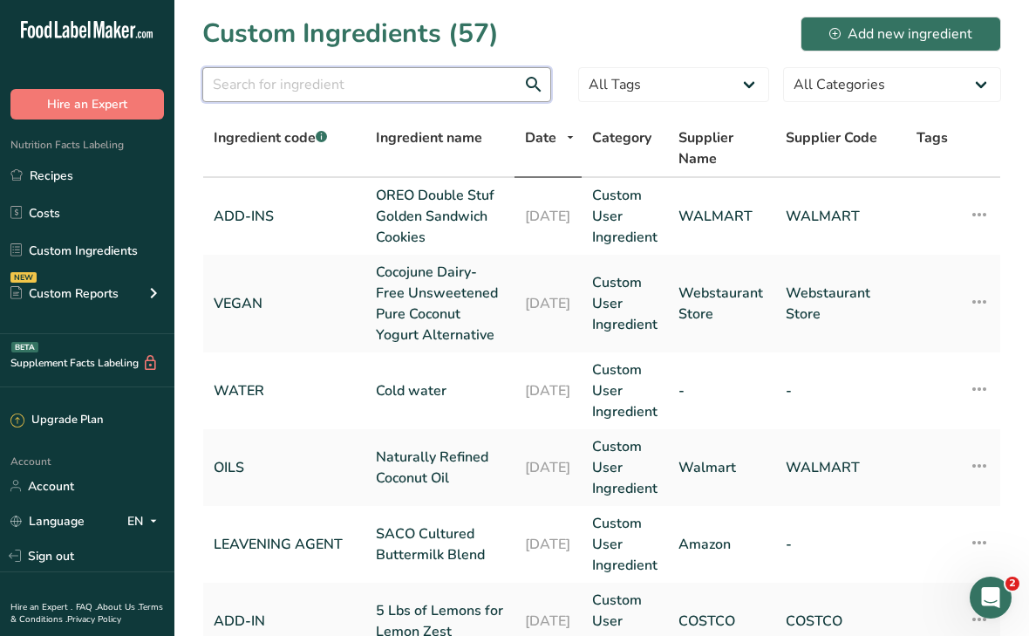
click at [310, 79] on input "text" at bounding box center [376, 84] width 349 height 35
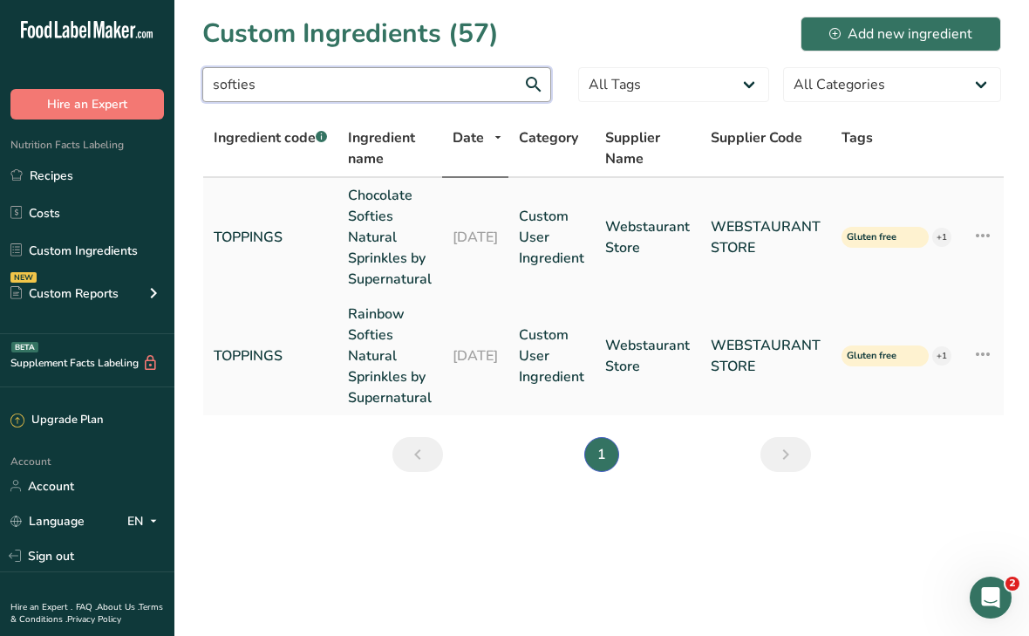
type input "softies"
click at [381, 246] on link "Chocolate Softies Natural Sprinkles by Supernatural" at bounding box center [390, 237] width 84 height 105
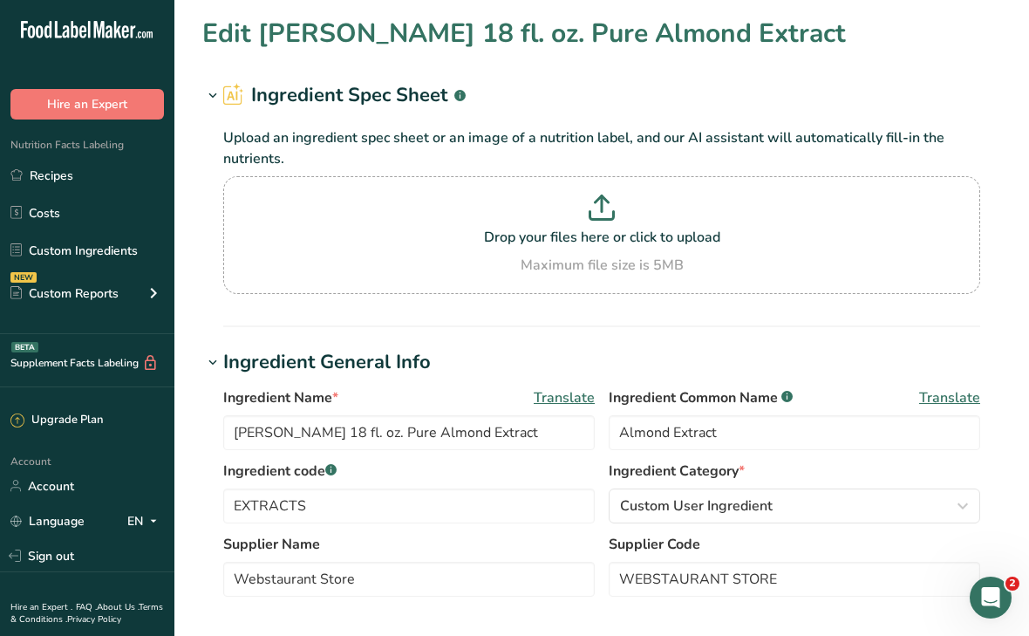
type input "Chocolate Softies Natural Sprinkles by Supernatural"
type input "Chocolate Sprinkles"
type input "TOPPINGS"
type textarea "Cane Sugar, Tapioca Starch, Palm Oil, Palm Kernel Oil, Fair Trade Cocoa Powder …"
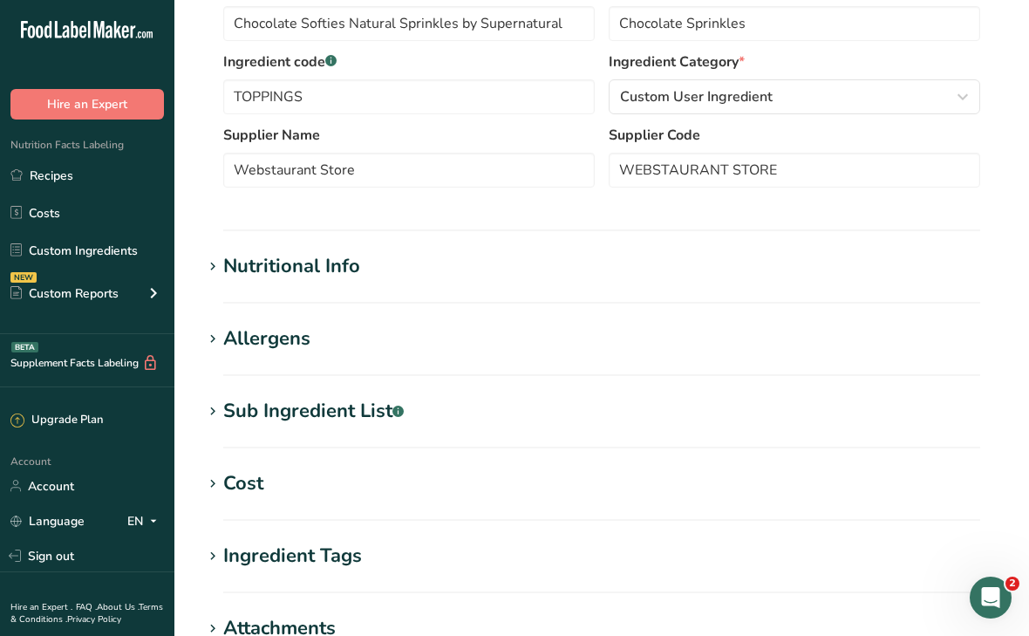
scroll to position [405, 0]
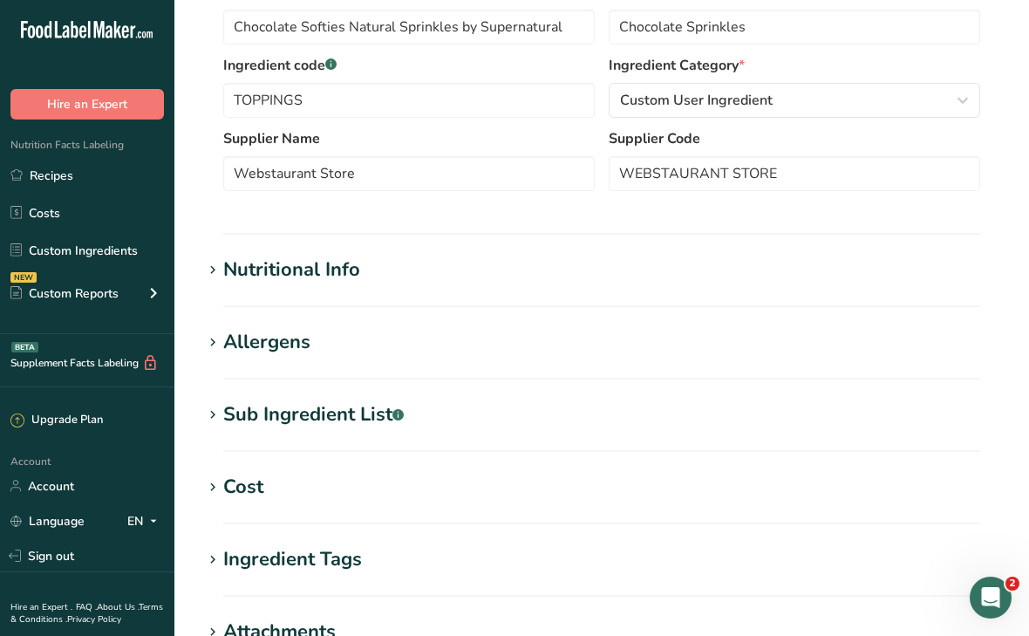
click at [367, 412] on div "Sub Ingredient List .a-a{fill:#347362;}.b-a{fill:#fff;}" at bounding box center [313, 414] width 180 height 29
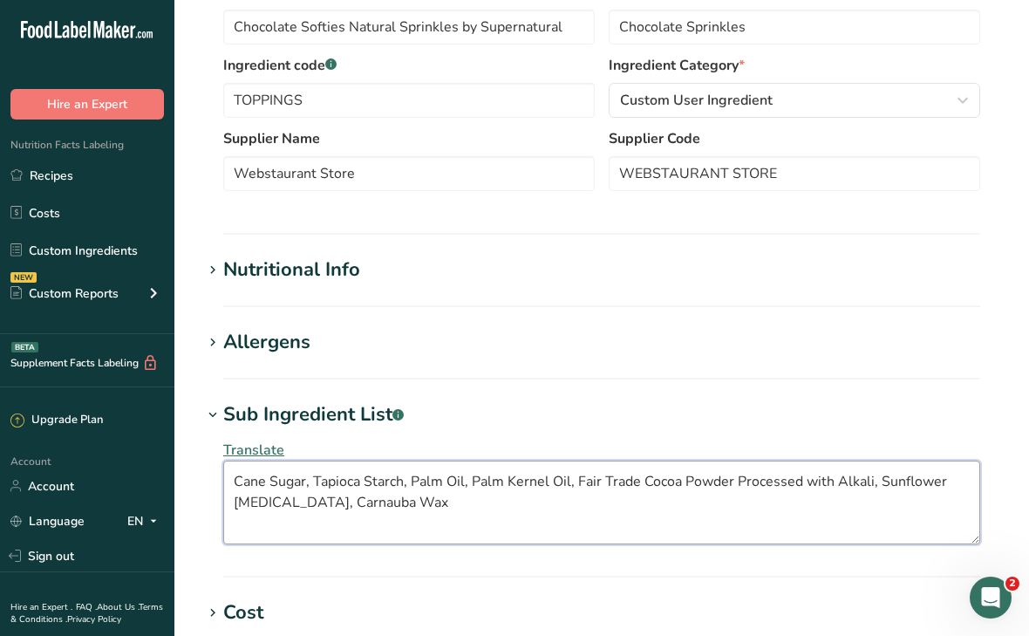
drag, startPoint x: 394, startPoint y: 507, endPoint x: 215, endPoint y: 480, distance: 180.7
click at [215, 480] on div "Translate Cane Sugar, Tapioca Starch, Palm Oil, Palm Kernel Oil, Fair Trade Coc…" at bounding box center [601, 492] width 799 height 126
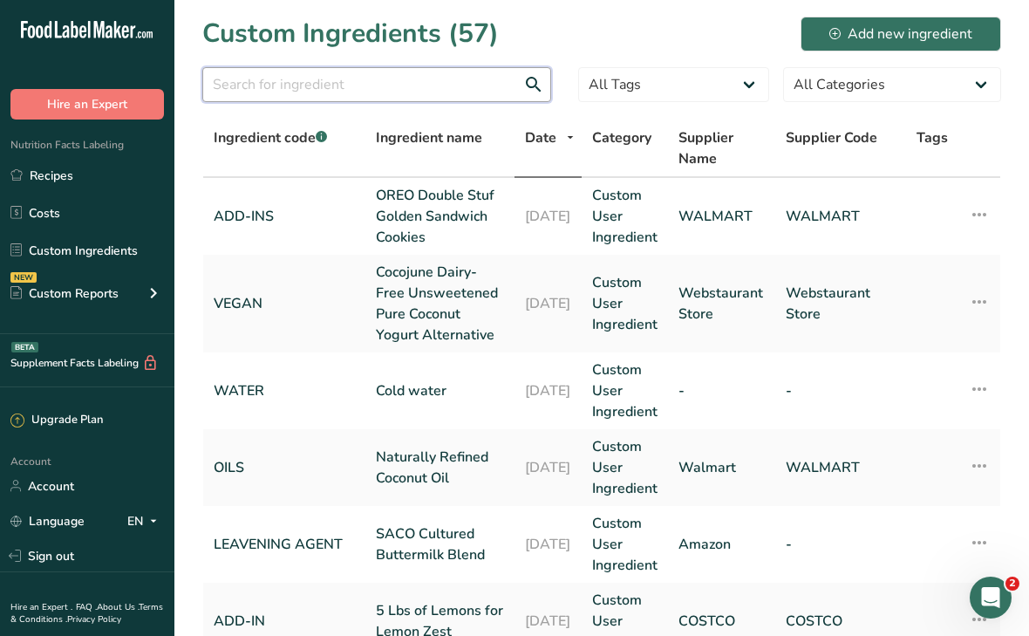
click at [300, 76] on input "text" at bounding box center [376, 84] width 349 height 35
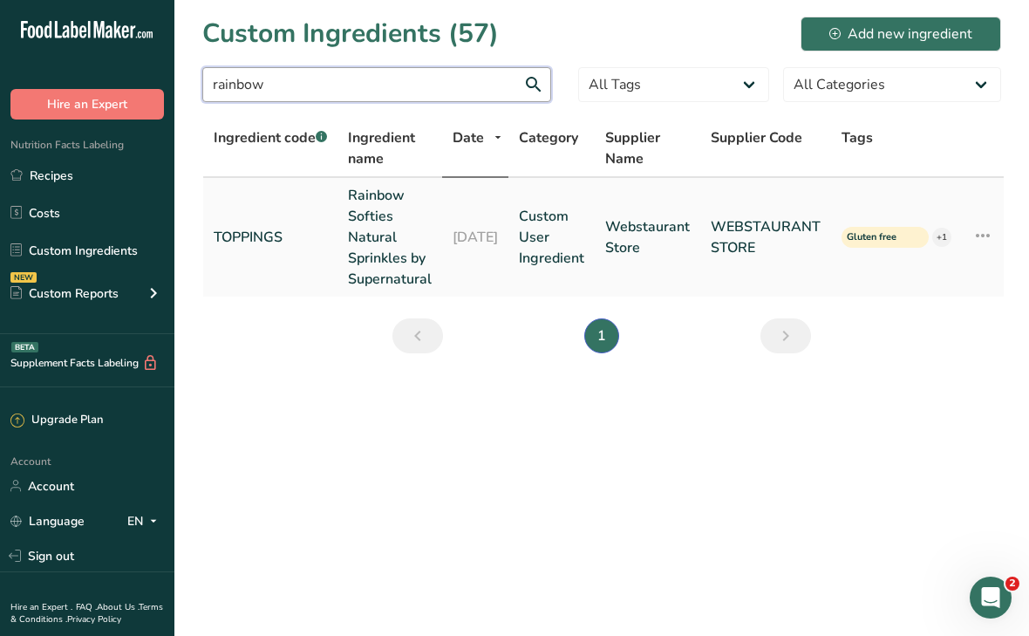
type input "rainbow"
click at [370, 222] on link "Rainbow Softies Natural Sprinkles by Supernatural" at bounding box center [390, 237] width 84 height 105
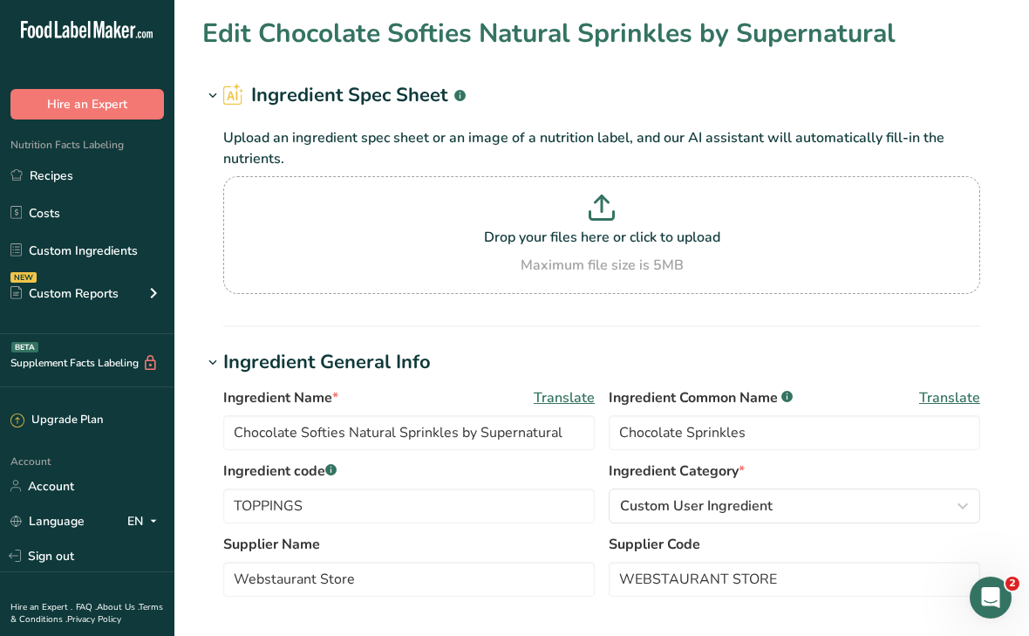
type input "Rainbow Softies Natural Sprinkles by Supernatural"
type input "Rainbow Sprinkles"
type textarea "Cane Sugar, Tapioca Starch, Palm Oil, Palm Kernel Oil, Sunflower [MEDICAL_DATA]…"
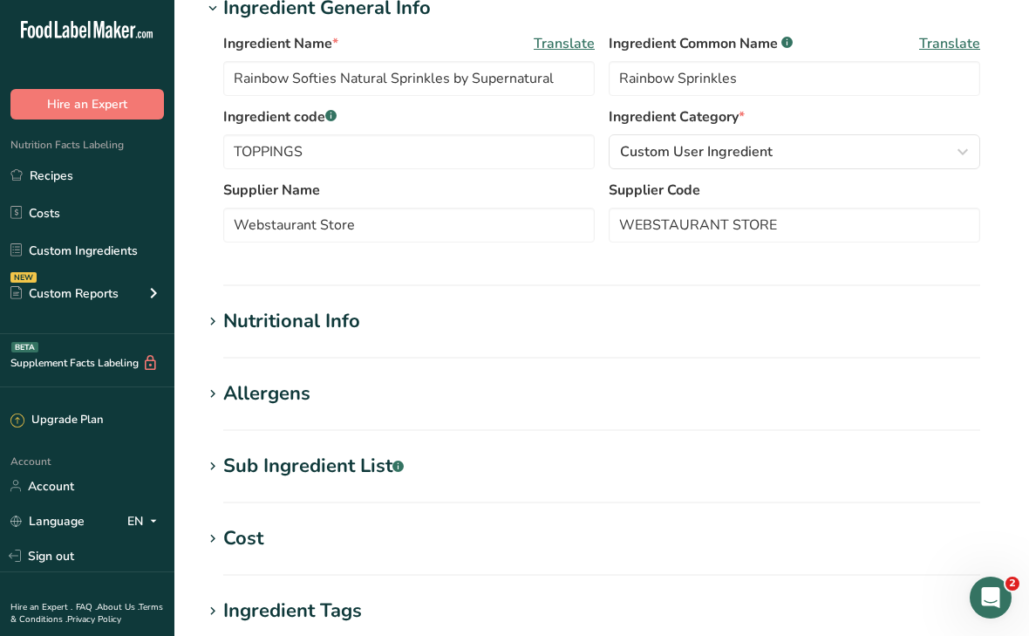
scroll to position [357, 0]
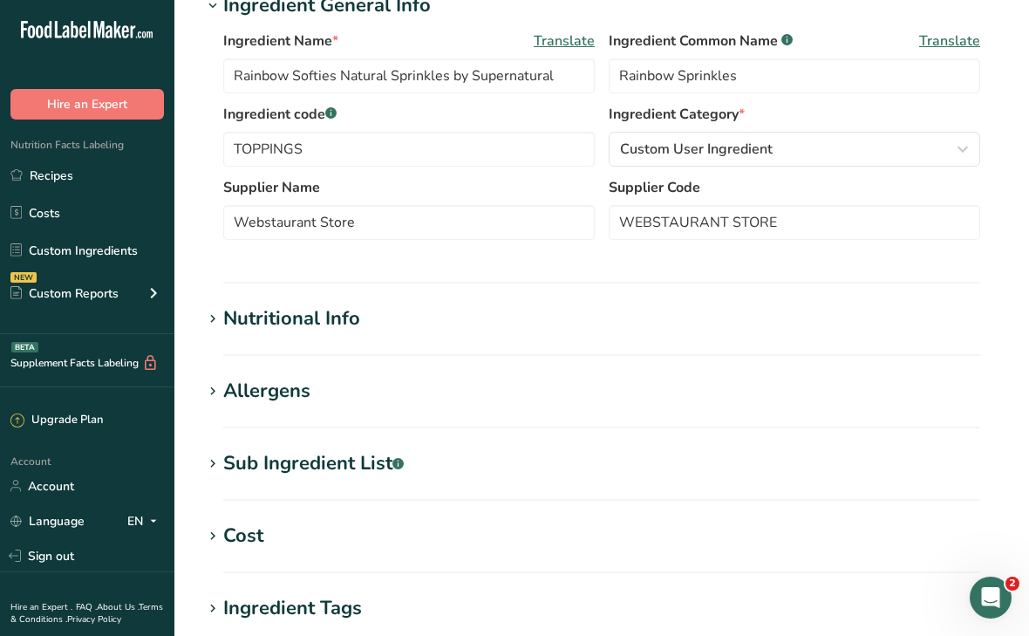
click at [333, 455] on div "Sub Ingredient List .a-a{fill:#347362;}.b-a{fill:#fff;}" at bounding box center [313, 463] width 180 height 29
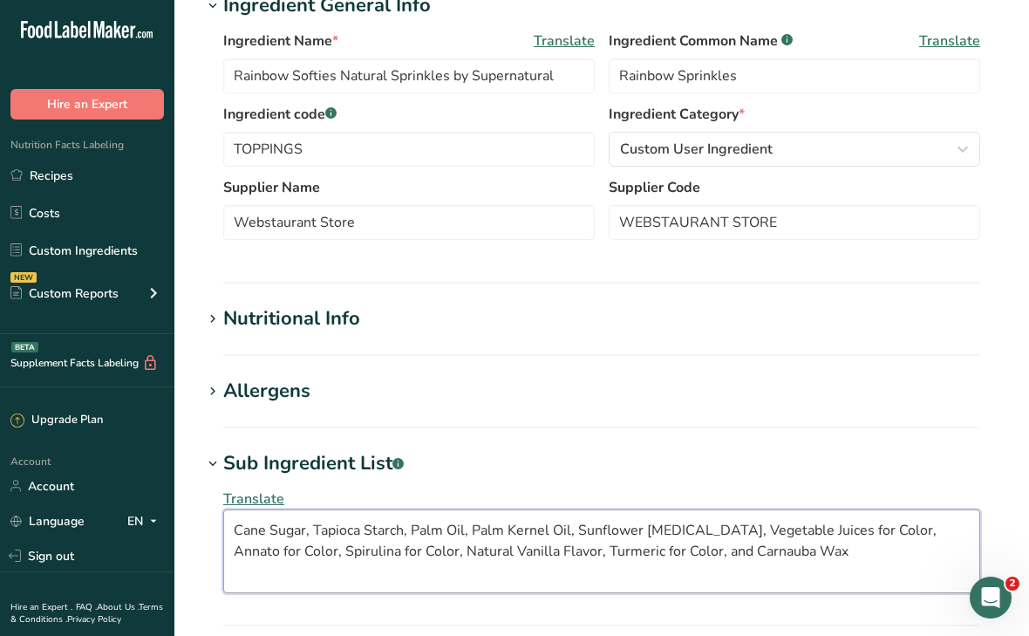
drag, startPoint x: 807, startPoint y: 553, endPoint x: 191, endPoint y: 517, distance: 616.6
click at [191, 517] on section "Edit Rainbow Softies Natural Sprinkles by Supernatural Ingredient Spec Sheet .a…" at bounding box center [601, 356] width 855 height 1427
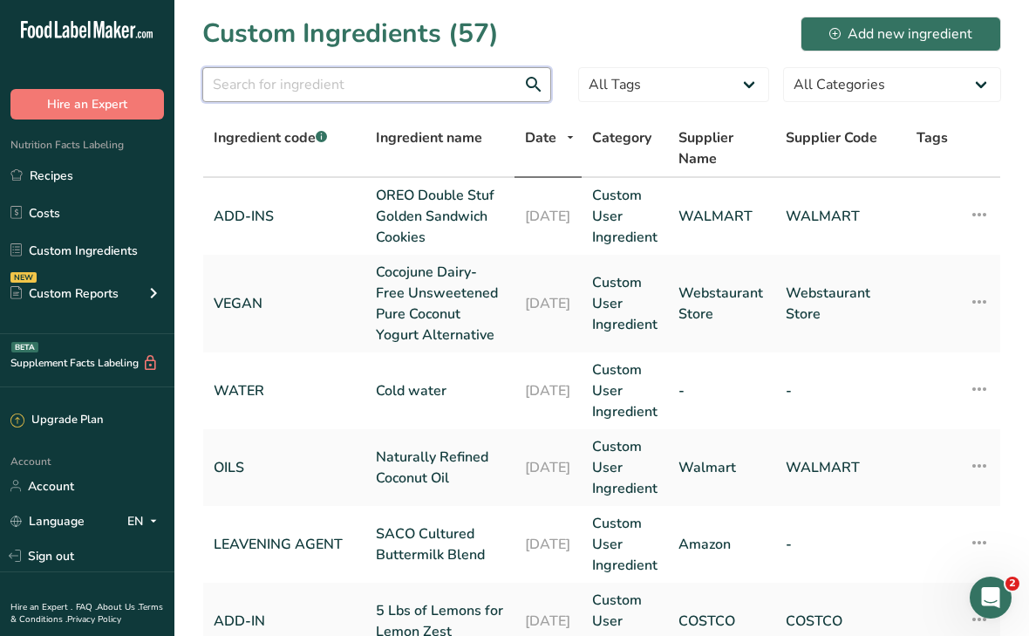
click at [287, 94] on input "text" at bounding box center [376, 84] width 349 height 35
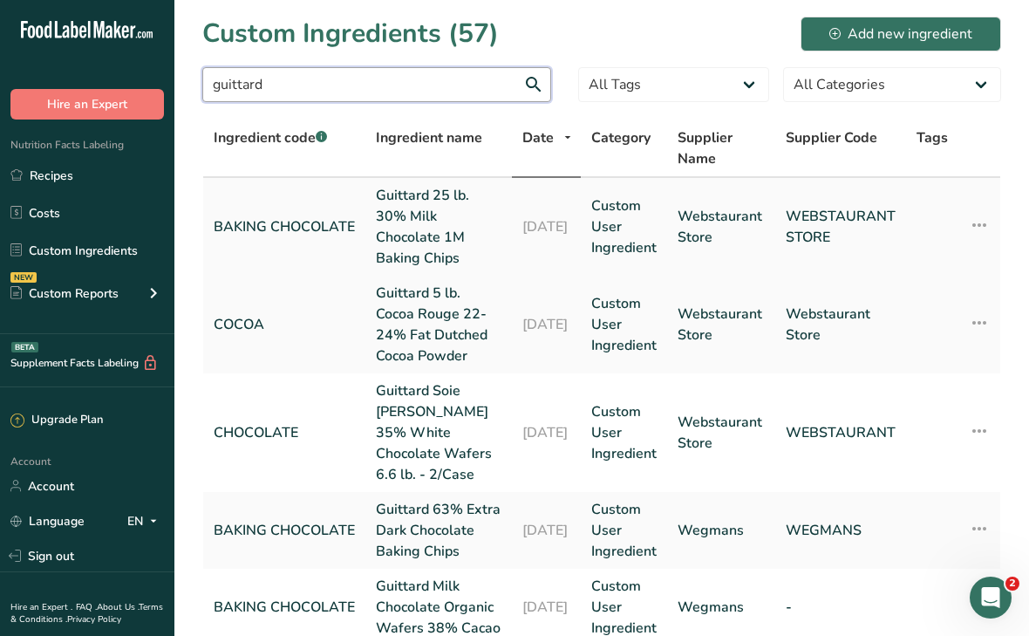
type input "guittard"
click at [397, 234] on link "Guittard 25 lb. 30% Milk Chocolate 1M Baking Chips" at bounding box center [439, 227] width 126 height 84
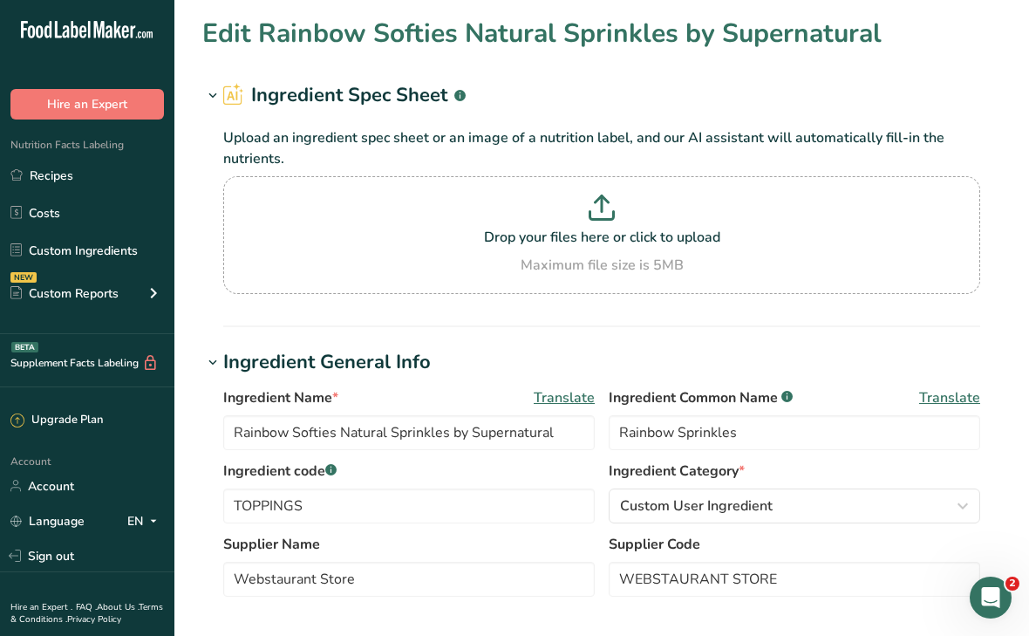
type input "Guittard 25 lb. 30% Milk Chocolate 1M Baking Chips"
type input "Milk Chocolate Chips"
type input "BAKING CHOCOLATE"
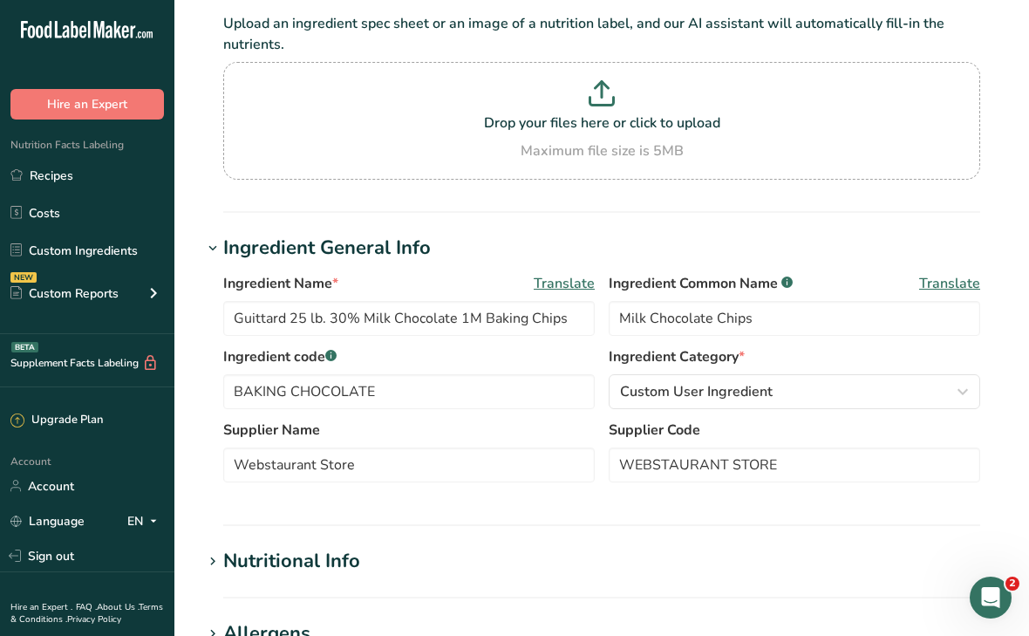
scroll to position [323, 0]
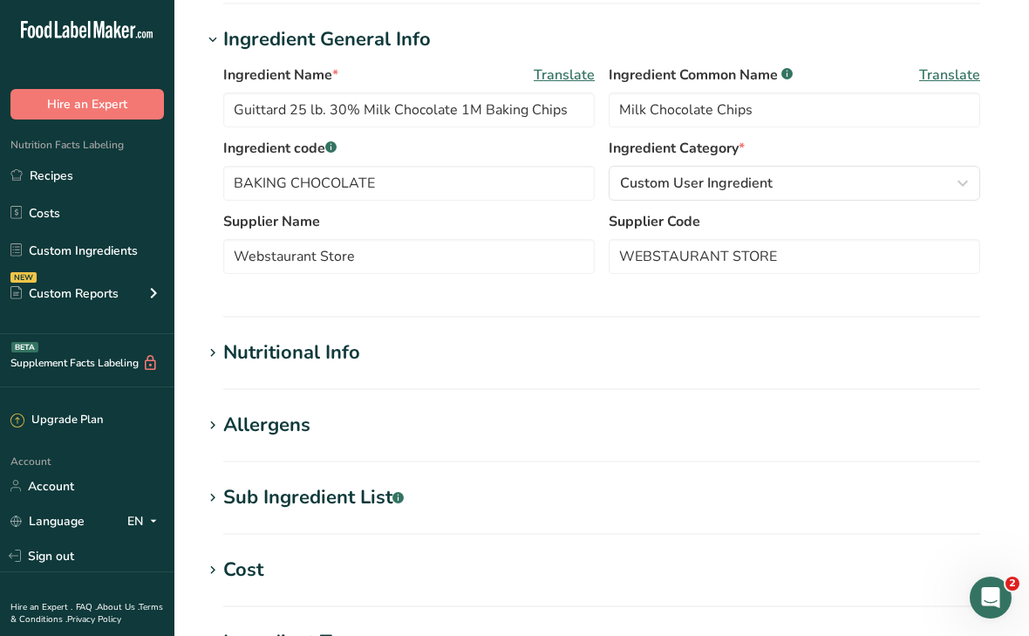
click at [364, 504] on div "Sub Ingredient List .a-a{fill:#347362;}.b-a{fill:#fff;}" at bounding box center [313, 497] width 180 height 29
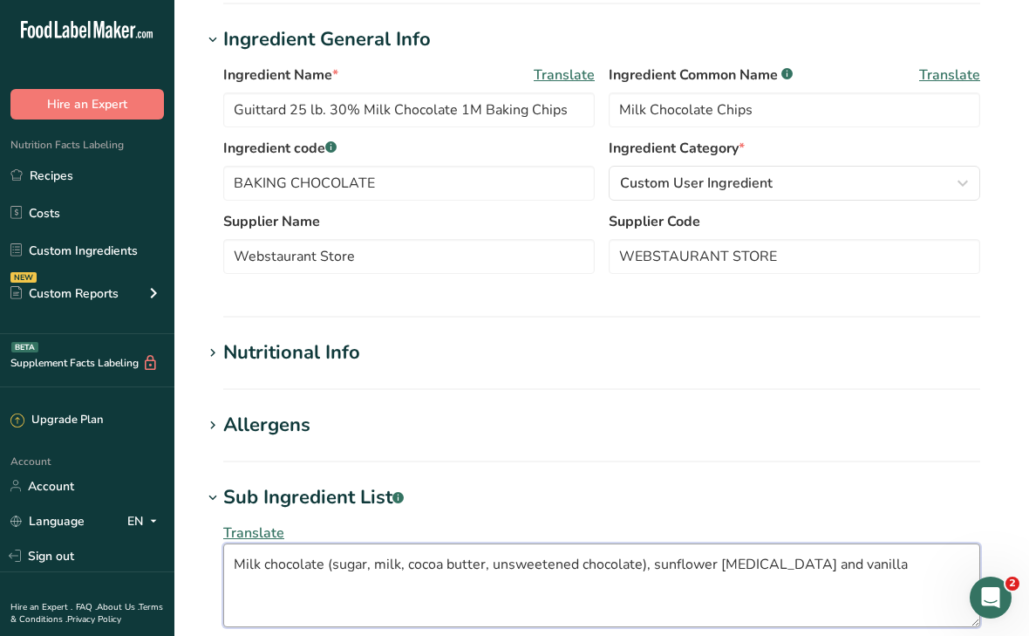
click at [843, 563] on textarea "Milk chocolate (sugar, milk, cocoa butter, unsweetened chocolate), sunflower [M…" at bounding box center [601, 585] width 757 height 84
drag, startPoint x: 860, startPoint y: 560, endPoint x: 245, endPoint y: 510, distance: 616.7
click at [245, 510] on div "Sub Ingredient List .a-a{fill:#347362;}.b-a{fill:#fff;} Translate Milk chocolat…" at bounding box center [601, 560] width 799 height 154
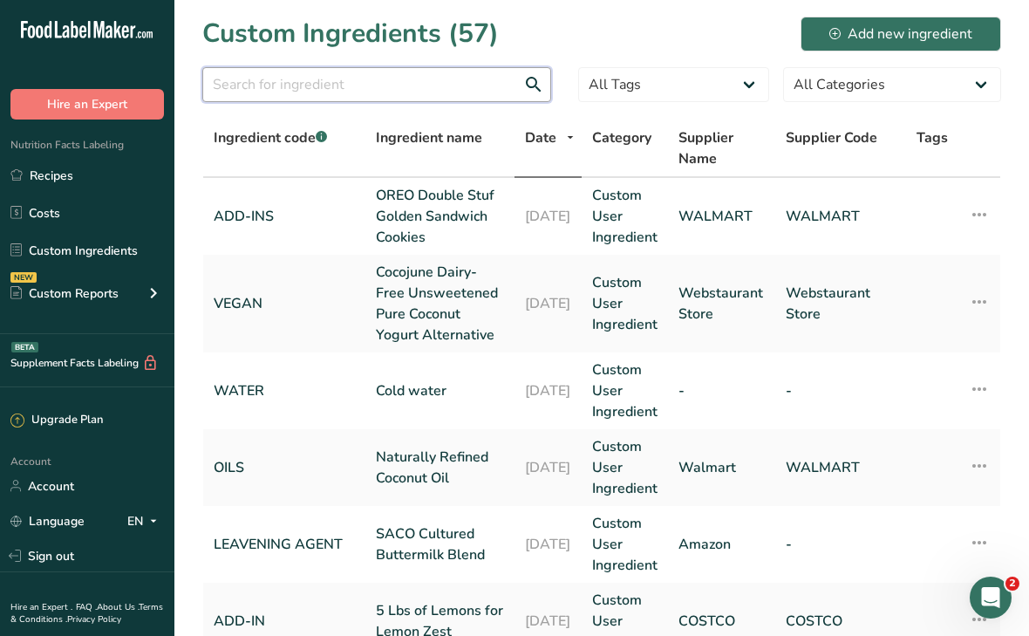
click at [309, 98] on input "text" at bounding box center [376, 84] width 349 height 35
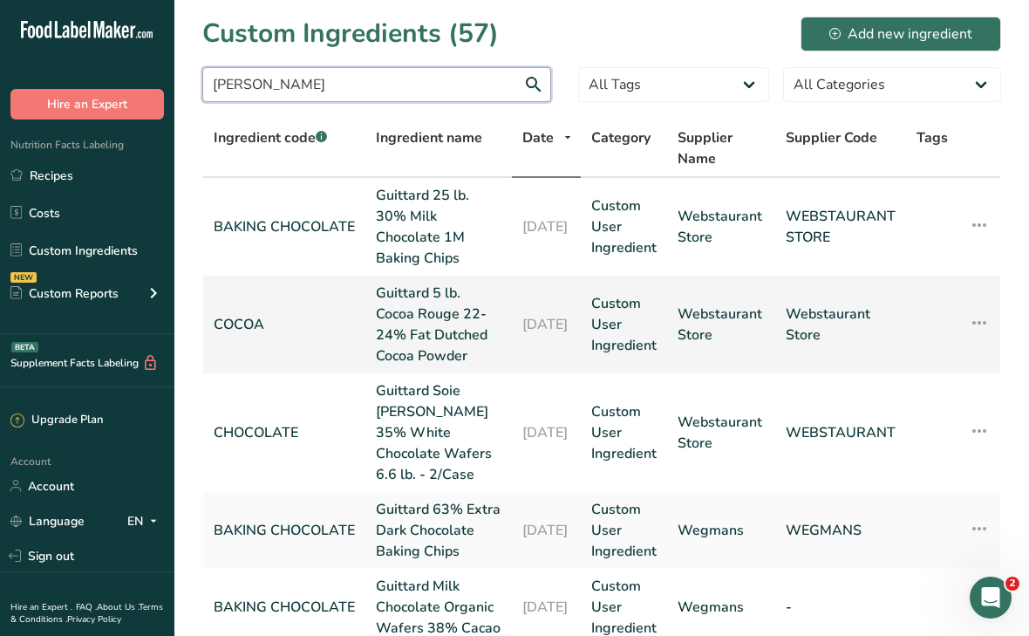
type input "[PERSON_NAME]"
click at [402, 346] on link "Guittard 5 lb. Cocoa Rouge 22-24% Fat Dutched Cocoa Powder" at bounding box center [439, 325] width 126 height 84
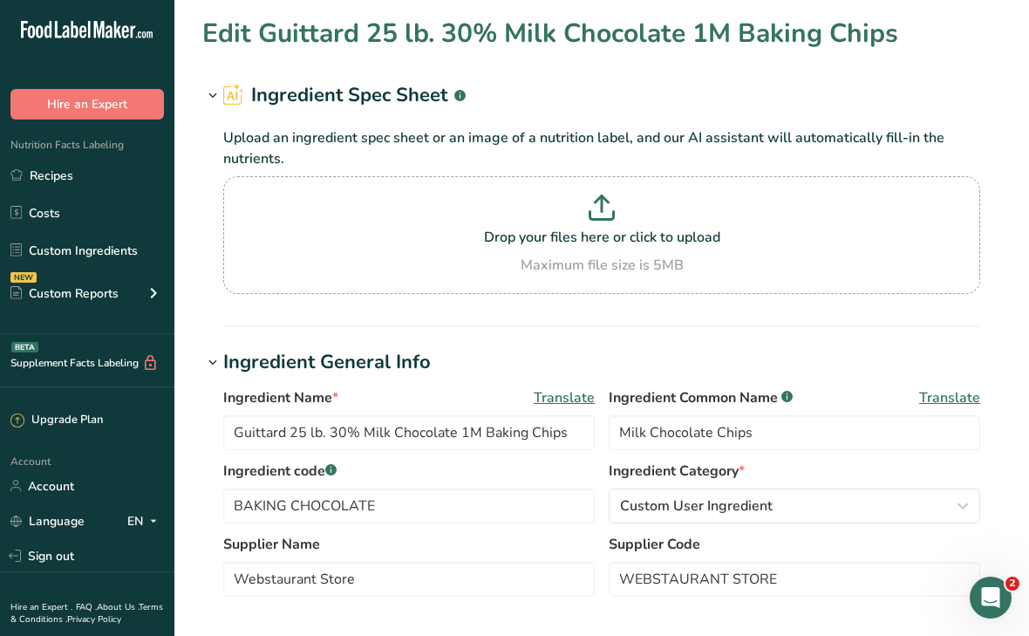
type input "Guittard 5 lb. Cocoa Rouge 22-24% Fat Dutched Cocoa Powder"
type input "Dutched Cocoa Powder"
type input "COCOA"
type input "Webstaurant Store"
type textarea "Cocoa processed with potassium carbonate"
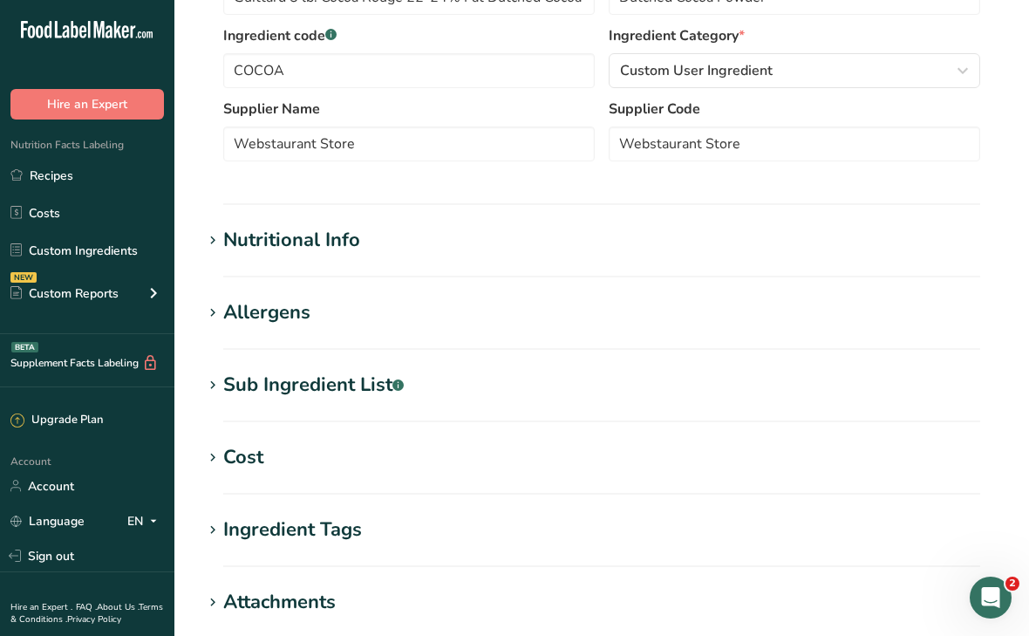
scroll to position [548, 0]
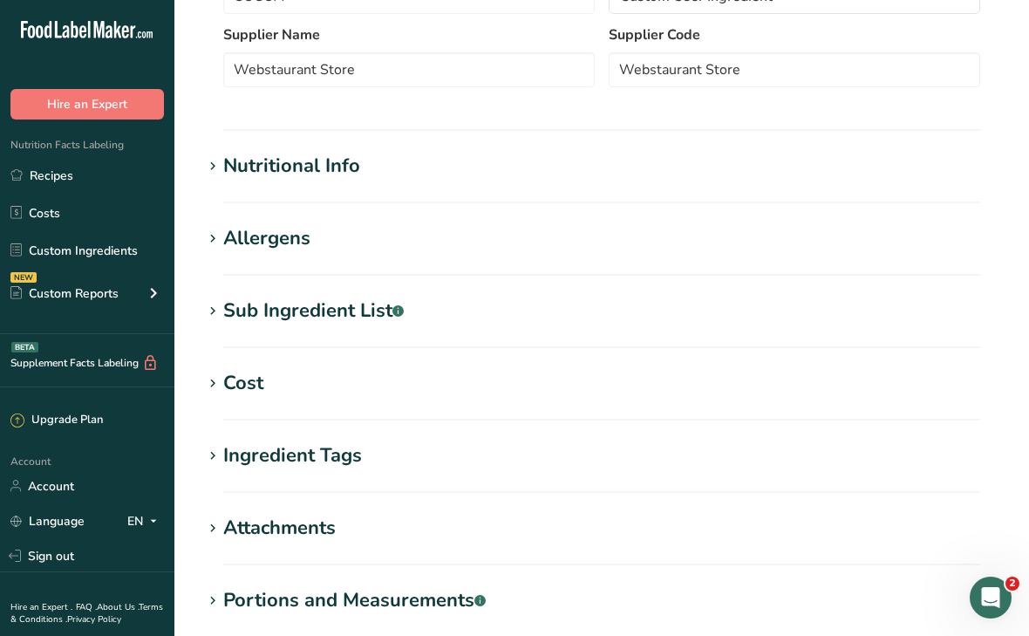
click at [350, 319] on div "Sub Ingredient List .a-a{fill:#347362;}.b-a{fill:#fff;}" at bounding box center [313, 310] width 180 height 29
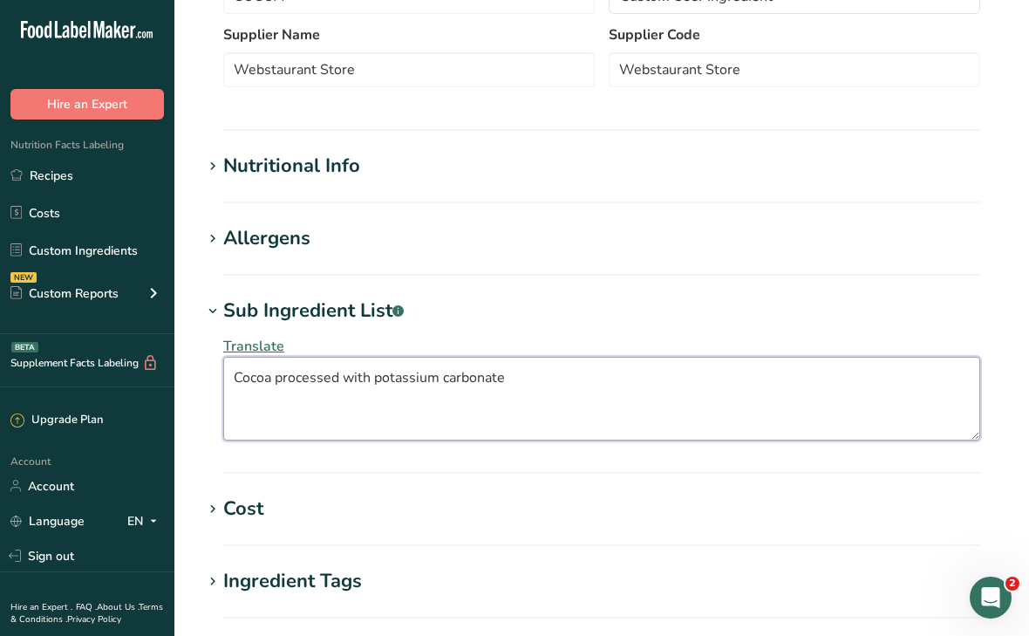
drag, startPoint x: 522, startPoint y: 381, endPoint x: 251, endPoint y: 357, distance: 272.2
click at [251, 357] on textarea "Cocoa processed with potassium carbonate" at bounding box center [601, 399] width 757 height 84
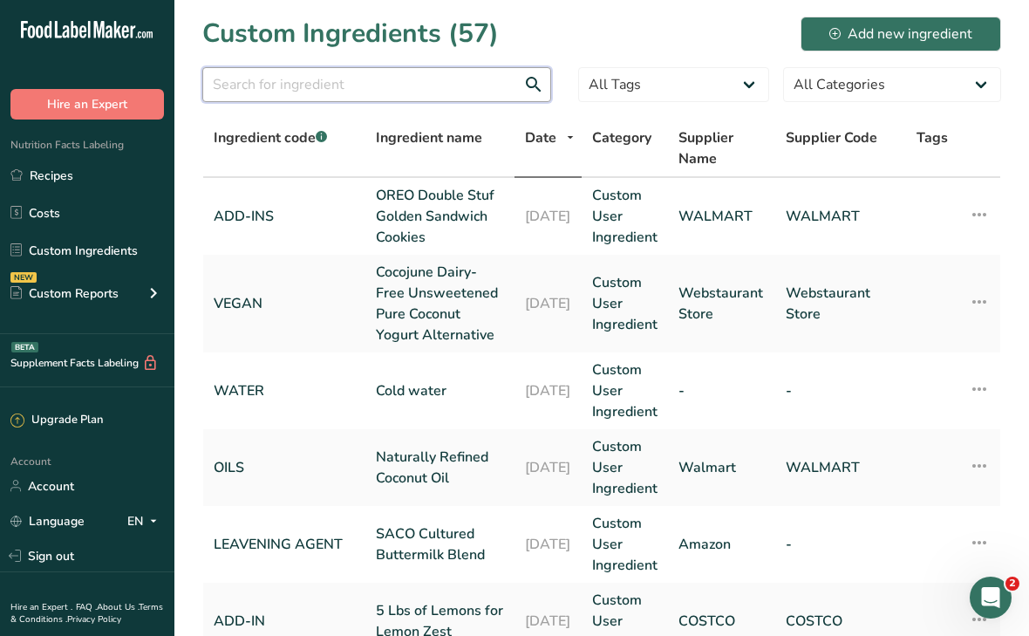
click at [369, 88] on input "text" at bounding box center [376, 84] width 349 height 35
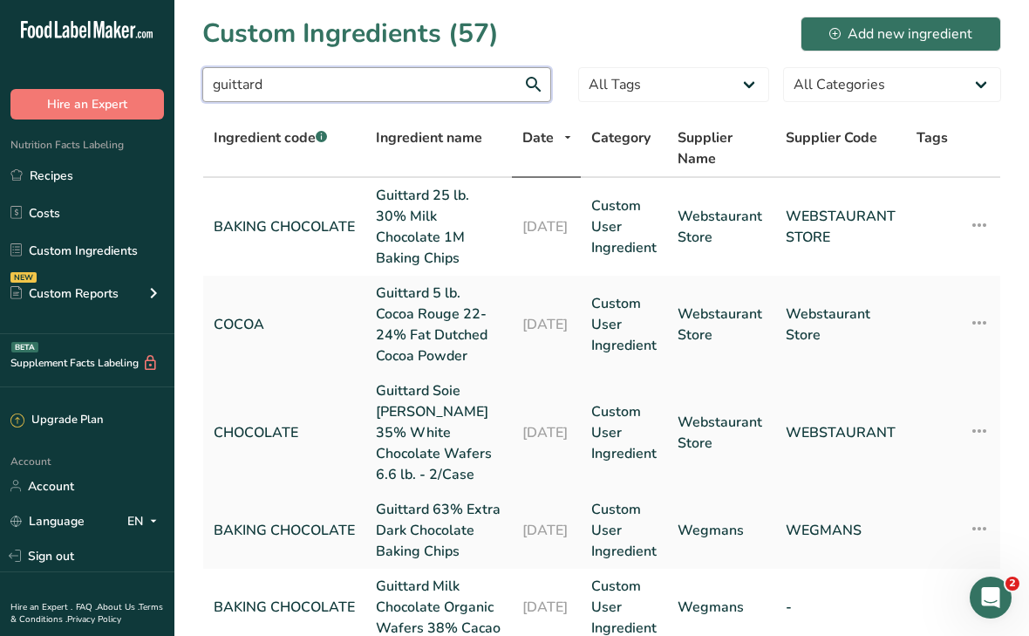
type input "guittard"
click at [408, 428] on link "Guittard Soie [PERSON_NAME] 35% White Chocolate Wafers 6.6 lb. - 2/Case" at bounding box center [439, 432] width 126 height 105
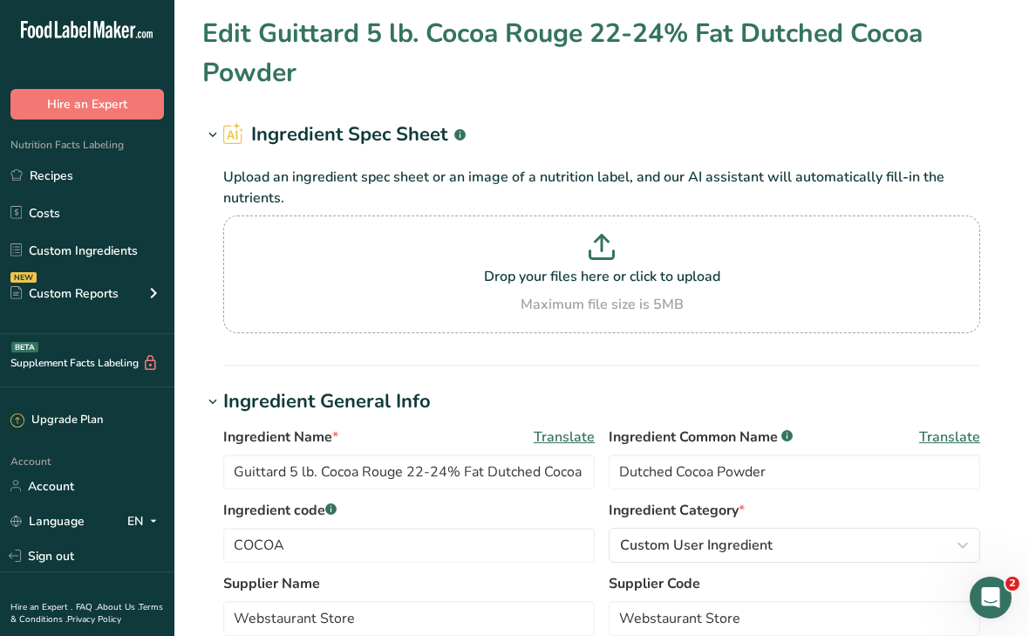
type input "Guittard Soie [PERSON_NAME] 35% White Chocolate Wafers 6.6 lb. - 2/Case"
type input "White Chocolate Wafers"
type input "CHOCOLATE"
type input "WEBSTAURANT"
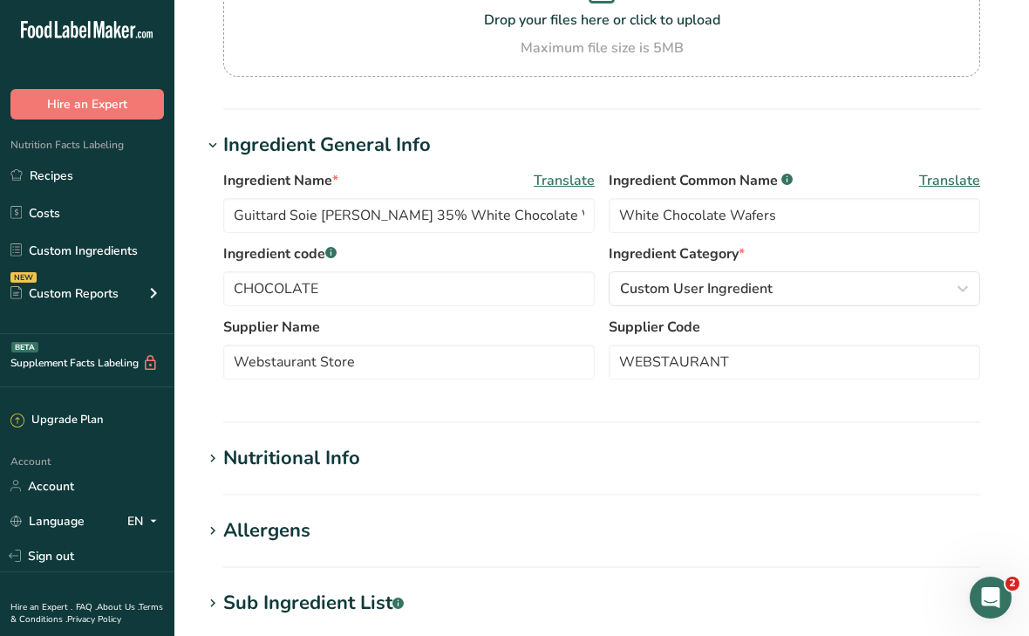
scroll to position [257, 0]
click at [298, 597] on div "Sub Ingredient List .a-a{fill:#347362;}.b-a{fill:#fff;}" at bounding box center [313, 602] width 180 height 29
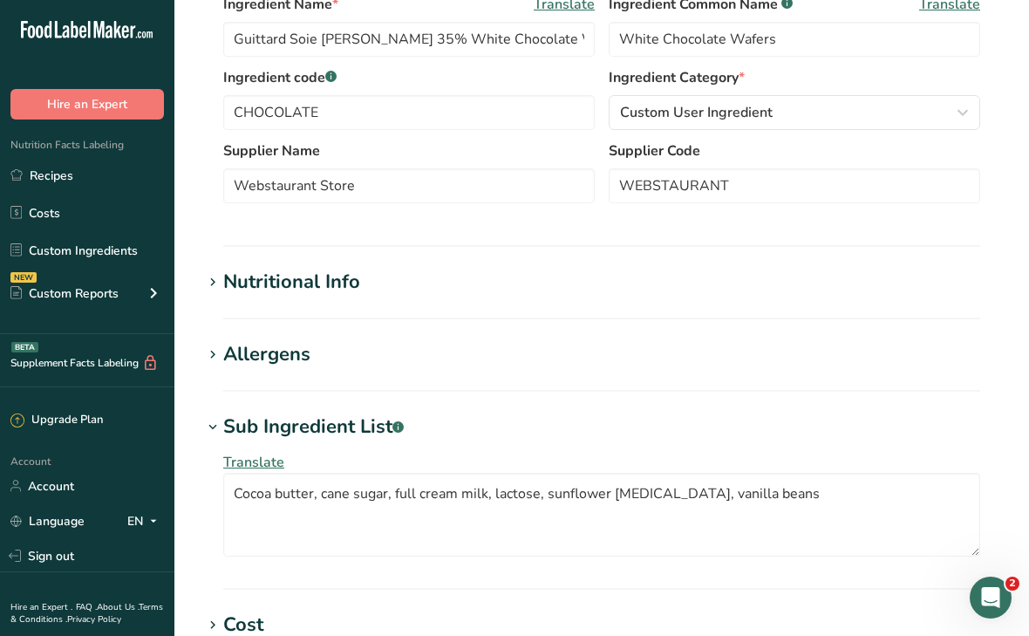
scroll to position [439, 0]
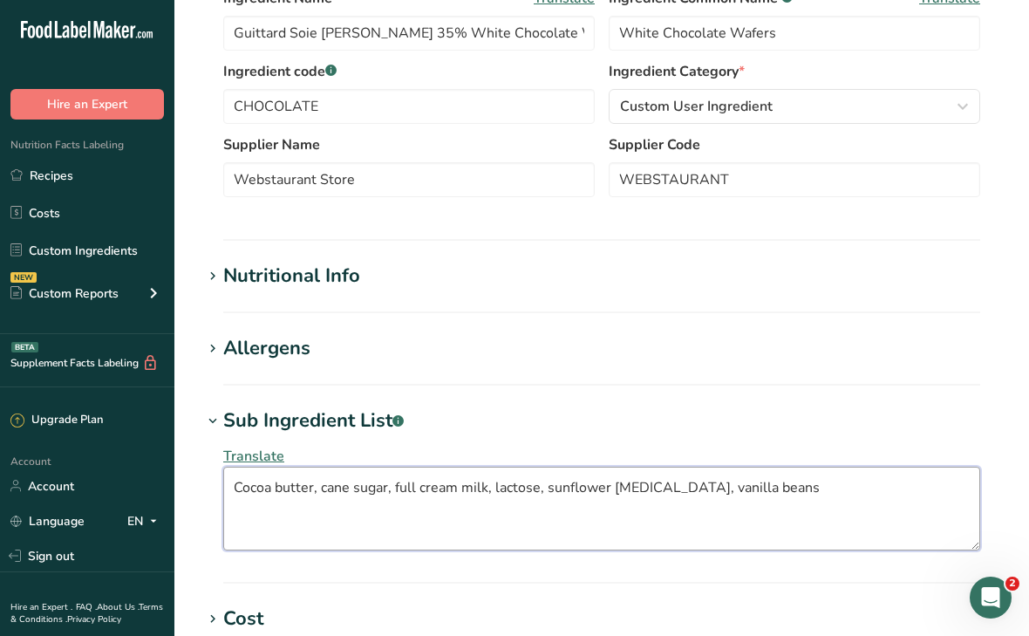
drag, startPoint x: 760, startPoint y: 492, endPoint x: 187, endPoint y: 486, distance: 573.8
click at [187, 486] on section "Edit Guittard Soie [PERSON_NAME] 35% White Chocolate Wafers 6.6 lb. - 2/Case In…" at bounding box center [601, 294] width 855 height 1467
